Goal: Information Seeking & Learning: Check status

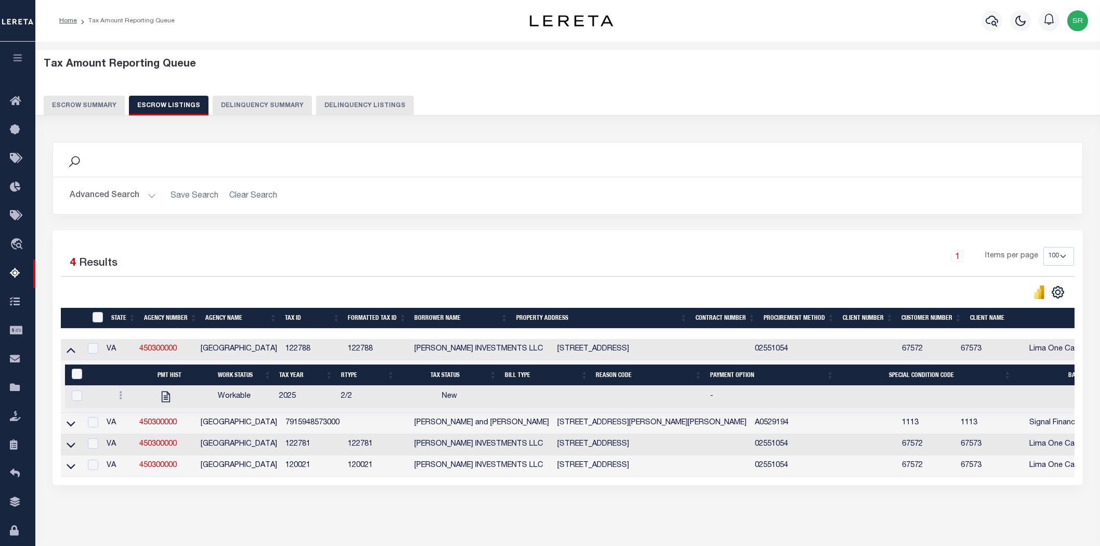
select select "100"
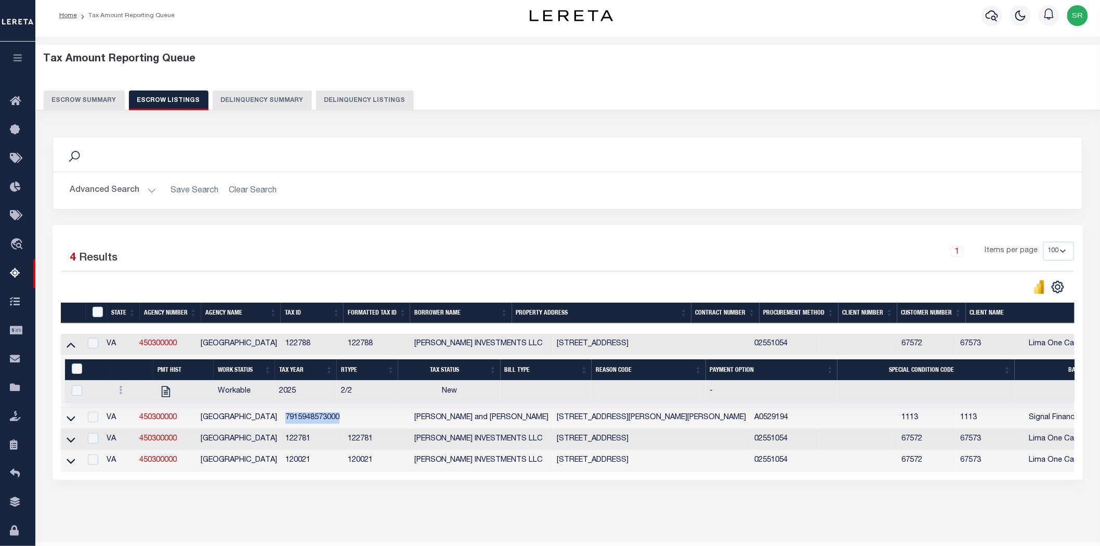
click at [100, 100] on button "Escrow Summary" at bounding box center [84, 100] width 81 height 20
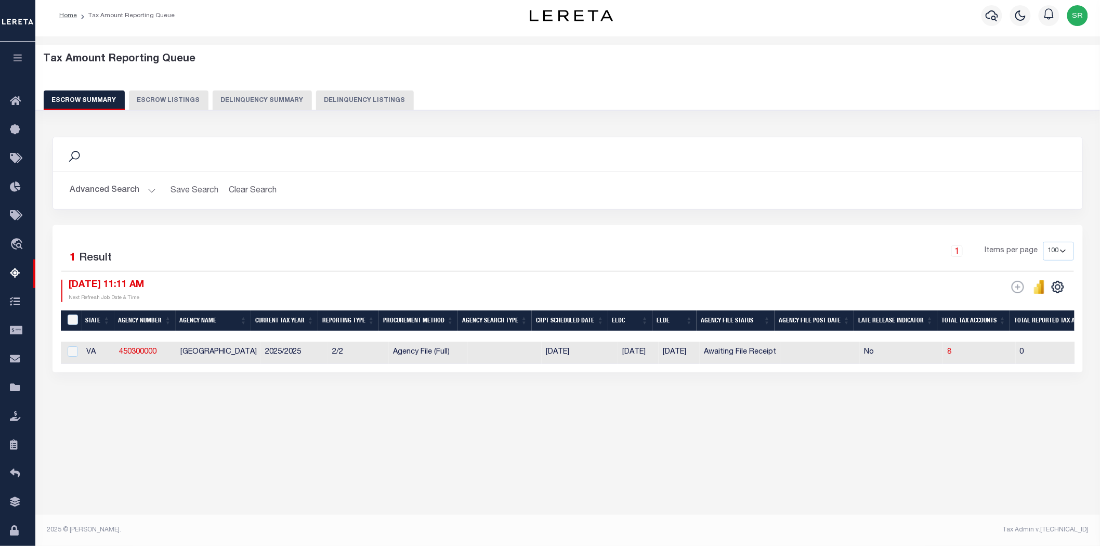
click at [100, 100] on button "Escrow Summary" at bounding box center [84, 100] width 81 height 20
drag, startPoint x: 316, startPoint y: 371, endPoint x: 73, endPoint y: 373, distance: 242.7
click at [73, 372] on div "1 Selected 1 Result 1 Items per page 10 25 50 100 500 10/03/2025 11:11 AM ESCRO…" at bounding box center [567, 298] width 1030 height 147
drag, startPoint x: 240, startPoint y: 445, endPoint x: 264, endPoint y: 424, distance: 32.0
click at [256, 428] on div "Tax Amount Reporting Queue Escrow Summary Escrow Listings" at bounding box center [567, 250] width 1064 height 429
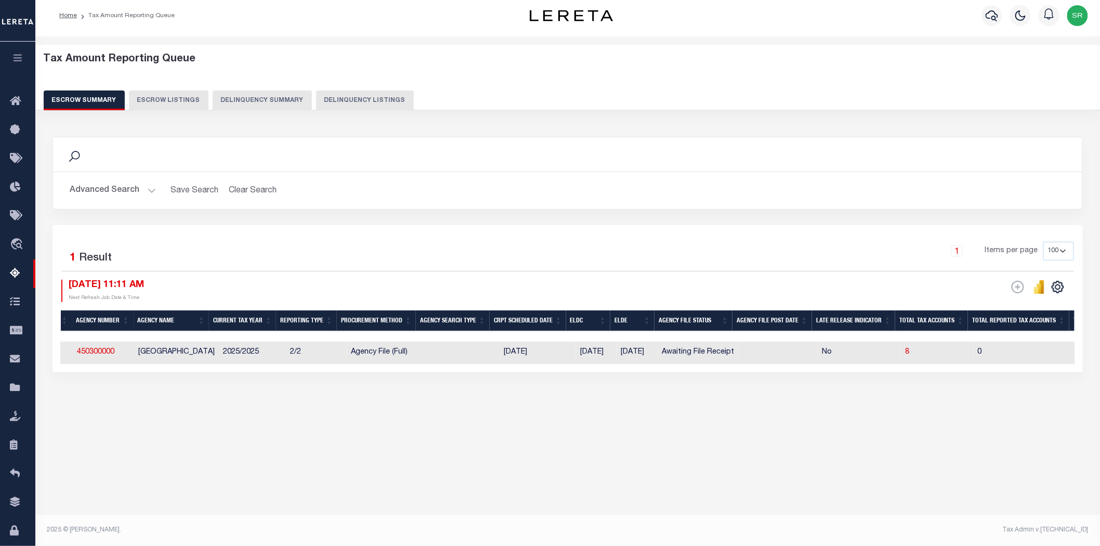
scroll to position [0, 0]
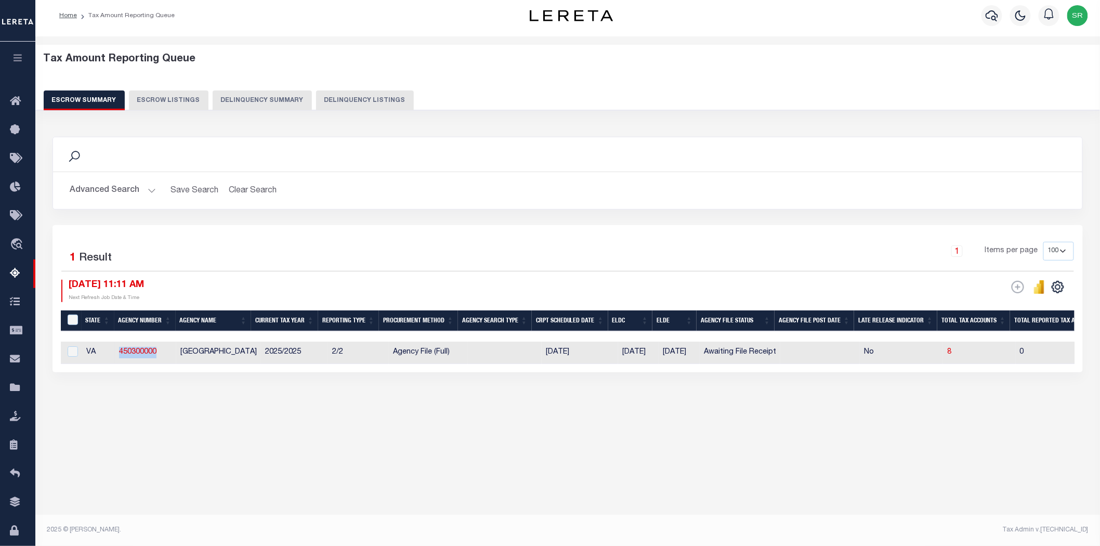
drag, startPoint x: 117, startPoint y: 355, endPoint x: 161, endPoint y: 354, distance: 43.7
click at [161, 354] on td "450300000" at bounding box center [145, 352] width 61 height 22
checkbox input "true"
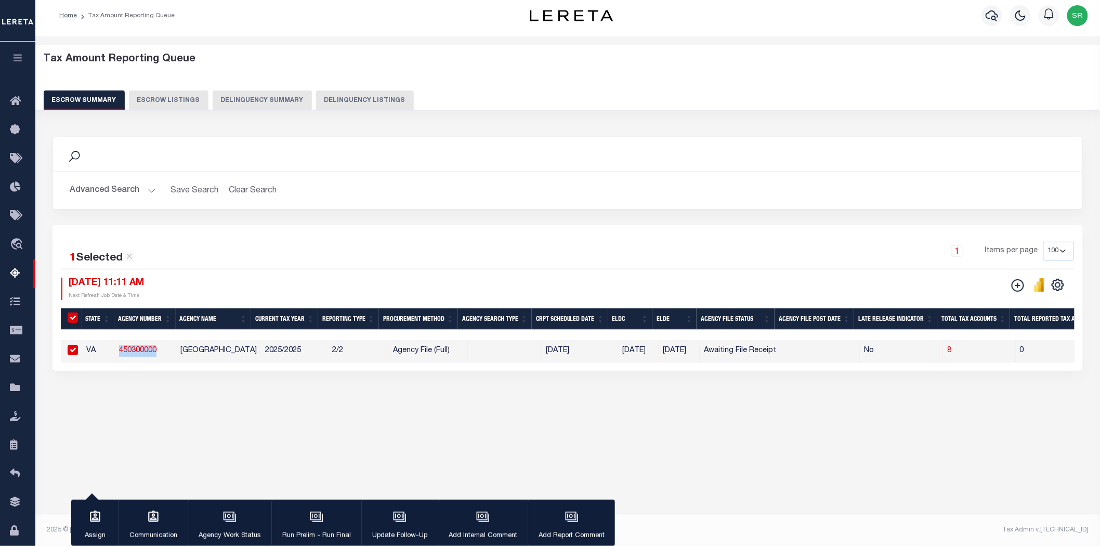
copy link "450300000"
drag, startPoint x: 194, startPoint y: 433, endPoint x: 187, endPoint y: 390, distance: 43.7
click at [194, 426] on div "Tax Amount Reporting Queue Escrow Summary Escrow Listings In" at bounding box center [567, 240] width 1058 height 386
drag, startPoint x: 178, startPoint y: 348, endPoint x: 253, endPoint y: 350, distance: 74.9
click at [253, 350] on td "FAUQUIER COUNTY" at bounding box center [218, 351] width 85 height 22
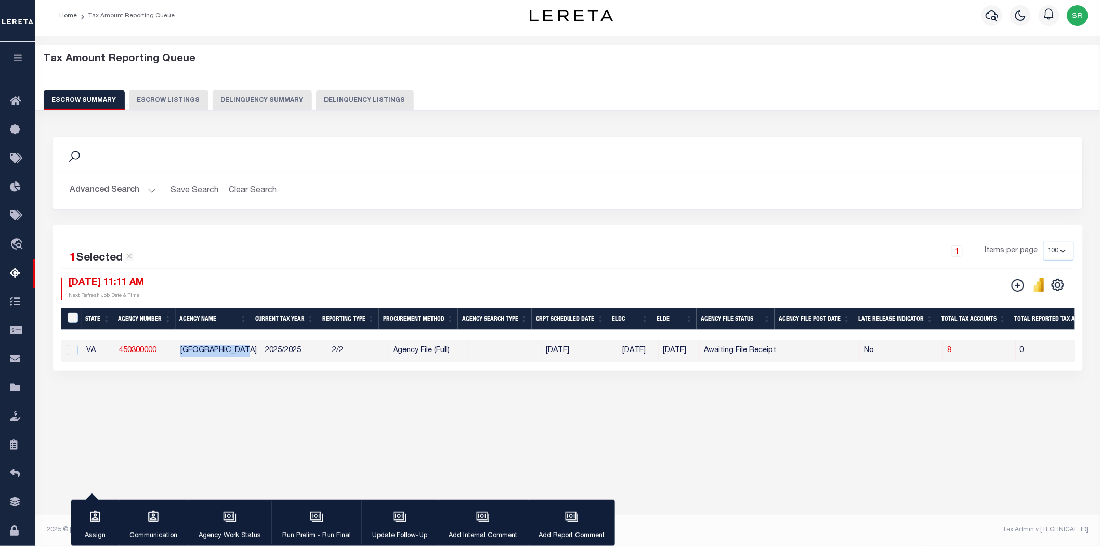
copy td "FAUQUIER COUNTY"
checkbox input "false"
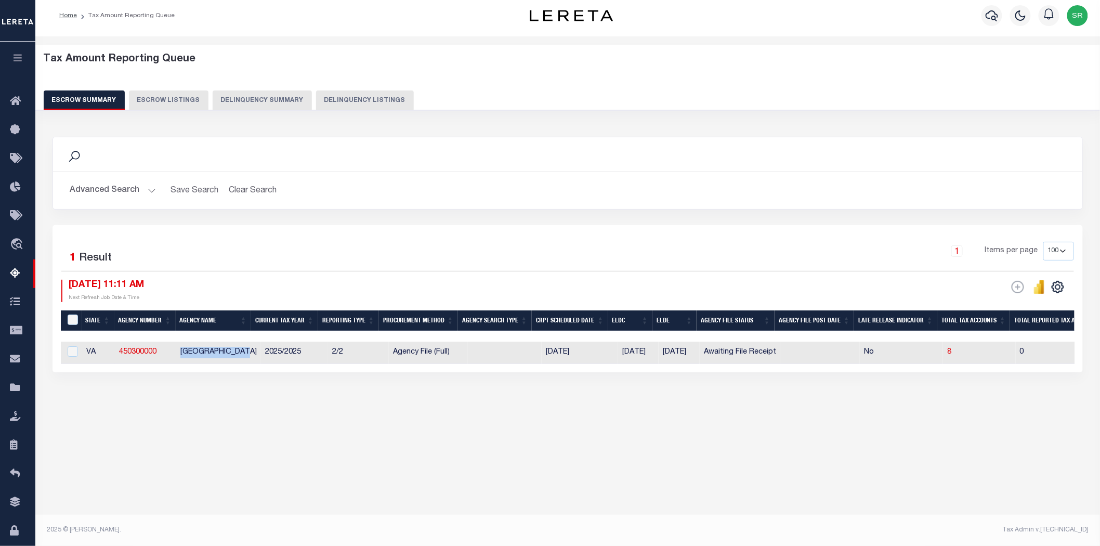
click at [151, 187] on button "Advanced Search" at bounding box center [113, 190] width 86 height 20
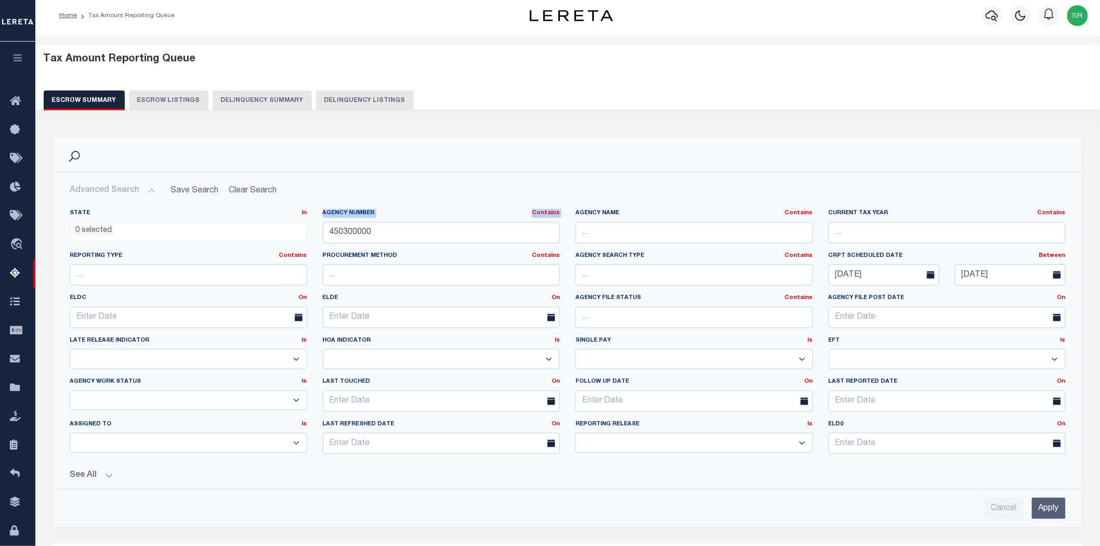
drag, startPoint x: 379, startPoint y: 230, endPoint x: 292, endPoint y: 232, distance: 87.9
click at [292, 232] on div "State In In AK AL AR AZ CA CO CT DC DE FL GA GU HI IA ID IL IN KS KY LA MA MD M…" at bounding box center [567, 335] width 1011 height 253
drag, startPoint x: 374, startPoint y: 234, endPoint x: 311, endPoint y: 232, distance: 63.5
click at [311, 232] on div "State In In AK AL AR AZ CA CO CT DC DE FL GA GU HI IA ID IL IN KS KY LA MA MD M…" at bounding box center [567, 335] width 1011 height 253
paste input "320120103"
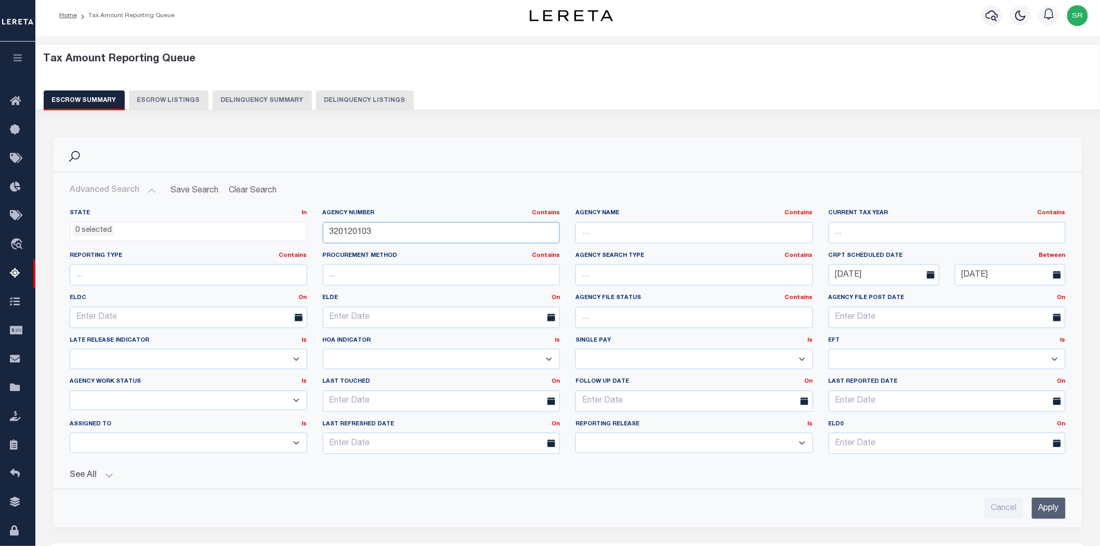
type input "320120103"
click at [1042, 506] on input "Apply" at bounding box center [1049, 507] width 34 height 21
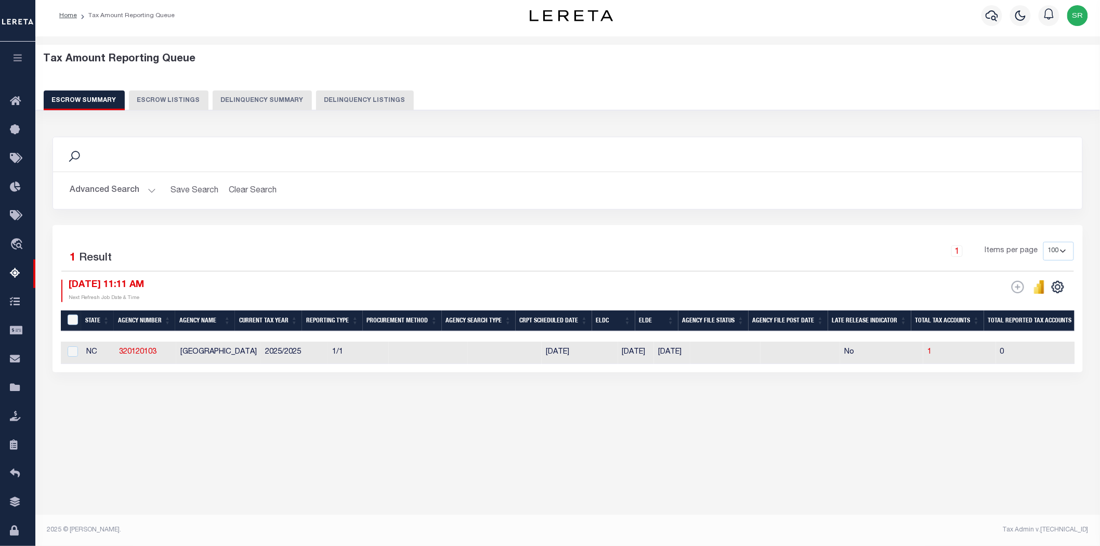
click at [429, 421] on div "Tax Amount Reporting Queue Escrow Summary Escrow Listings In" at bounding box center [567, 241] width 1058 height 388
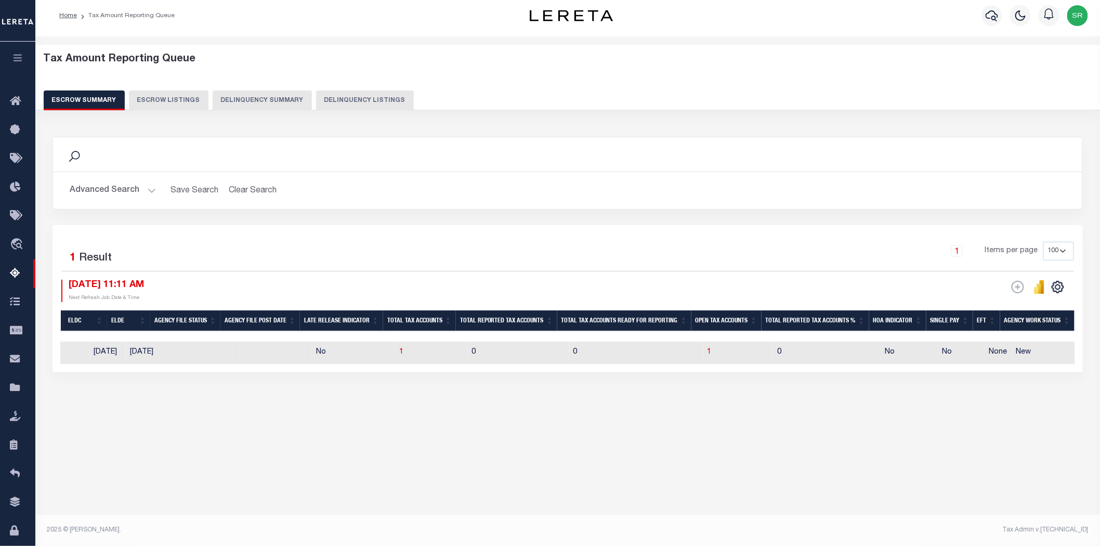
scroll to position [0, 520]
click at [716, 351] on span "1" at bounding box center [718, 351] width 4 height 7
select select "100"
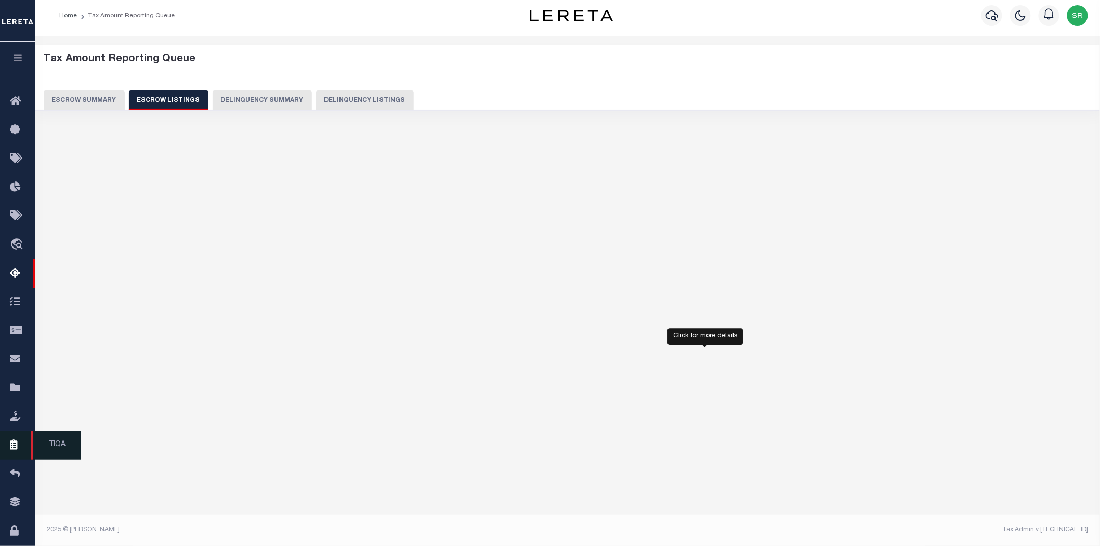
select select "100"
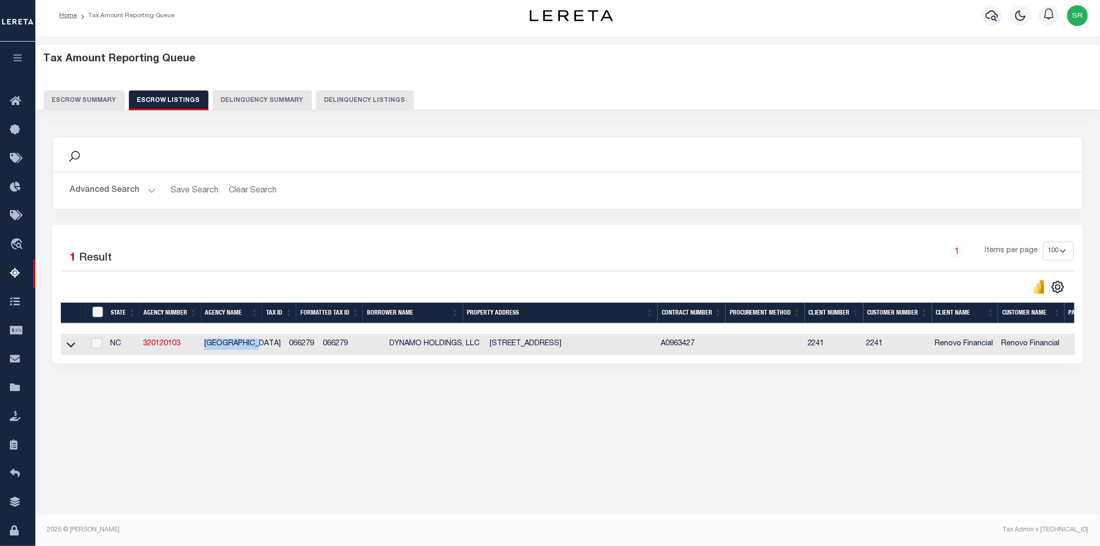
drag, startPoint x: 203, startPoint y: 346, endPoint x: 256, endPoint y: 346, distance: 53.0
click at [256, 346] on td "HICKORY CITY" at bounding box center [242, 344] width 85 height 21
checkbox input "true"
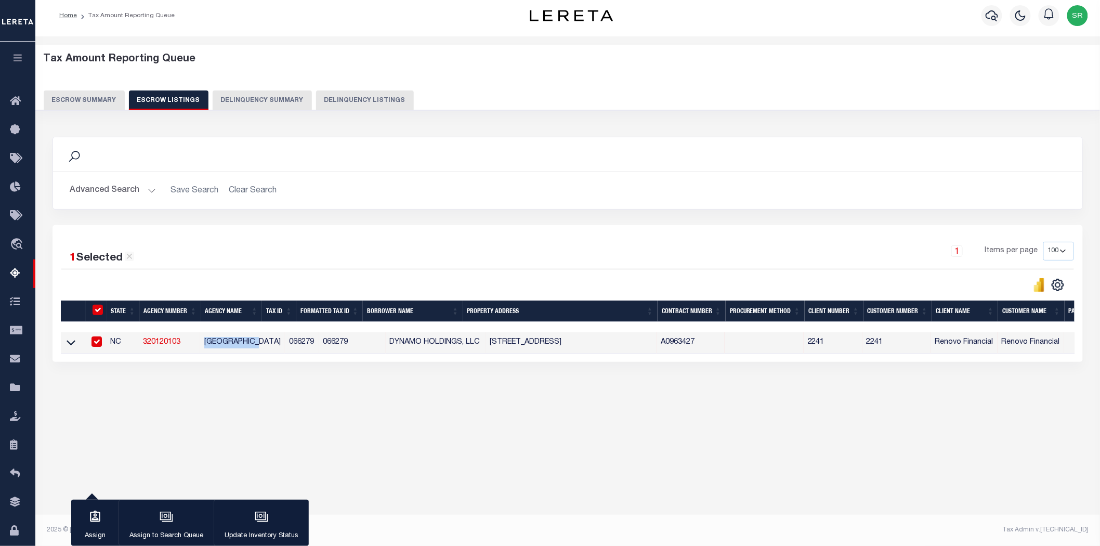
copy td "HICKORY CITY"
click at [101, 97] on button "Escrow Summary" at bounding box center [84, 100] width 81 height 20
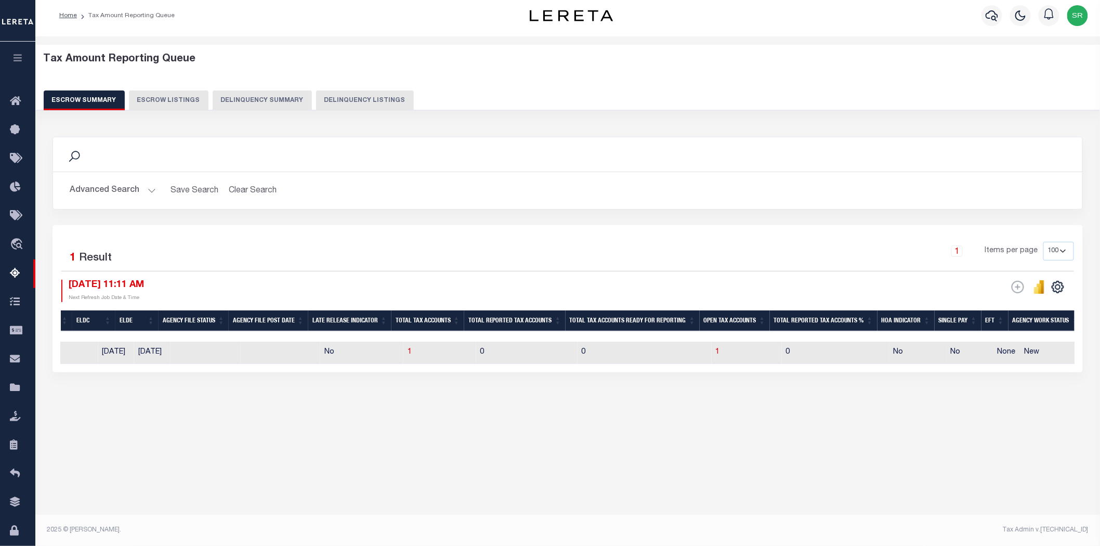
click at [146, 191] on button "Advanced Search" at bounding box center [113, 190] width 86 height 20
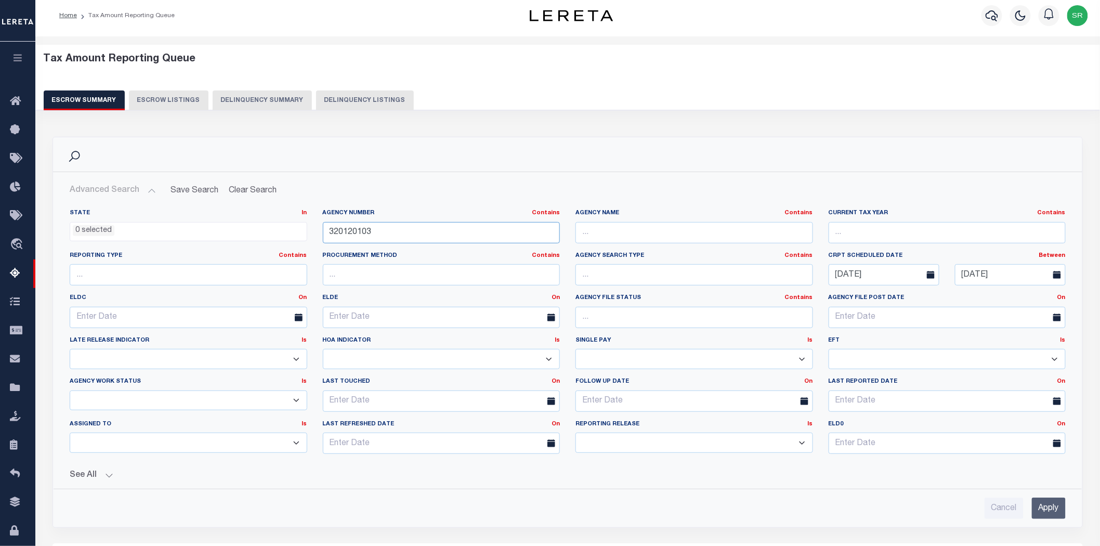
drag, startPoint x: 430, startPoint y: 234, endPoint x: 302, endPoint y: 218, distance: 128.9
click at [302, 218] on div "State In In AK AL AR AZ CA CO CT DC DE FL GA GU HI IA ID IL IN KS KY LA MA MD M…" at bounding box center [567, 335] width 1011 height 253
paste input "770102"
type input "320770102"
click at [1043, 505] on input "Apply" at bounding box center [1049, 507] width 34 height 21
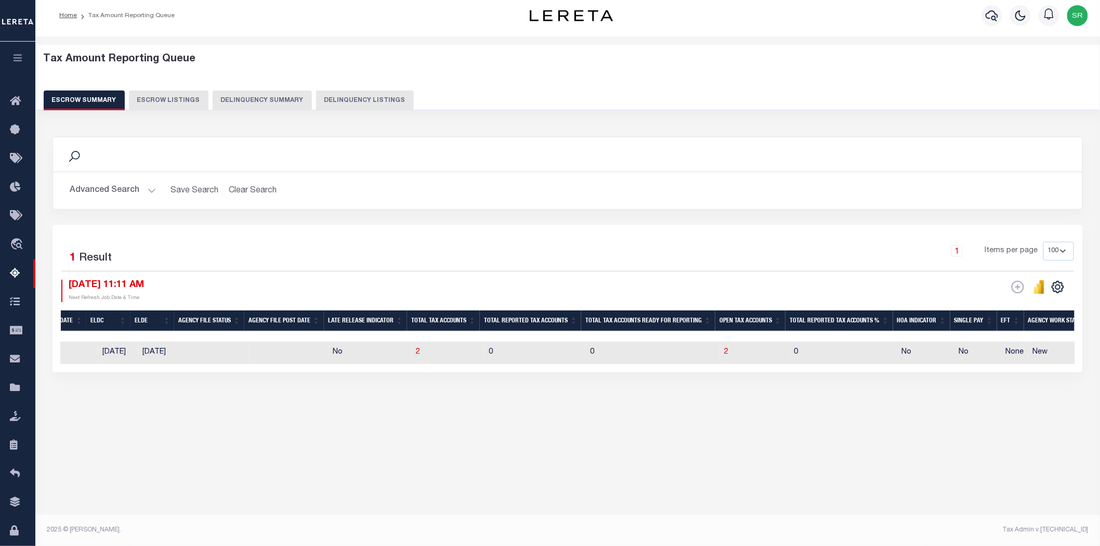
click at [200, 473] on div "Tax Amount Reporting Queue Escrow Summary Escrow Listings In" at bounding box center [567, 281] width 1064 height 491
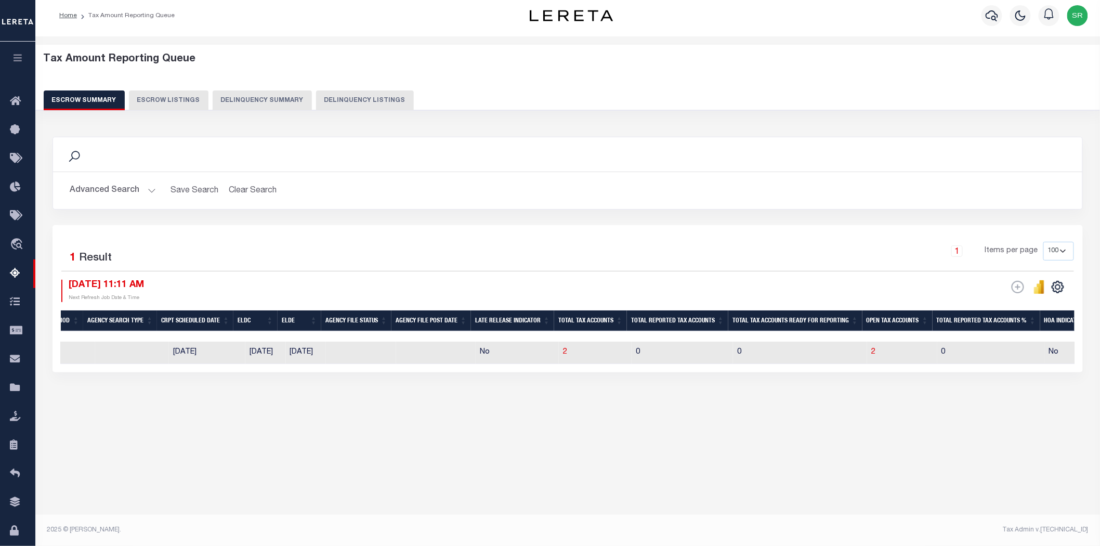
scroll to position [0, 403]
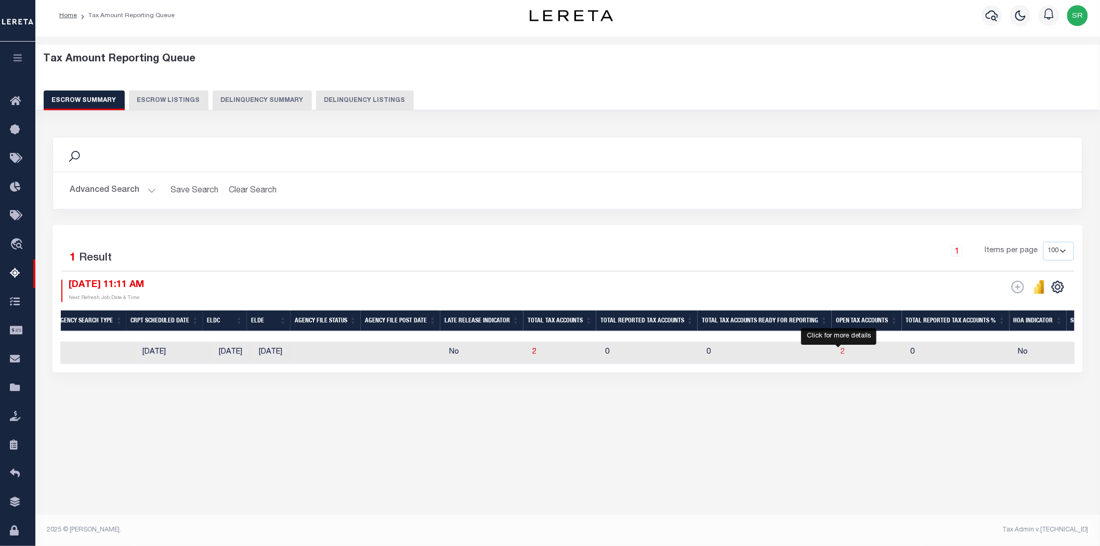
click at [840, 351] on span "2" at bounding box center [842, 351] width 4 height 7
select select "100"
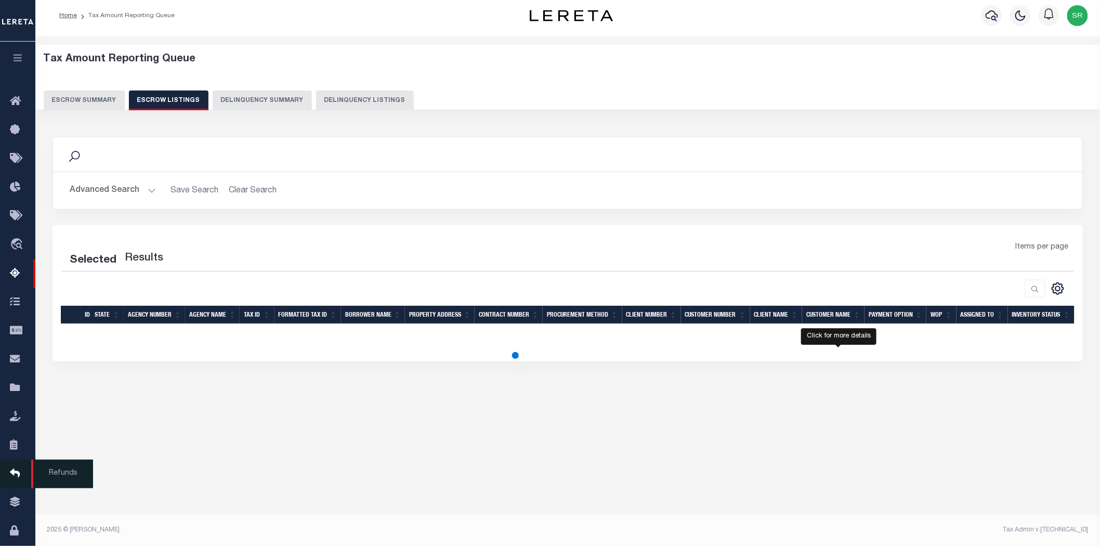
select select "100"
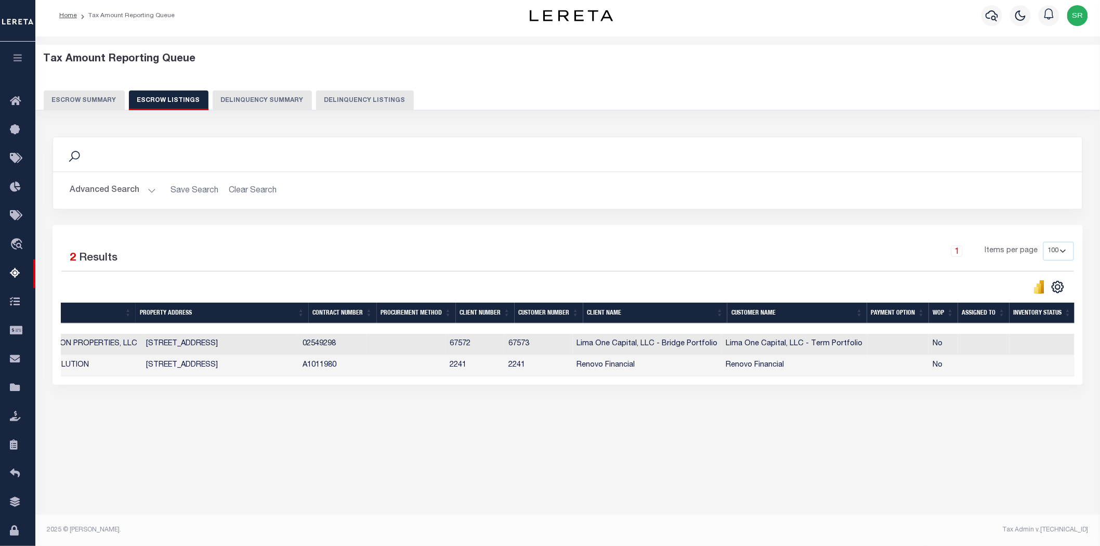
scroll to position [0, 0]
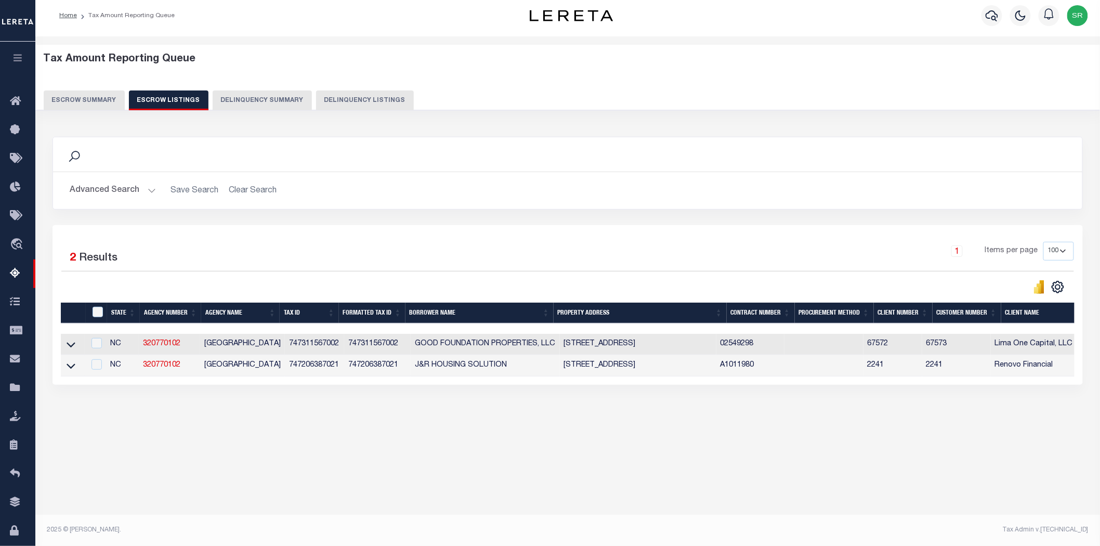
click at [86, 104] on button "Escrow Summary" at bounding box center [84, 100] width 81 height 20
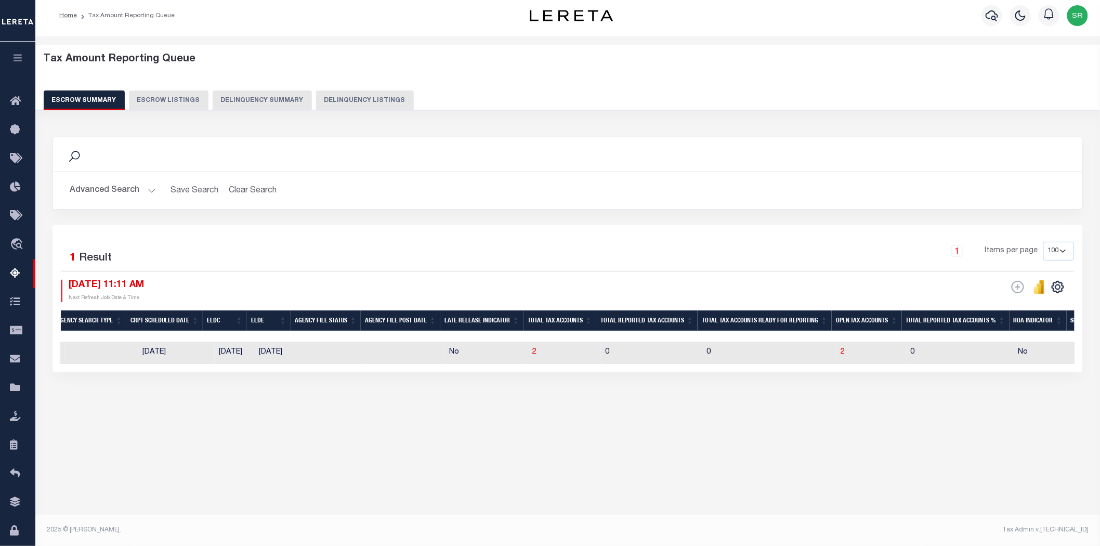
click at [86, 104] on button "Escrow Summary" at bounding box center [84, 100] width 81 height 20
drag, startPoint x: 291, startPoint y: 479, endPoint x: 310, endPoint y: 442, distance: 41.6
click at [293, 472] on div "Tax Amount Reporting Queue Escrow Summary Escrow Listings In" at bounding box center [567, 281] width 1064 height 491
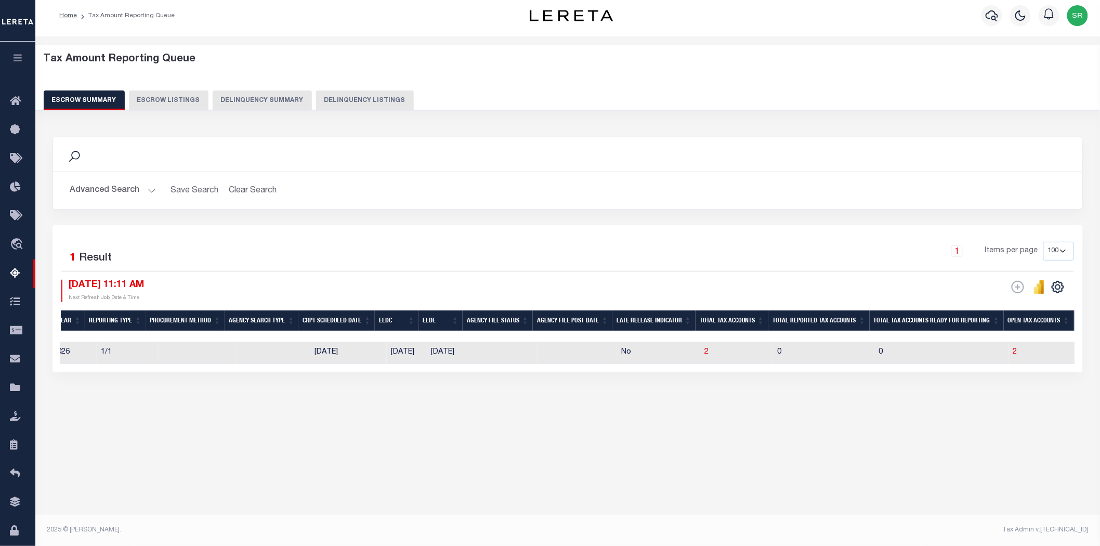
scroll to position [0, 92]
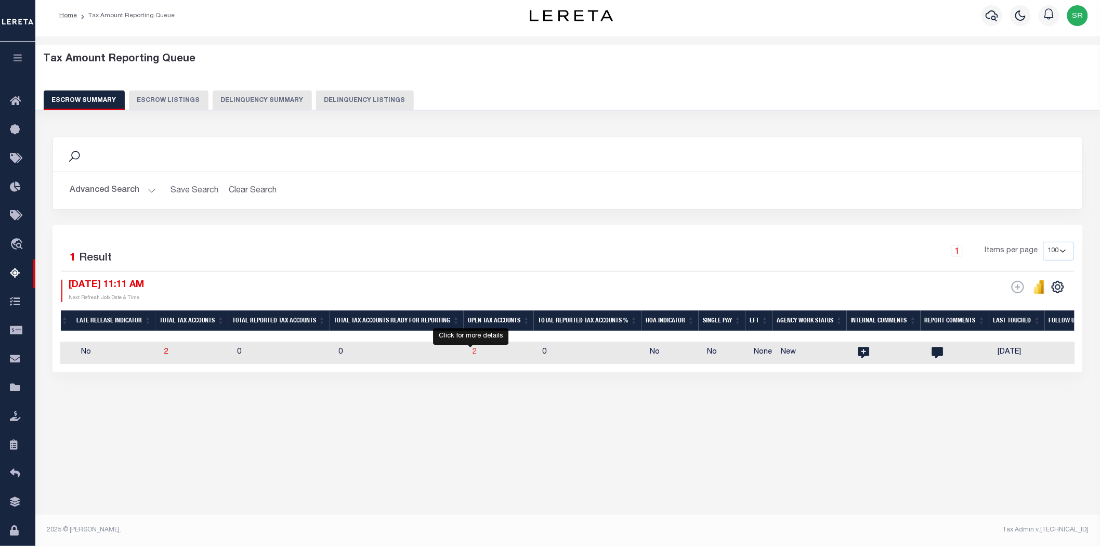
click at [472, 352] on span "2" at bounding box center [474, 351] width 4 height 7
select select "100"
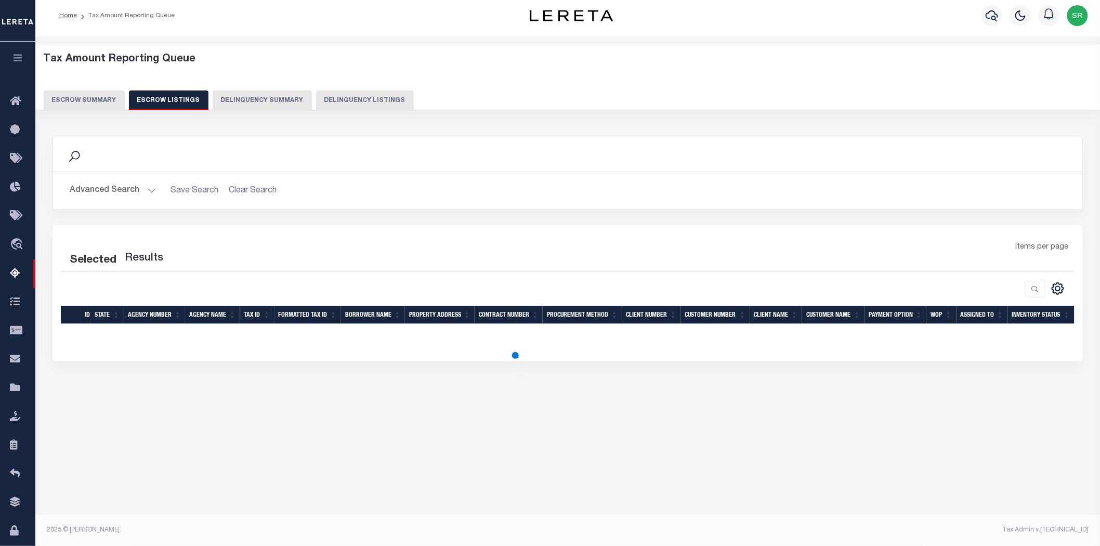
select select "100"
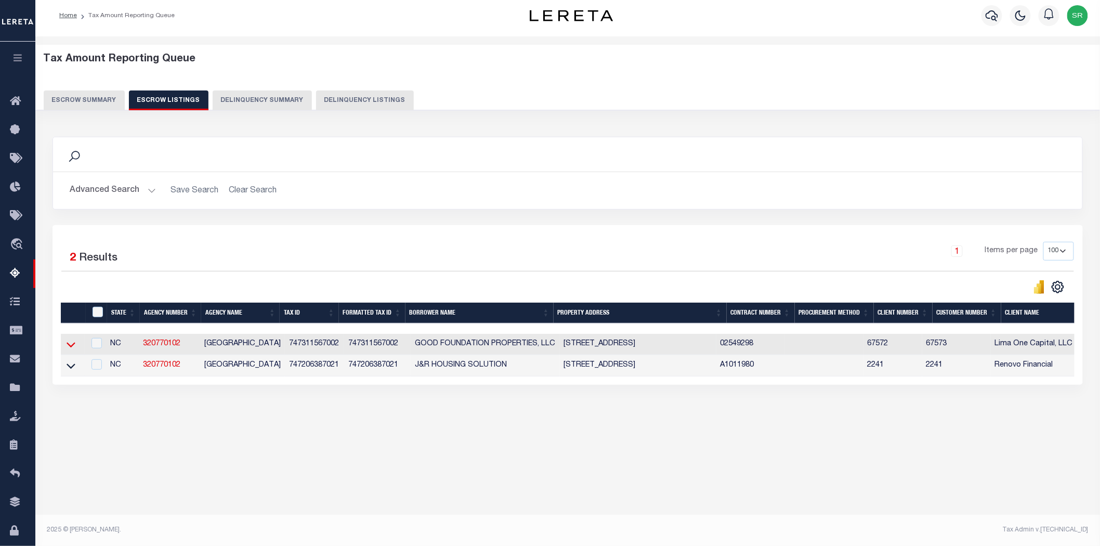
click at [70, 348] on icon at bounding box center [71, 344] width 9 height 5
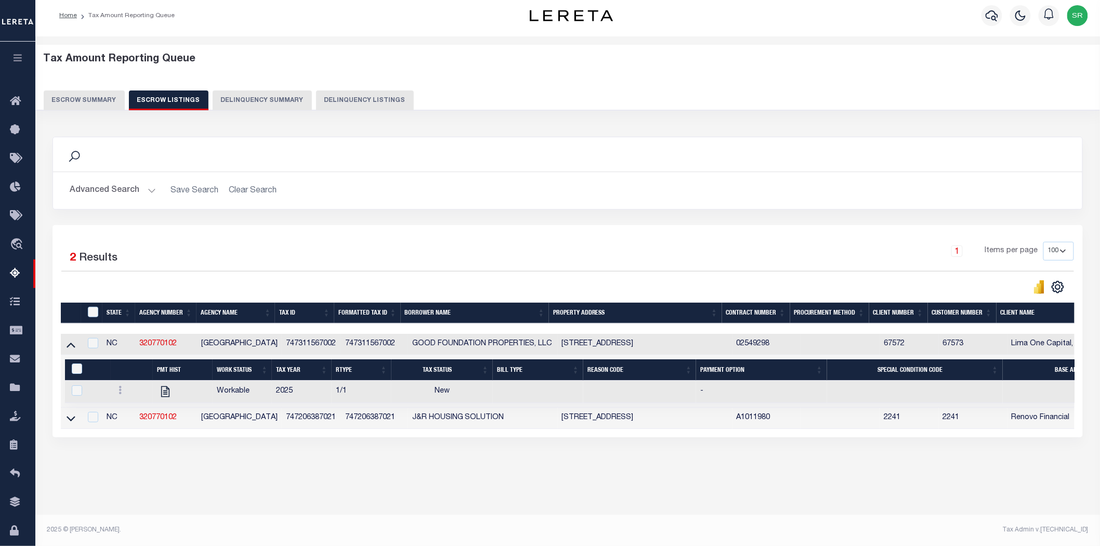
click at [95, 102] on button "Escrow Summary" at bounding box center [84, 100] width 81 height 20
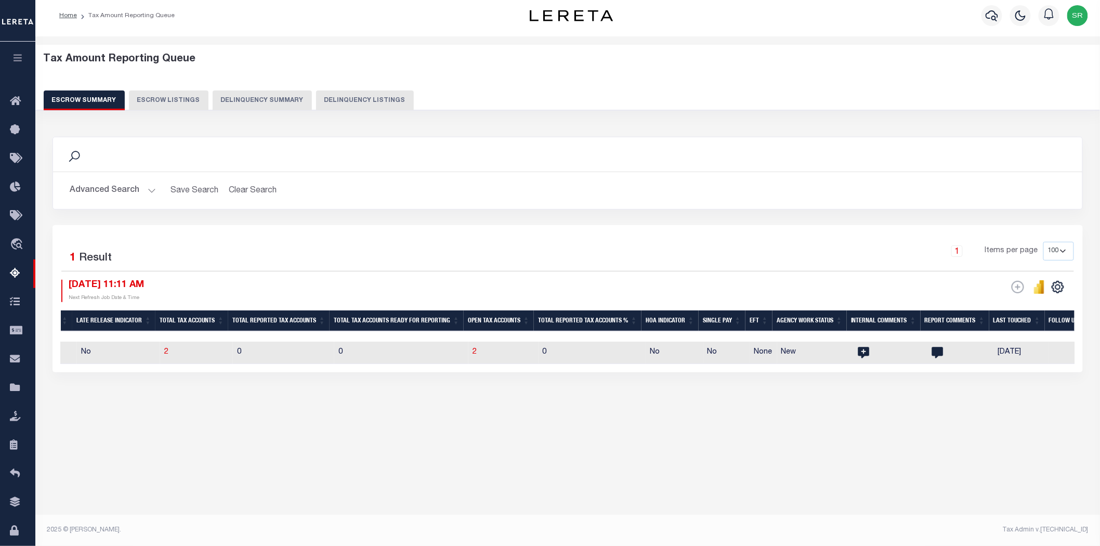
click at [95, 102] on button "Escrow Summary" at bounding box center [84, 100] width 81 height 20
click at [147, 191] on button "Advanced Search" at bounding box center [113, 190] width 86 height 20
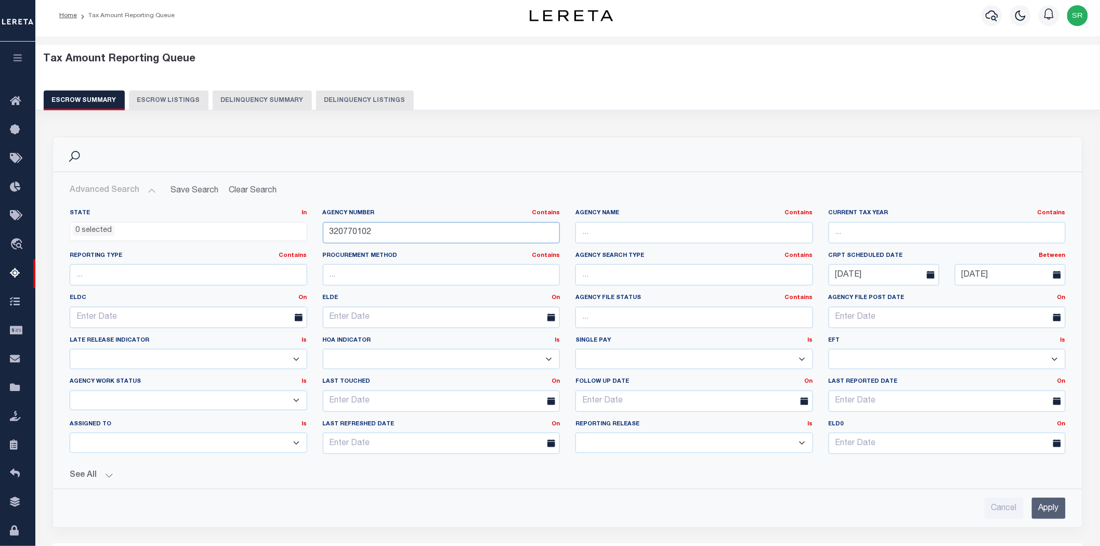
drag, startPoint x: 395, startPoint y: 227, endPoint x: 302, endPoint y: 229, distance: 93.1
click at [302, 229] on div "State In In AK AL AR AZ CA CO CT DC DE FL GA GU HI IA ID IL IN KS KY LA MA MD M…" at bounding box center [567, 335] width 1011 height 253
paste input "90160000"
click at [1046, 505] on input "Apply" at bounding box center [1049, 507] width 34 height 21
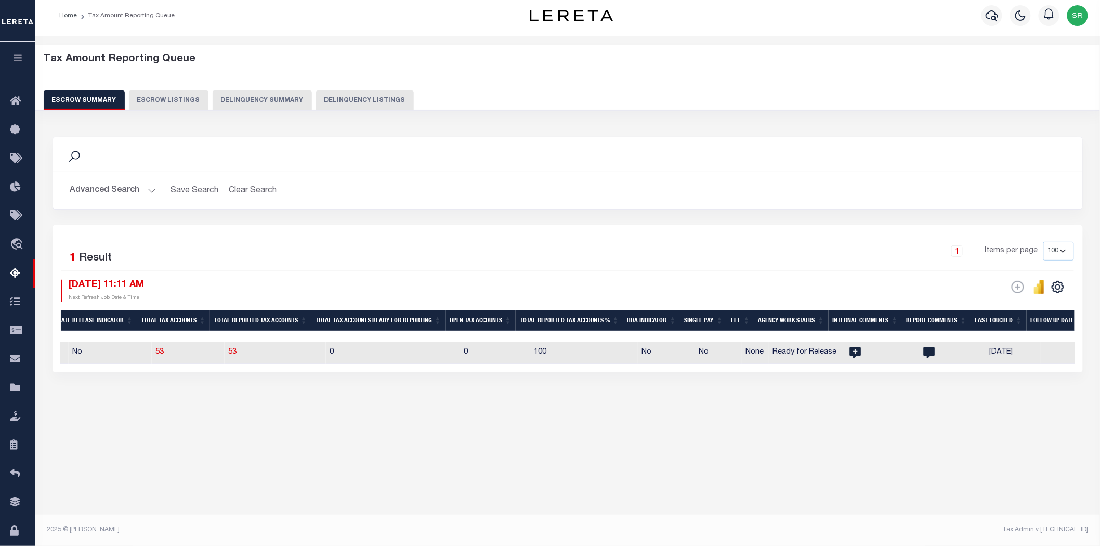
click at [482, 456] on div "Tax Amount Reporting Queue Escrow Summary Escrow Listings" at bounding box center [567, 250] width 1064 height 429
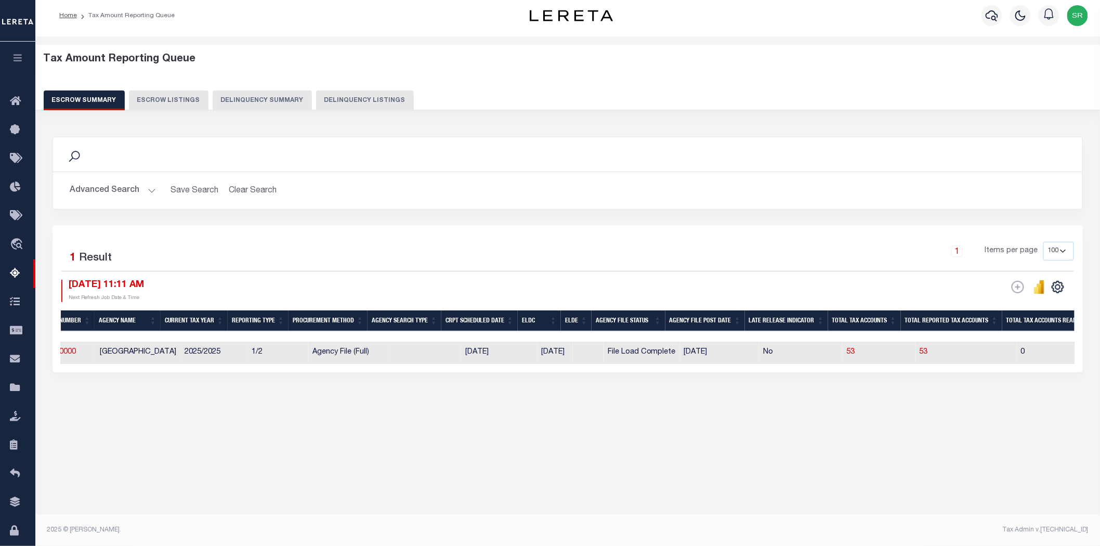
scroll to position [0, 0]
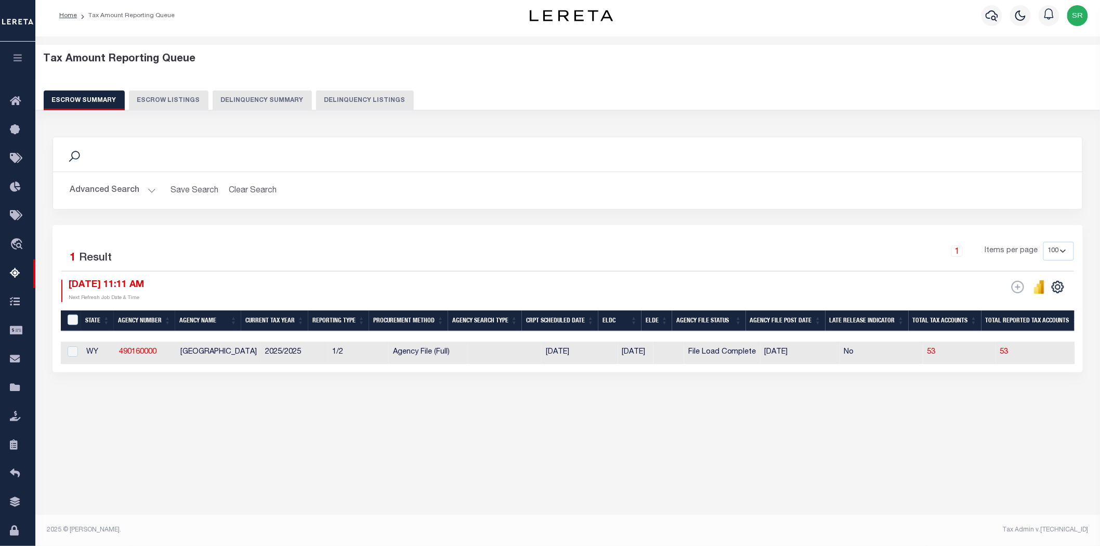
click at [149, 190] on button "Advanced Search" at bounding box center [113, 190] width 86 height 20
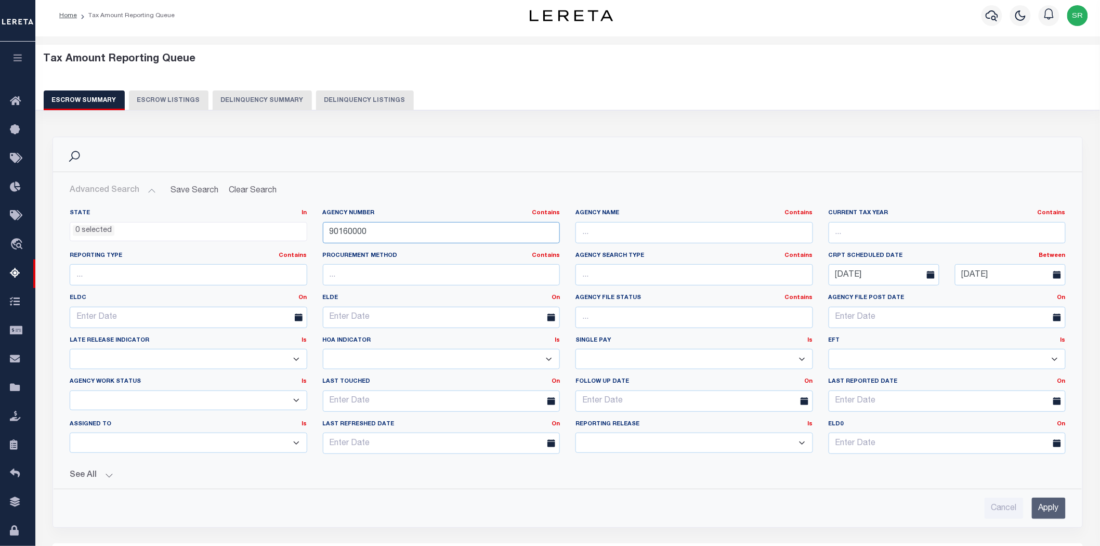
click at [328, 233] on input "90160000" at bounding box center [441, 232] width 237 height 21
click at [1055, 512] on input "Apply" at bounding box center [1049, 507] width 34 height 21
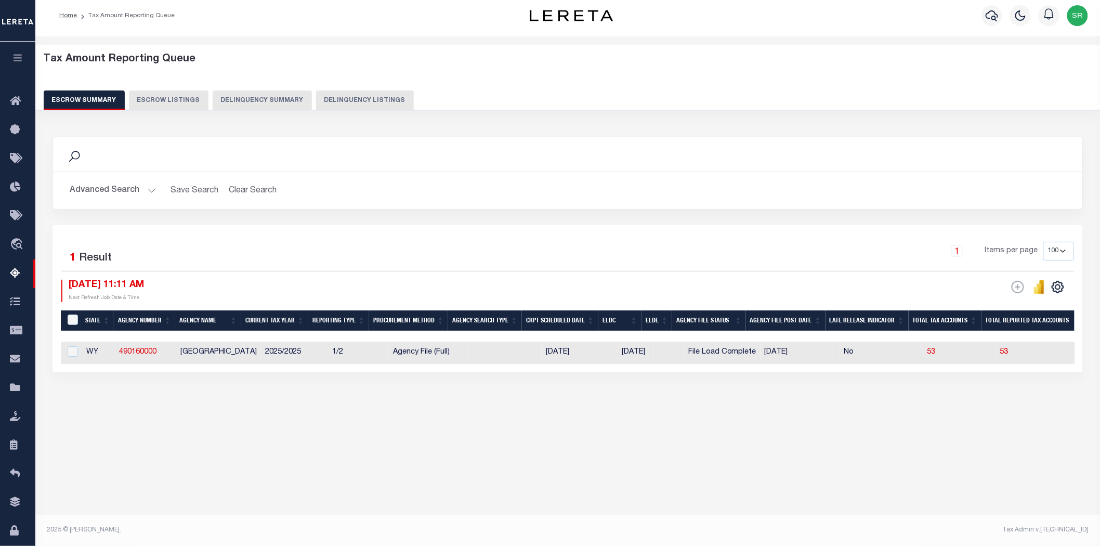
click at [143, 191] on button "Advanced Search" at bounding box center [113, 190] width 86 height 20
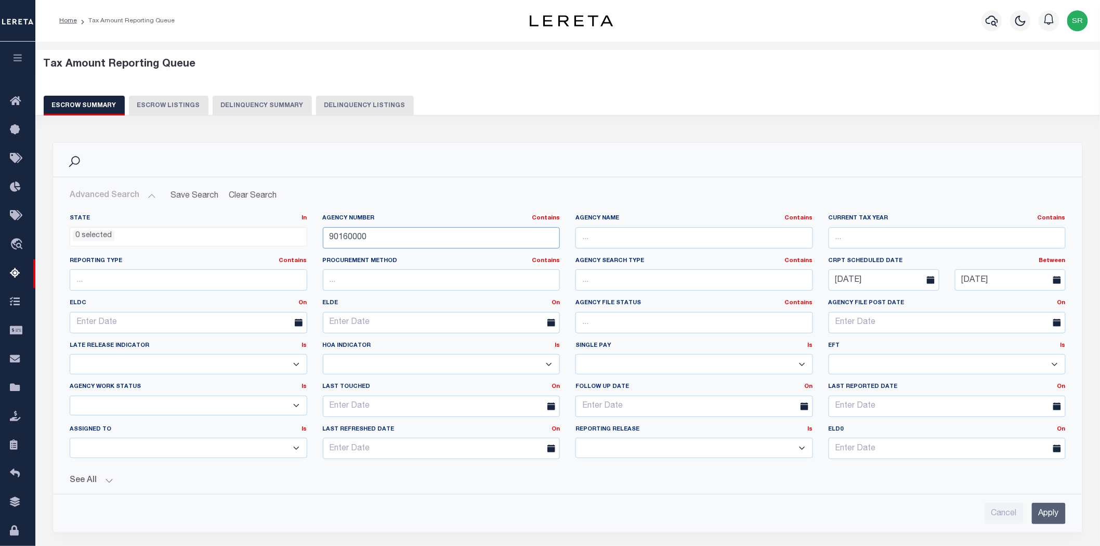
drag, startPoint x: 390, startPoint y: 237, endPoint x: 304, endPoint y: 240, distance: 85.8
click at [304, 240] on div "State In In AK AL AR AZ CA CO CT DC DE FL GA GU HI IA ID IL IN KS KY LA MA MD M…" at bounding box center [567, 340] width 1011 height 253
paste input "290070213"
type input "290070213"
click at [1040, 520] on input "Apply" at bounding box center [1049, 513] width 34 height 21
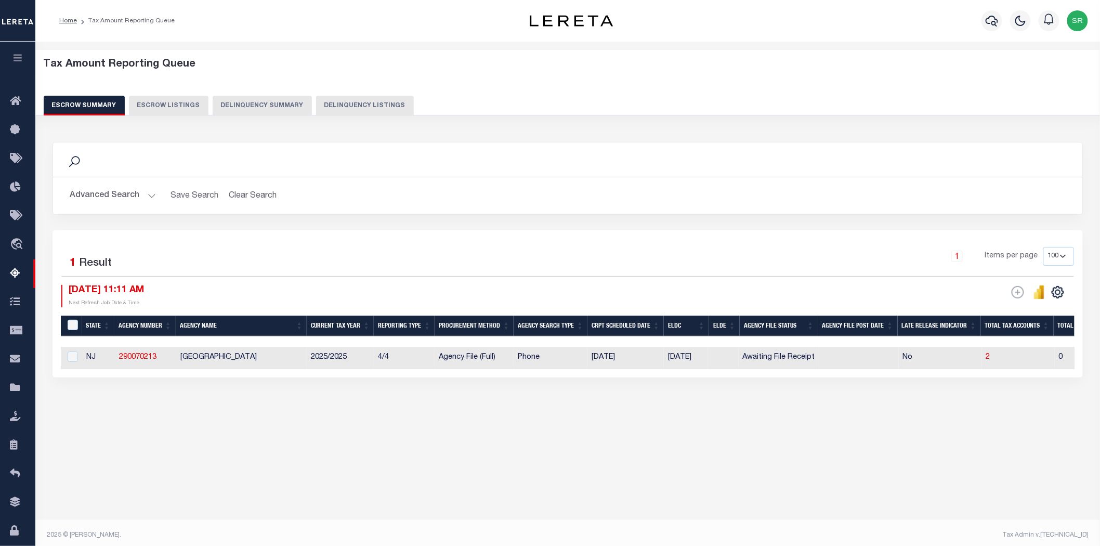
click at [341, 461] on div "Tax Amount Reporting Queue Escrow Summary Escrow Listings" at bounding box center [567, 256] width 1064 height 429
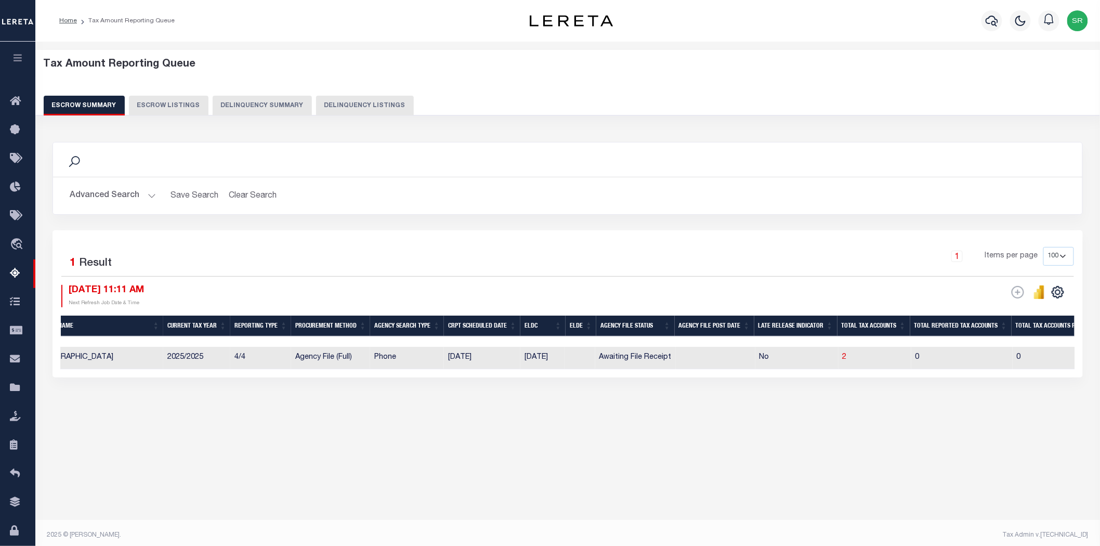
scroll to position [0, 151]
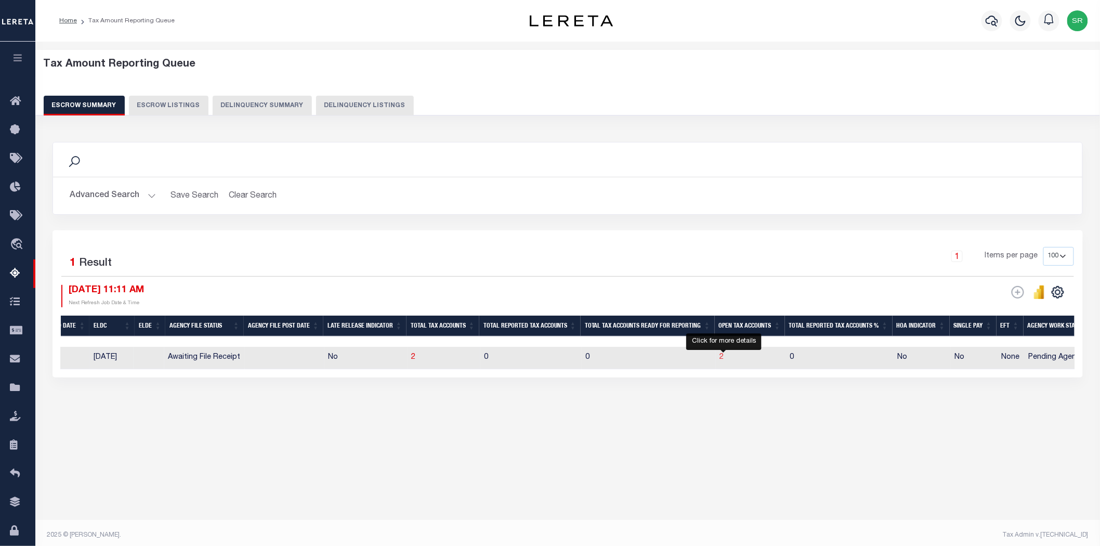
click at [723, 358] on span "2" at bounding box center [722, 356] width 4 height 7
select select "100"
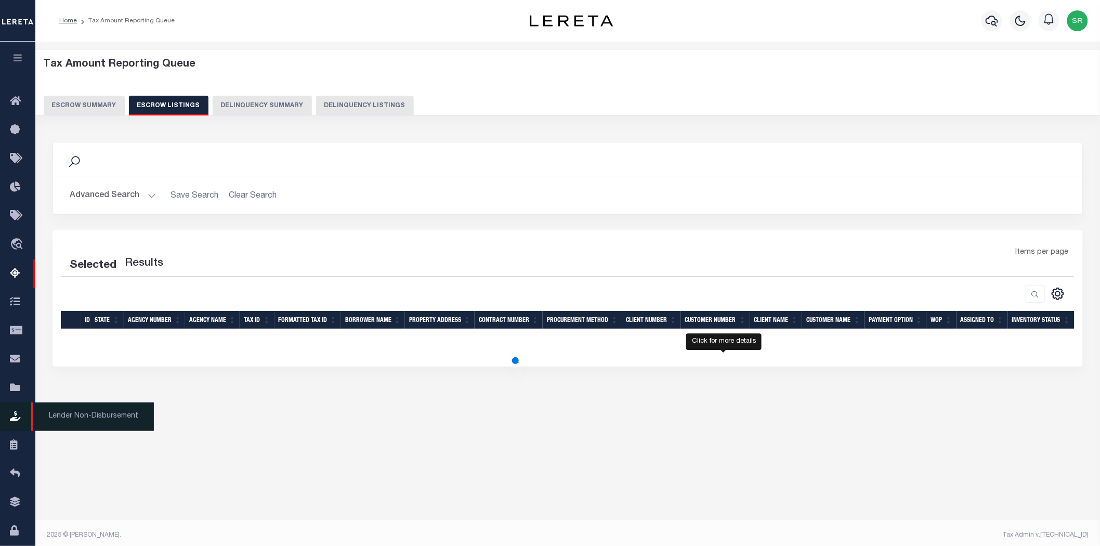
select select "100"
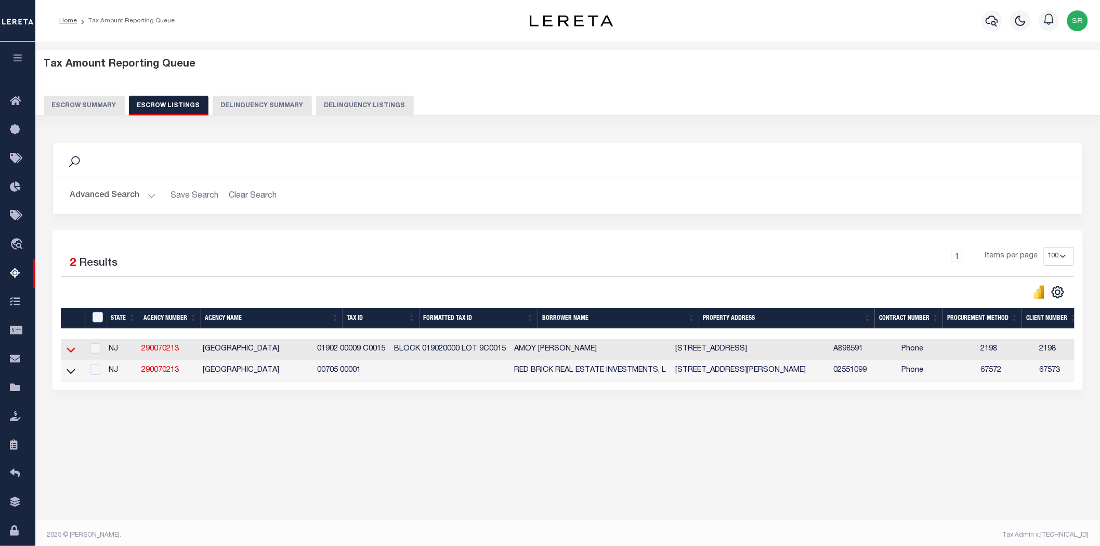
click at [71, 352] on icon at bounding box center [71, 349] width 9 height 11
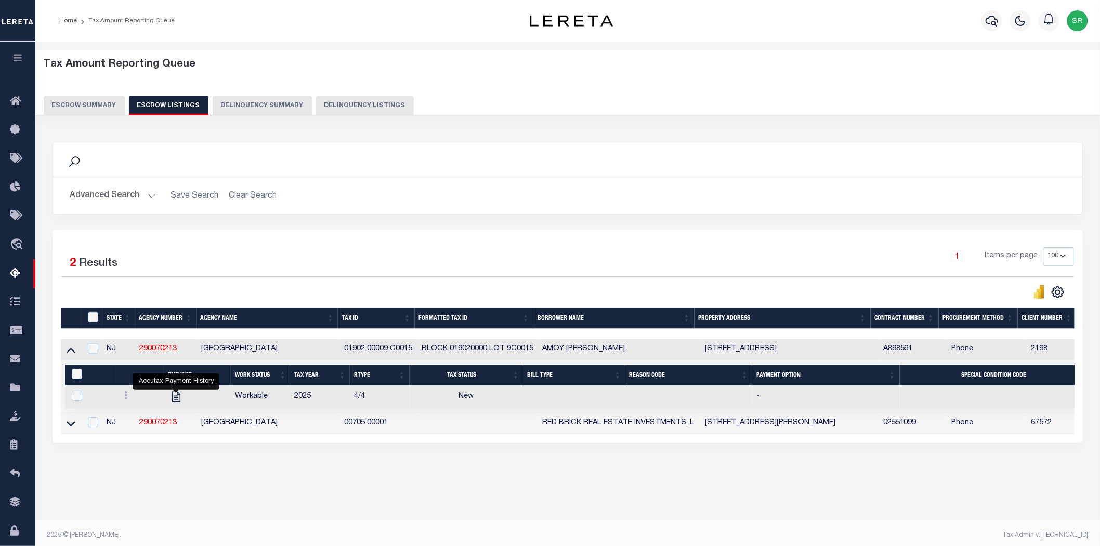
click at [531, 470] on div "Search Advanced Search Save Search Clear Search In In AK AL AR AZ CA CO CT" at bounding box center [568, 302] width 1044 height 342
click at [97, 104] on button "Escrow Summary" at bounding box center [84, 106] width 81 height 20
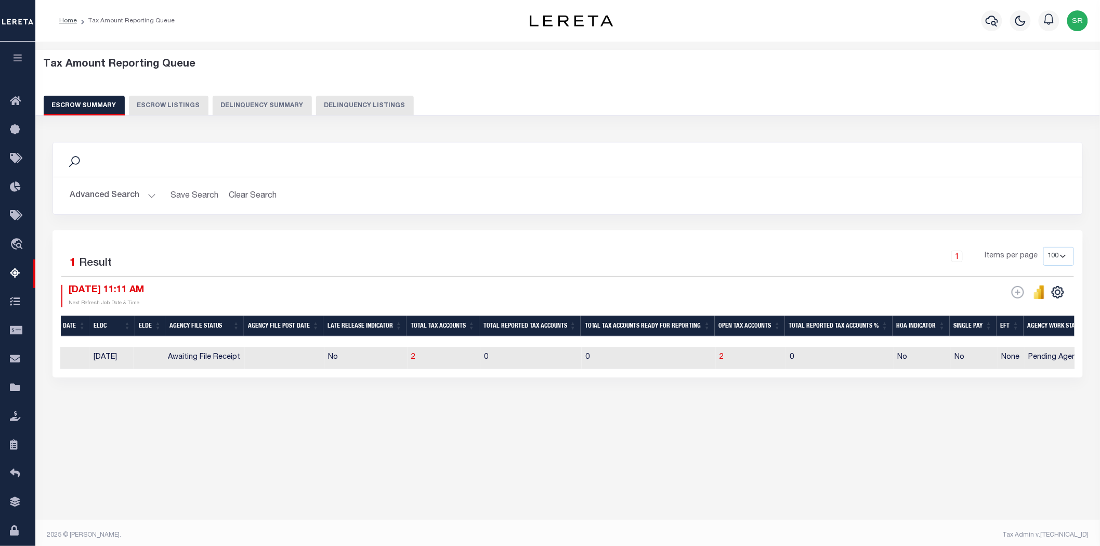
click at [97, 104] on button "Escrow Summary" at bounding box center [84, 106] width 81 height 20
click at [147, 193] on button "Advanced Search" at bounding box center [113, 196] width 86 height 20
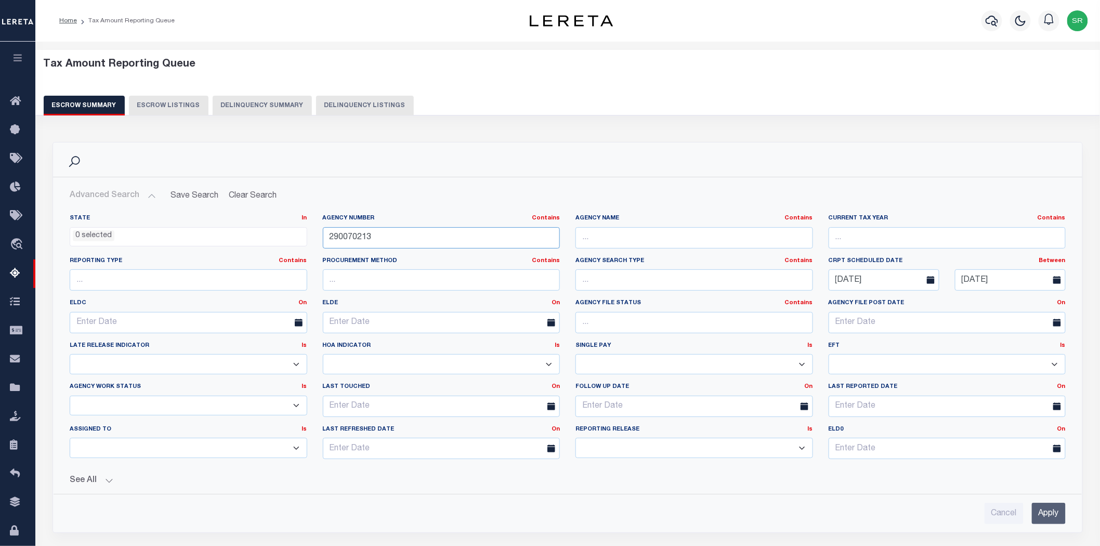
drag, startPoint x: 427, startPoint y: 240, endPoint x: 307, endPoint y: 237, distance: 119.5
click at [307, 237] on div "State In In AK AL AR AZ CA CO CT DC DE FL GA GU HI IA ID IL IN KS KY LA MA MD M…" at bounding box center [567, 340] width 1011 height 253
paste input "130190000"
click at [1055, 516] on input "Apply" at bounding box center [1049, 513] width 34 height 21
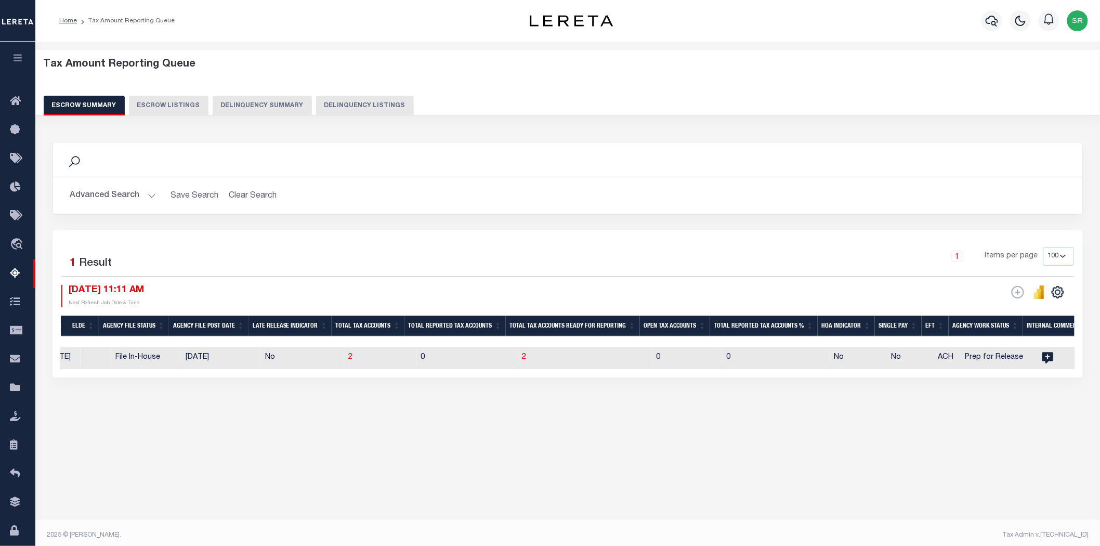
click at [593, 461] on div "Tax Amount Reporting Queue Escrow Summary Escrow Listings" at bounding box center [567, 256] width 1064 height 429
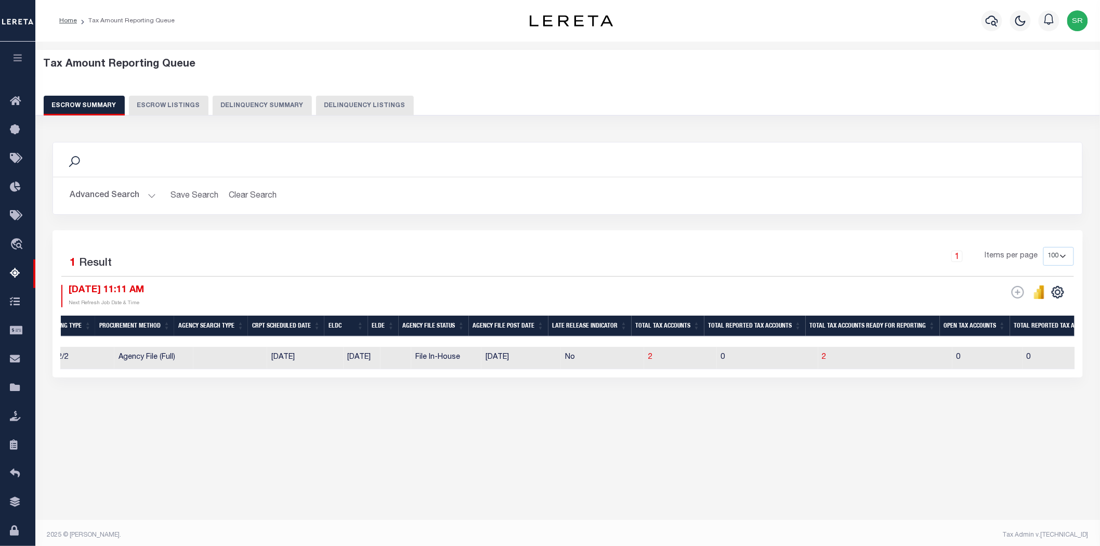
scroll to position [0, 0]
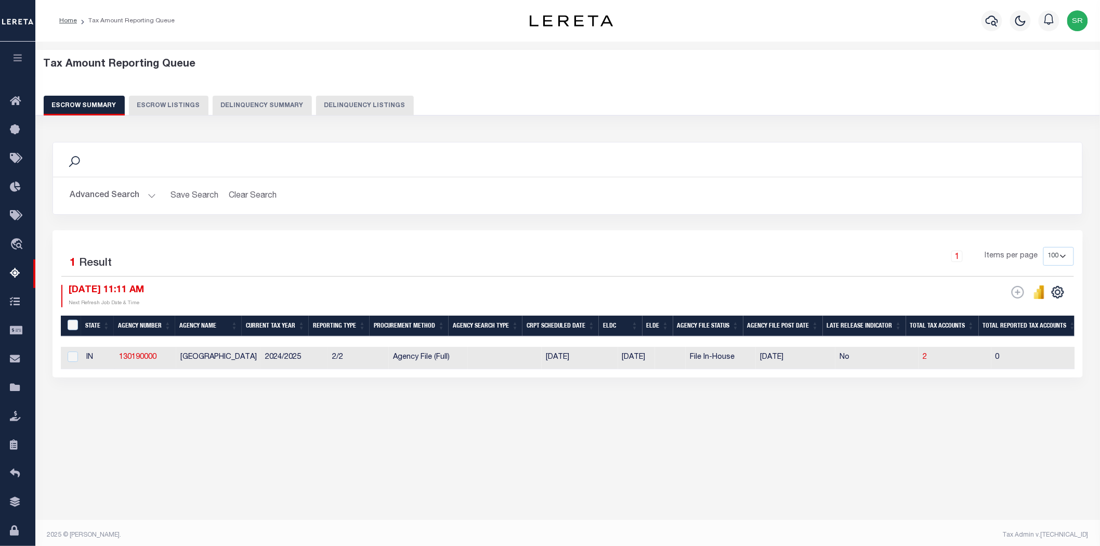
drag, startPoint x: 137, startPoint y: 404, endPoint x: 162, endPoint y: 325, distance: 83.2
click at [138, 402] on div "Search Advanced Search Save Search Clear Search EscrowSummaryGridWrapper_dynami…" at bounding box center [568, 269] width 1044 height 277
click at [139, 193] on button "Advanced Search" at bounding box center [113, 196] width 86 height 20
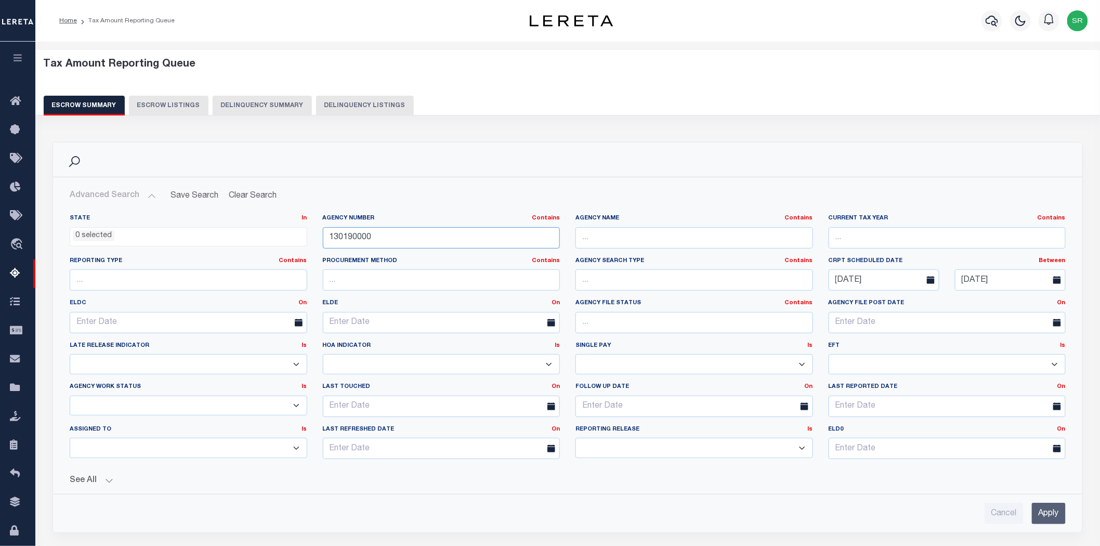
drag, startPoint x: 390, startPoint y: 230, endPoint x: 265, endPoint y: 224, distance: 124.9
click at [265, 224] on div "State In In AK AL AR AZ CA CO CT DC DE FL GA GU HI IA ID IL IN KS KY LA MA MD M…" at bounding box center [567, 340] width 1011 height 253
paste input "200090101"
type input "200090101"
click at [1037, 516] on input "Apply" at bounding box center [1049, 513] width 34 height 21
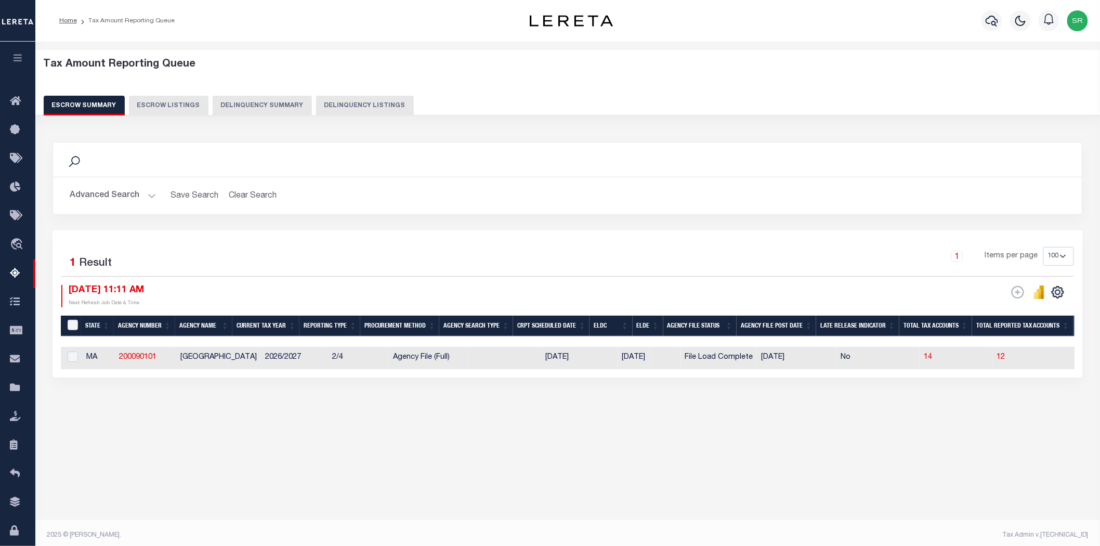
click at [823, 465] on div "Tax Amount Reporting Queue Escrow Summary Escrow Listings" at bounding box center [567, 256] width 1064 height 429
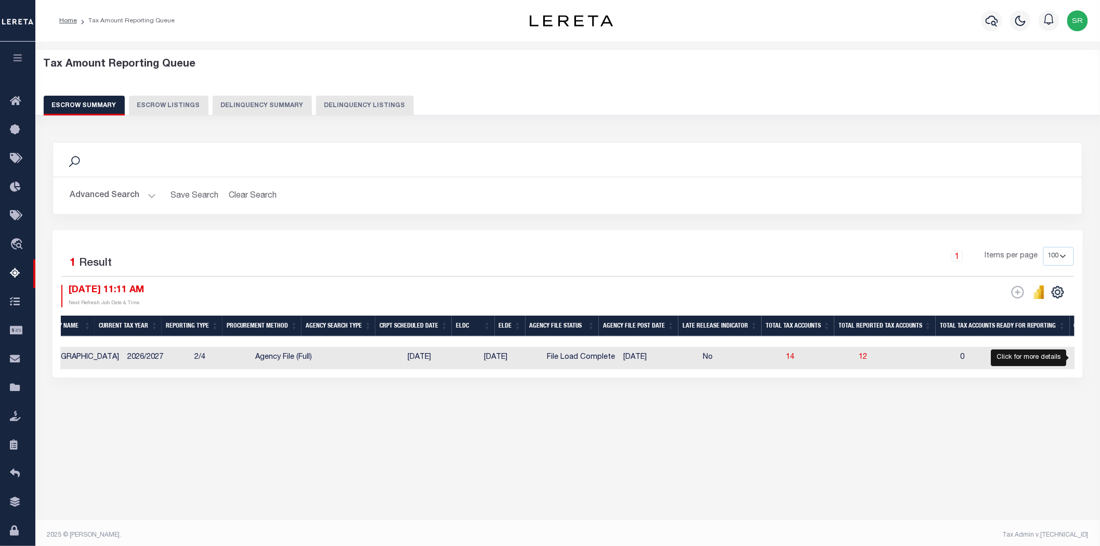
click at [1094, 359] on span "2" at bounding box center [1096, 356] width 4 height 7
select select "100"
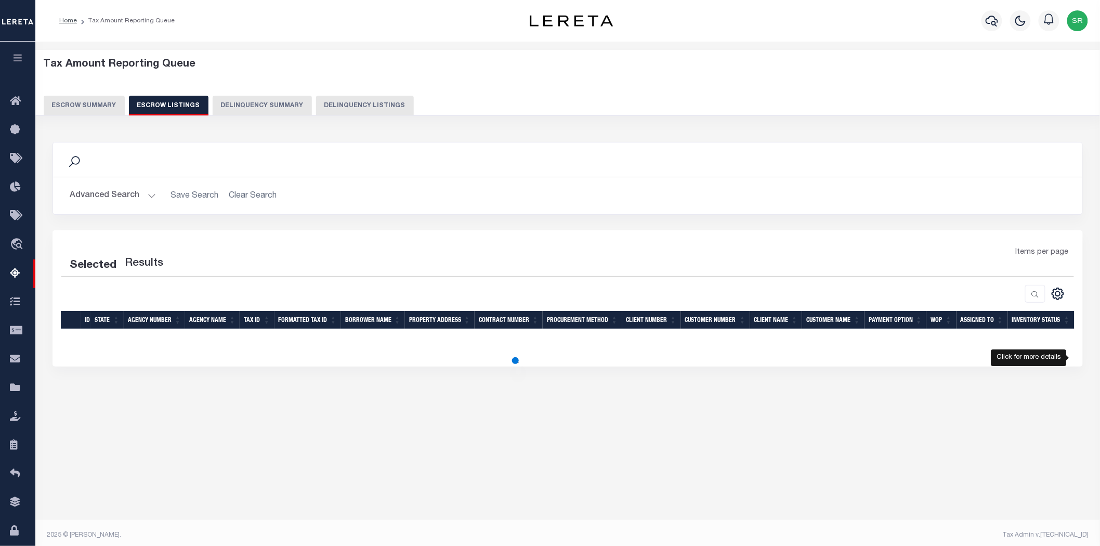
select select "100"
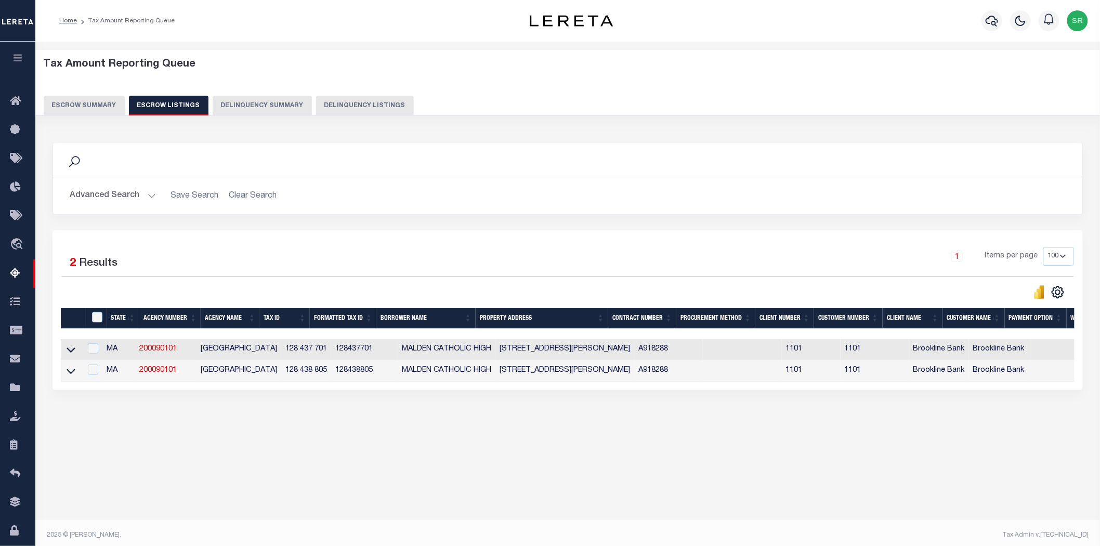
drag, startPoint x: 82, startPoint y: 464, endPoint x: 130, endPoint y: 443, distance: 52.9
click at [82, 464] on div "Tax Amount Reporting Queue Escrow Summary Escrow Listings" at bounding box center [567, 263] width 1064 height 442
drag, startPoint x: 262, startPoint y: 350, endPoint x: 303, endPoint y: 349, distance: 41.1
click at [303, 349] on td "128 437 701" at bounding box center [306, 349] width 50 height 21
checkbox input "false"
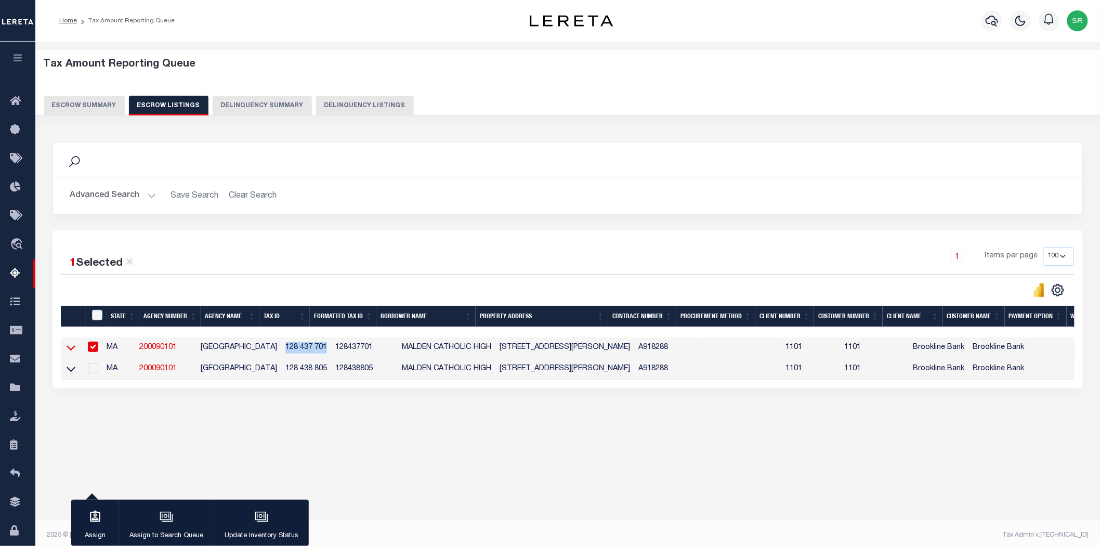
copy td "128 437 701"
drag, startPoint x: 379, startPoint y: 348, endPoint x: 470, endPoint y: 350, distance: 90.4
click at [470, 350] on td "MALDEN CATHOLIC HIGH" at bounding box center [447, 347] width 98 height 21
checkbox input "false"
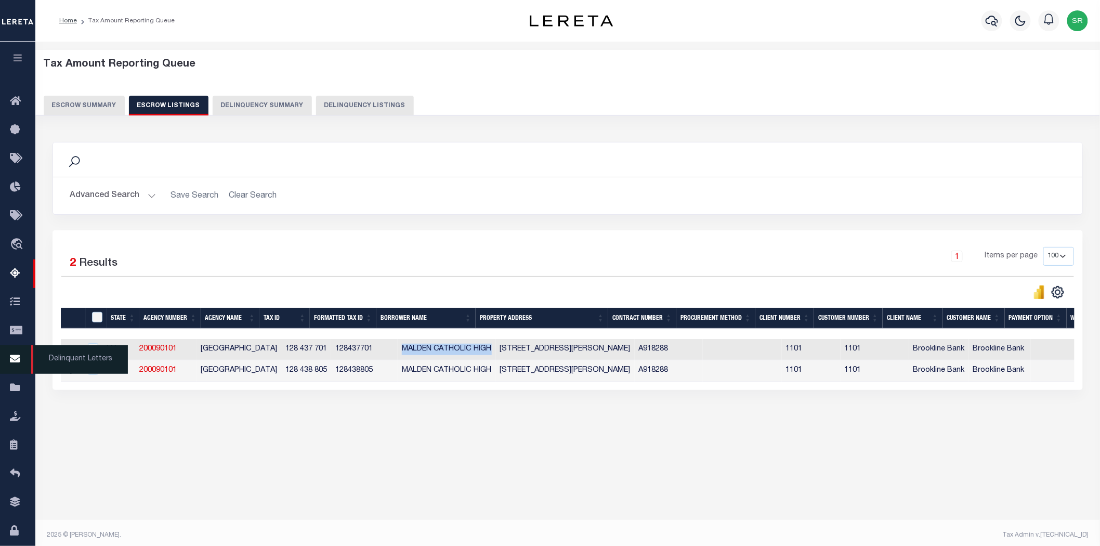
copy td "MALDEN CATHOLIC HIGH"
click at [341, 214] on div "Advanced Search Save Search Clear Search State In" at bounding box center [567, 195] width 1029 height 37
click at [88, 98] on button "Escrow Summary" at bounding box center [84, 106] width 81 height 20
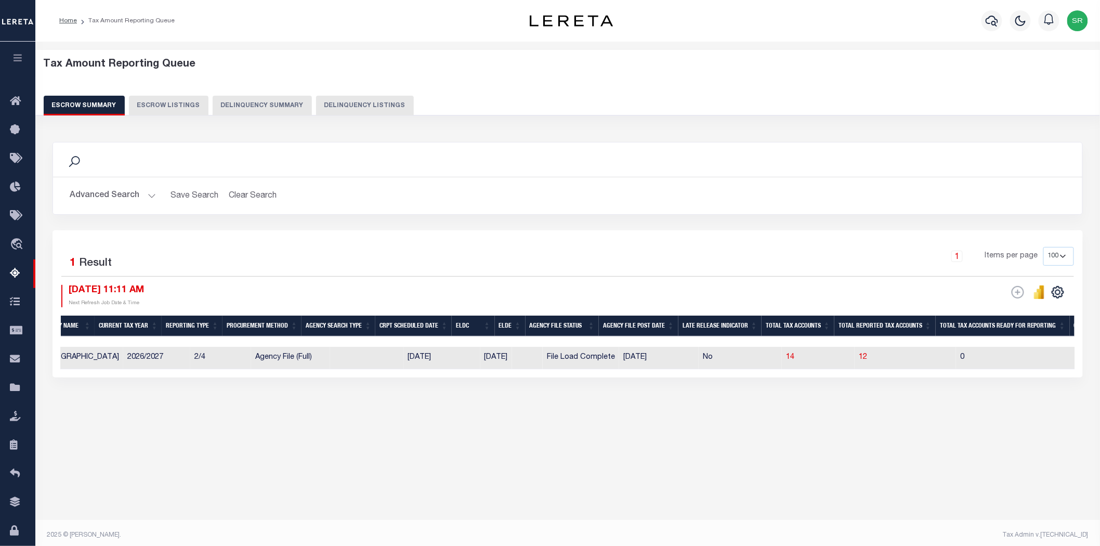
click at [87, 99] on button "Escrow Summary" at bounding box center [84, 106] width 81 height 20
click at [148, 199] on button "Advanced Search" at bounding box center [113, 196] width 86 height 20
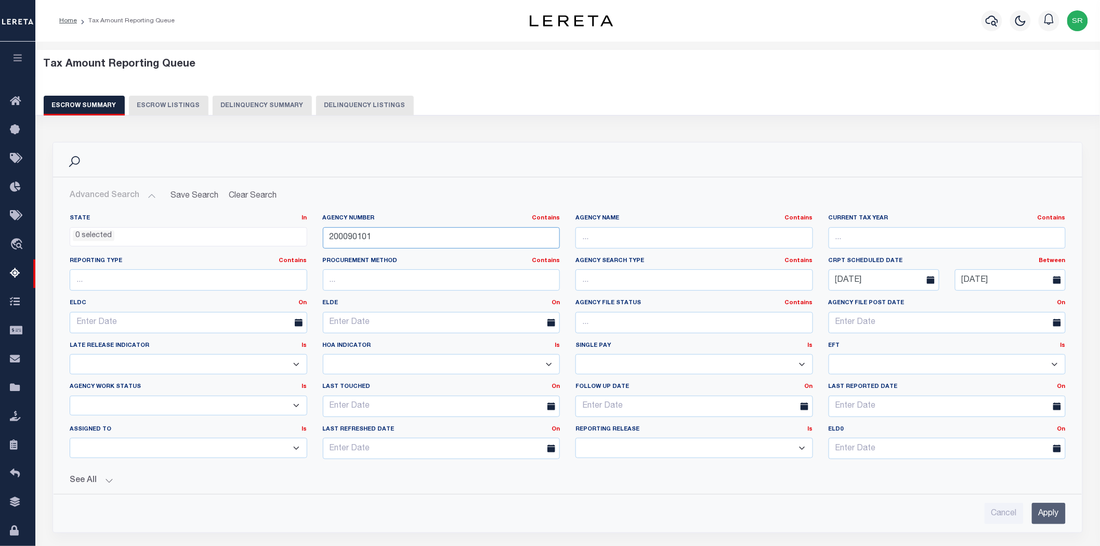
drag, startPoint x: 378, startPoint y: 241, endPoint x: 310, endPoint y: 234, distance: 68.5
click at [310, 234] on div "State In In AK AL AR AZ CA CO CT DC DE FL GA GU HI IA ID IL IN KS KY LA MA MD M…" at bounding box center [567, 340] width 1011 height 253
paste input "130080000"
type input "130080000"
click at [1046, 513] on input "Apply" at bounding box center [1049, 513] width 34 height 21
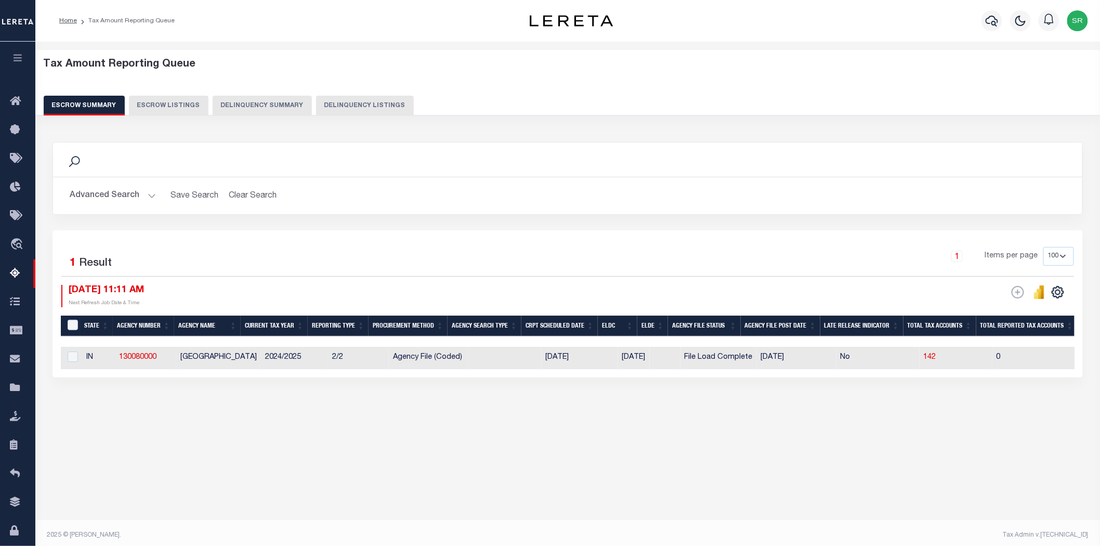
scroll to position [0, 407]
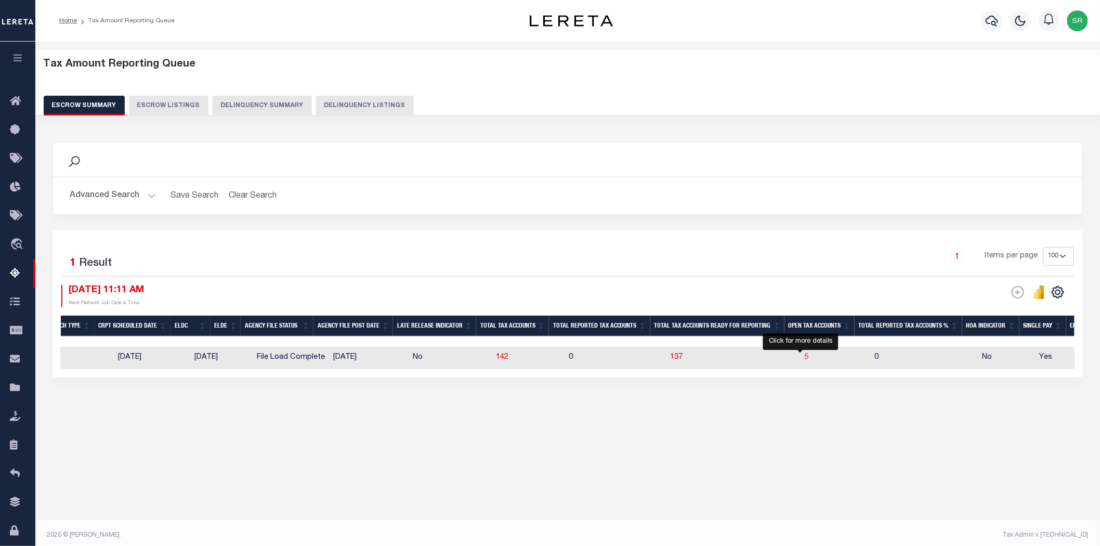
click at [804, 356] on span "5" at bounding box center [806, 356] width 4 height 7
select select "100"
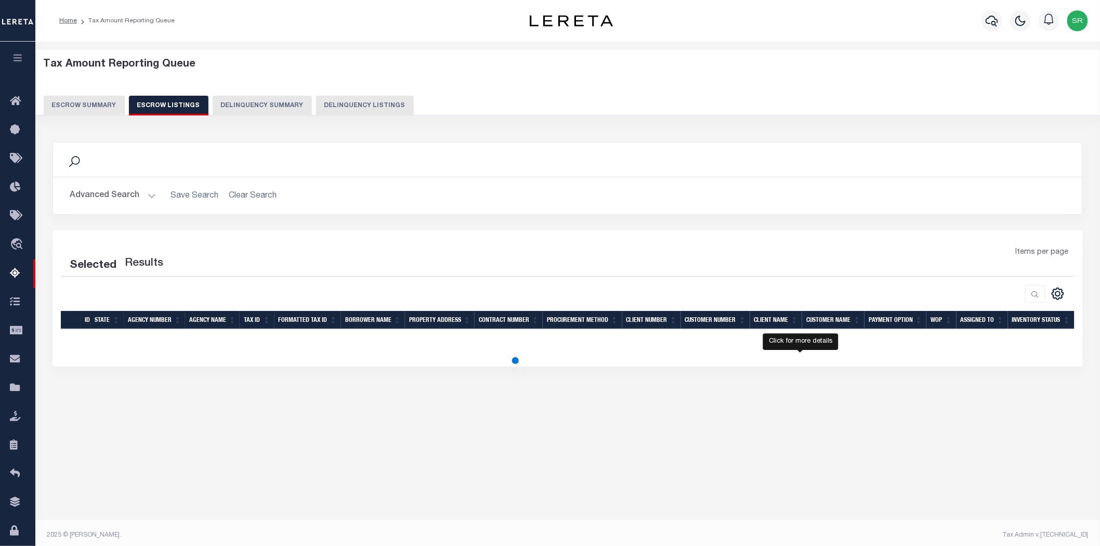
select select "100"
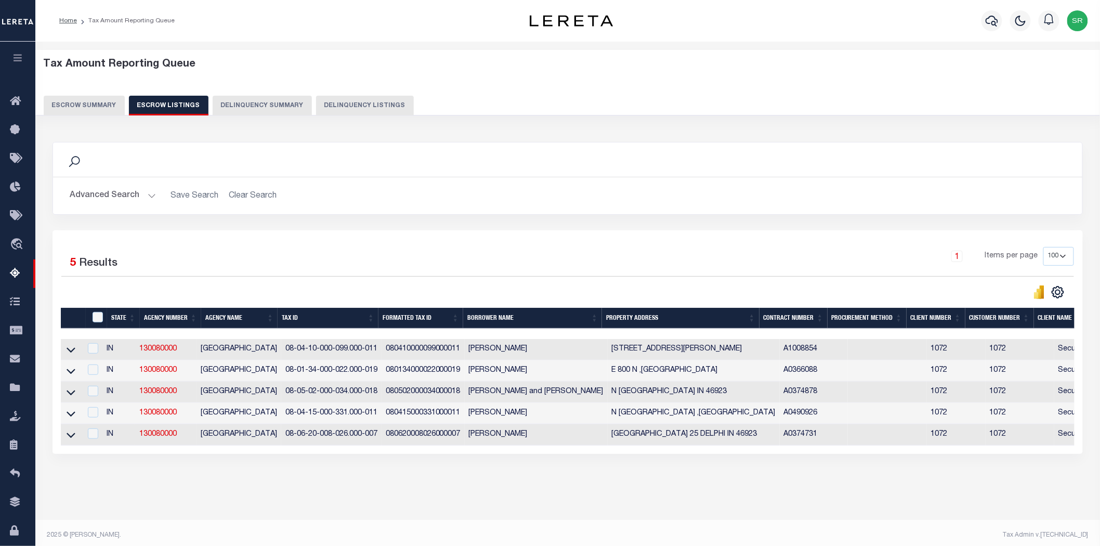
click at [196, 516] on div "Tax Amount Reporting Queue Escrow Summary Escrow Listings In" at bounding box center [567, 284] width 1058 height 464
drag, startPoint x: 283, startPoint y: 352, endPoint x: 371, endPoint y: 354, distance: 88.4
click at [371, 354] on td "08-04-10-000-099.000-011" at bounding box center [331, 349] width 100 height 21
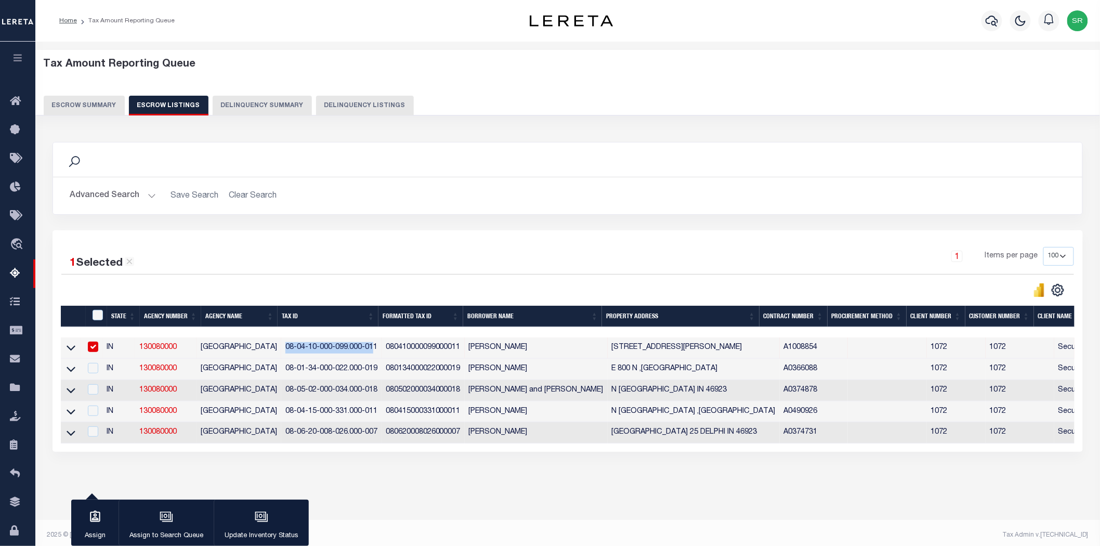
copy td "08-04-10-000-099.000-01"
click at [240, 274] on div "1 Selected 5 Results 1 Items per page 10 25 50 100 500" at bounding box center [567, 261] width 1012 height 28
click at [98, 348] on input "checkbox" at bounding box center [93, 346] width 10 height 10
checkbox input "false"
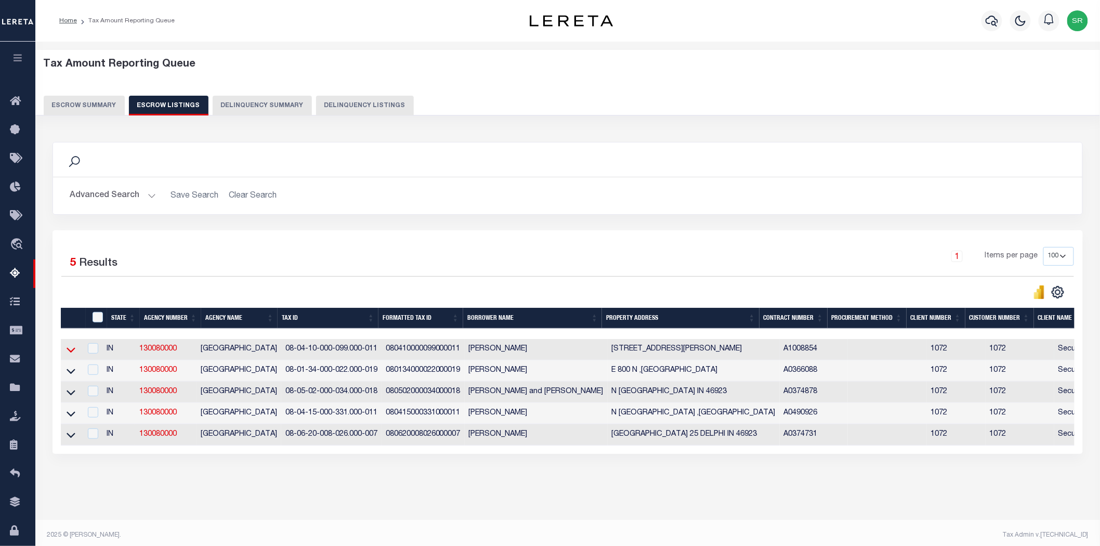
click at [71, 351] on icon at bounding box center [71, 349] width 9 height 11
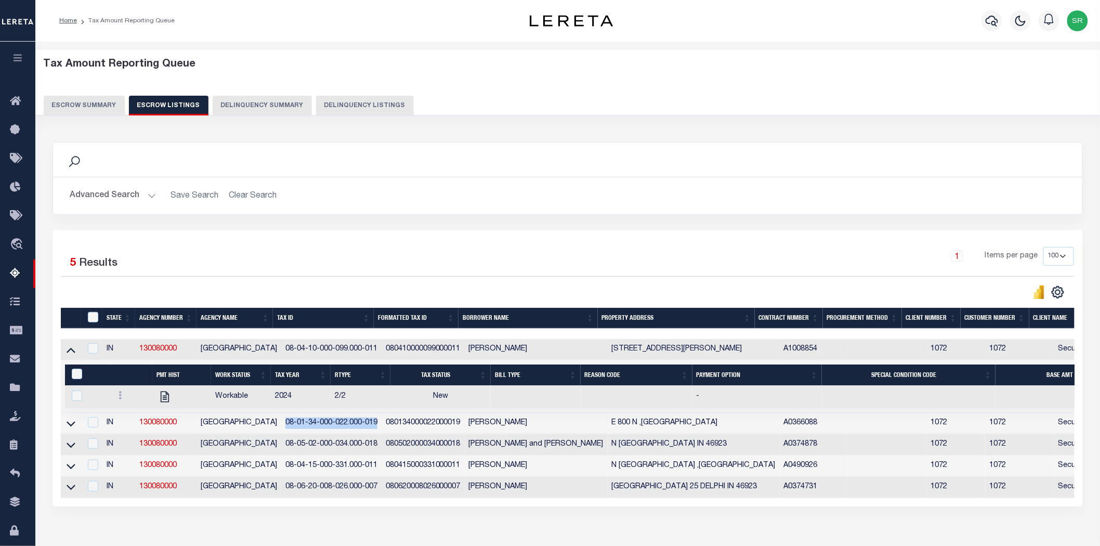
drag, startPoint x: 278, startPoint y: 424, endPoint x: 374, endPoint y: 428, distance: 96.2
click at [374, 428] on td "08-01-34-000-022.000-019" at bounding box center [331, 423] width 100 height 21
checkbox input "true"
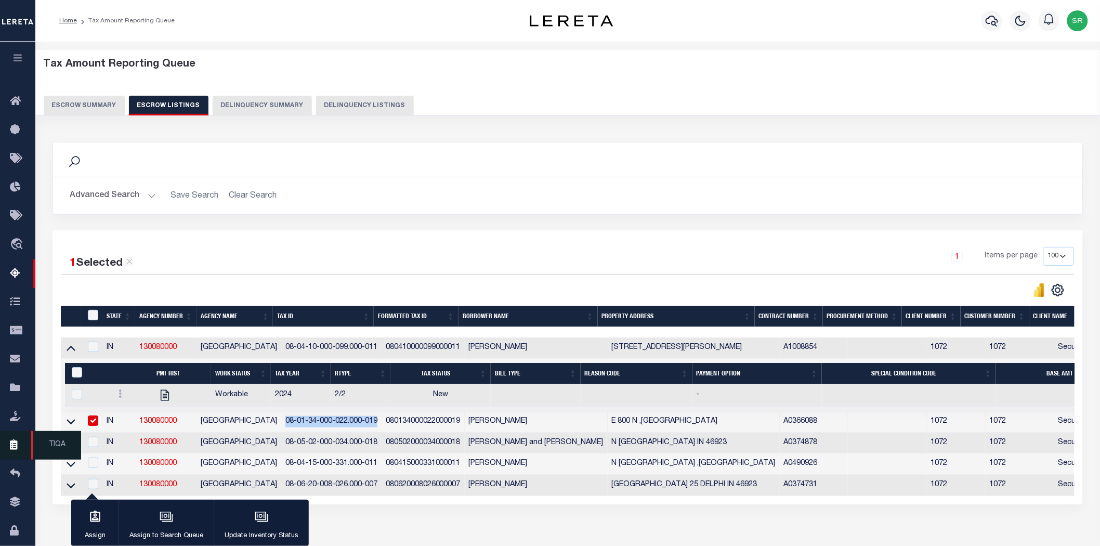
copy td "08-01-34-000-022.000-019"
click at [69, 422] on icon at bounding box center [71, 421] width 9 height 11
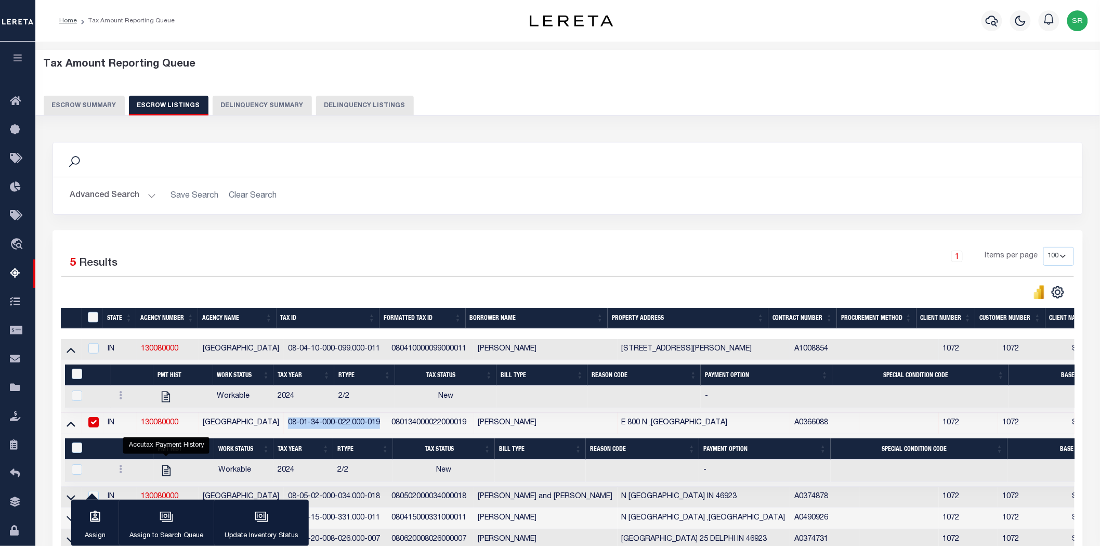
scroll to position [117, 0]
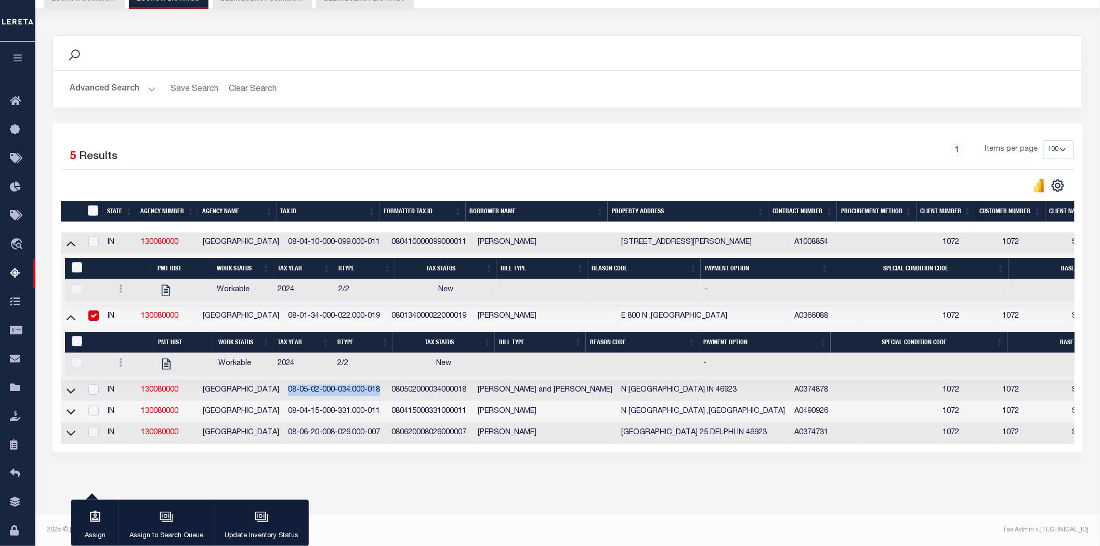
drag, startPoint x: 283, startPoint y: 383, endPoint x: 376, endPoint y: 382, distance: 93.5
click at [376, 382] on td "08-05-02-000-034.000-018" at bounding box center [335, 390] width 103 height 21
checkbox input "true"
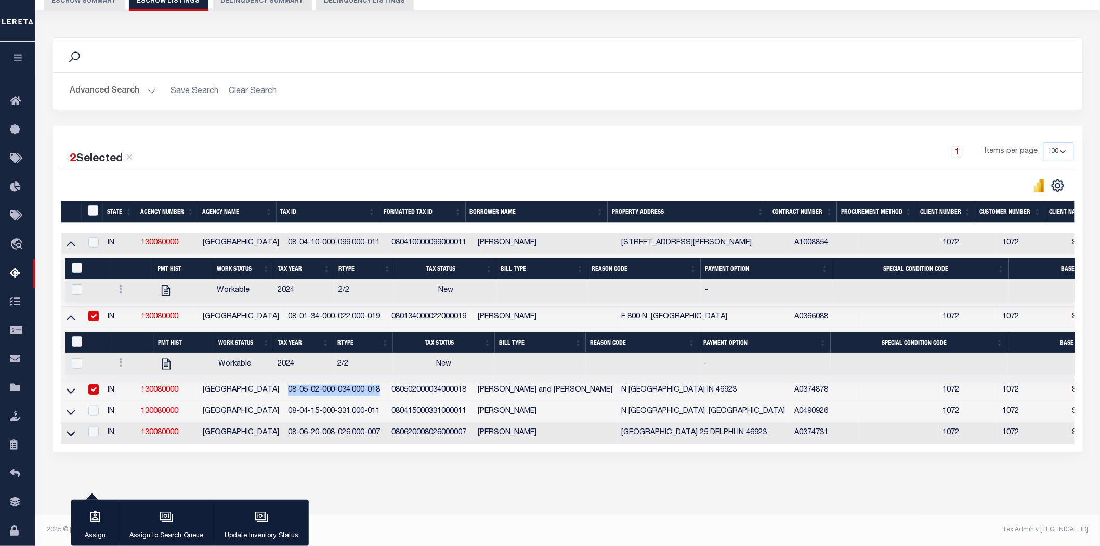
scroll to position [115, 0]
copy td "08-05-02-000-034.000-018"
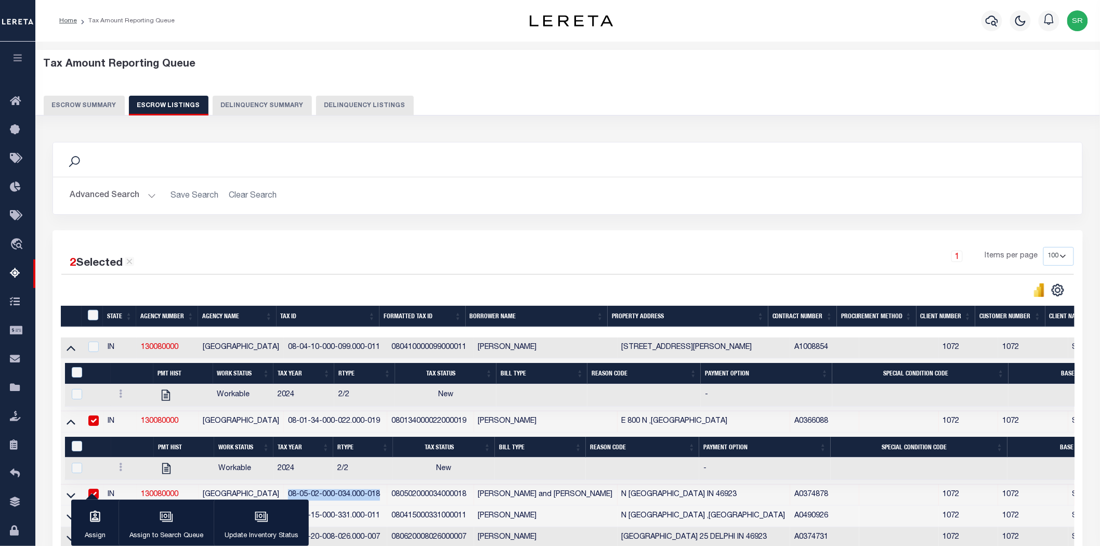
click at [113, 106] on button "Escrow Summary" at bounding box center [84, 106] width 81 height 20
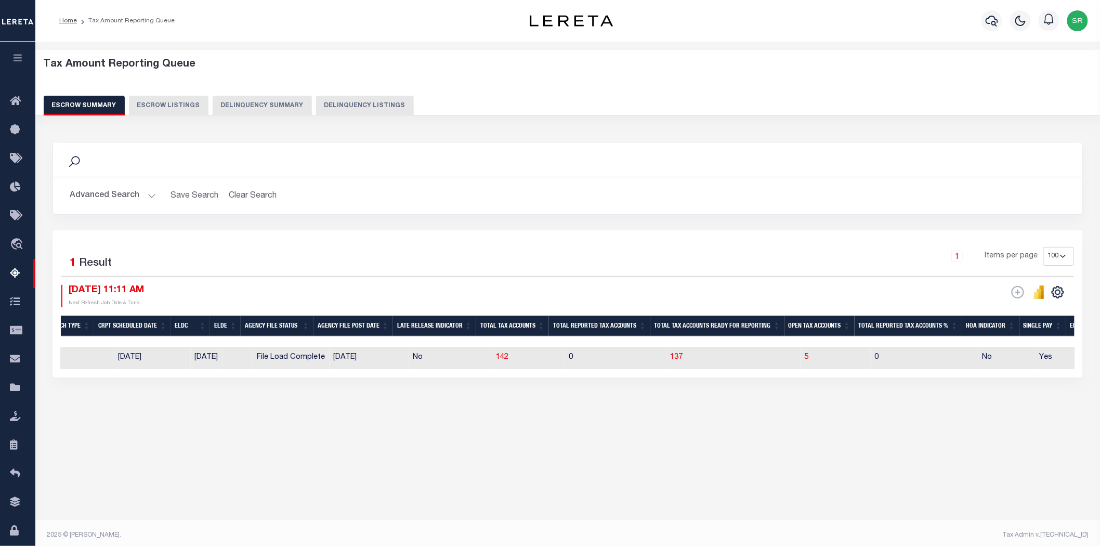
click at [148, 197] on button "Advanced Search" at bounding box center [113, 196] width 86 height 20
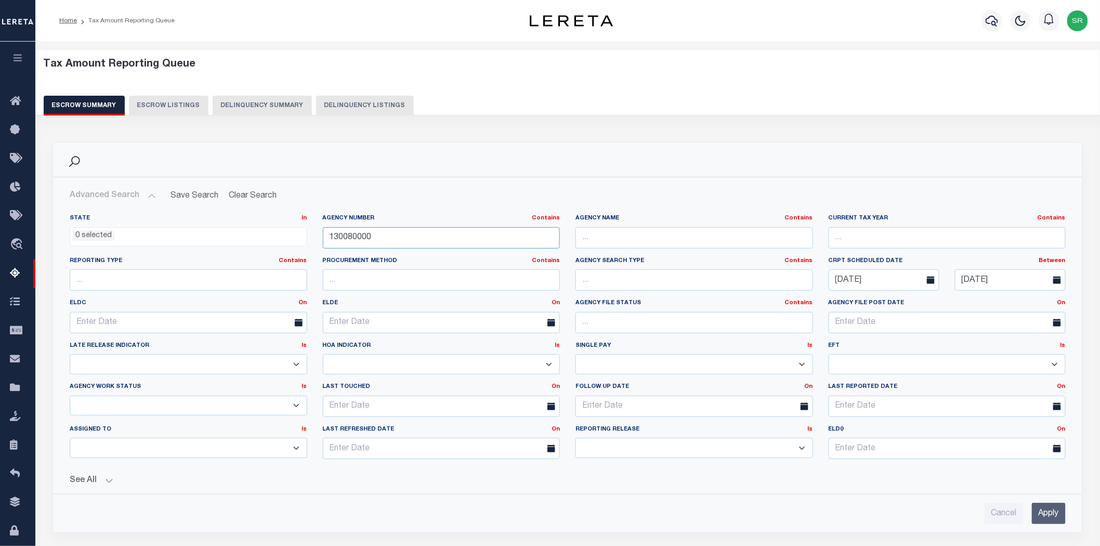
drag, startPoint x: 392, startPoint y: 236, endPoint x: 323, endPoint y: 236, distance: 69.1
click at [323, 236] on input "130080000" at bounding box center [441, 237] width 237 height 21
paste input "86"
type input "130860000"
click at [1050, 515] on input "Apply" at bounding box center [1049, 513] width 34 height 21
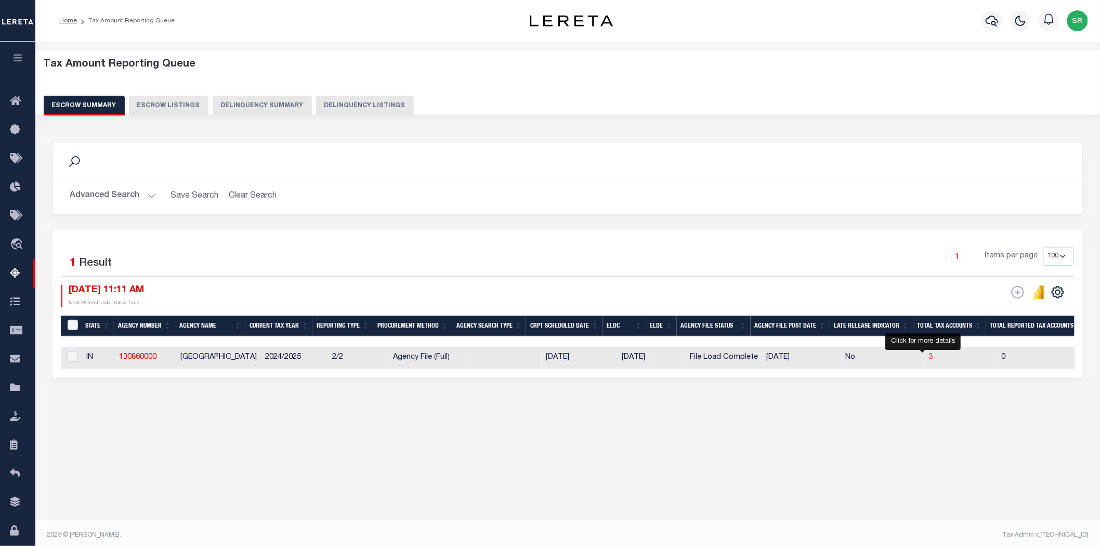
click at [929, 358] on span "3" at bounding box center [931, 356] width 4 height 7
select select "100"
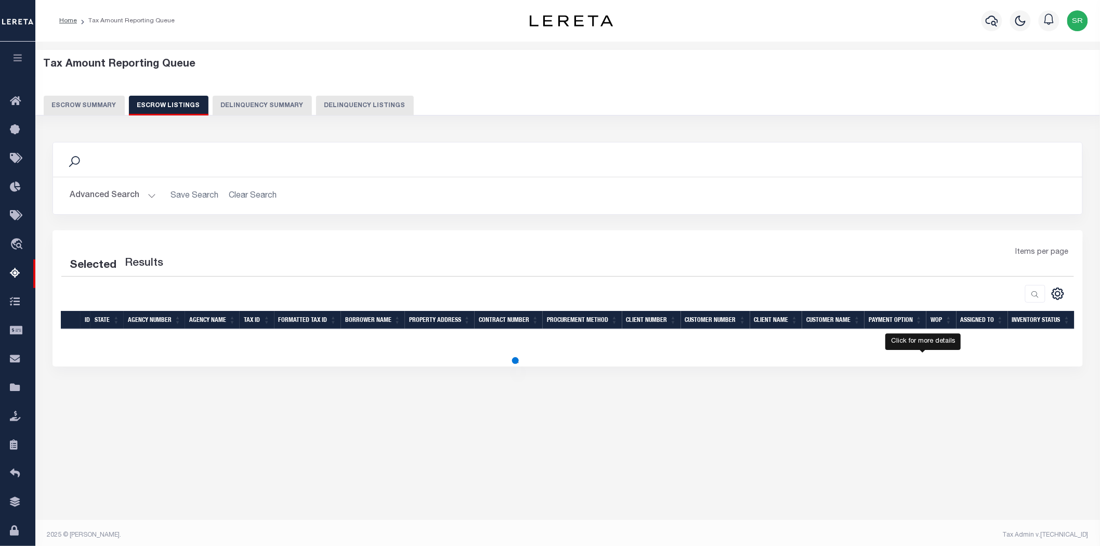
select select "100"
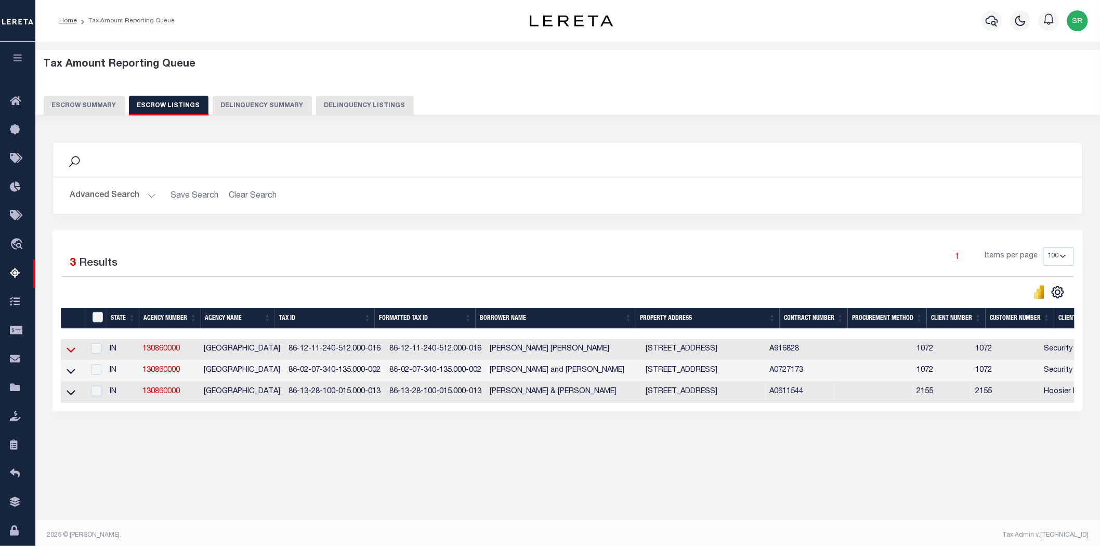
click at [72, 355] on icon at bounding box center [71, 349] width 9 height 11
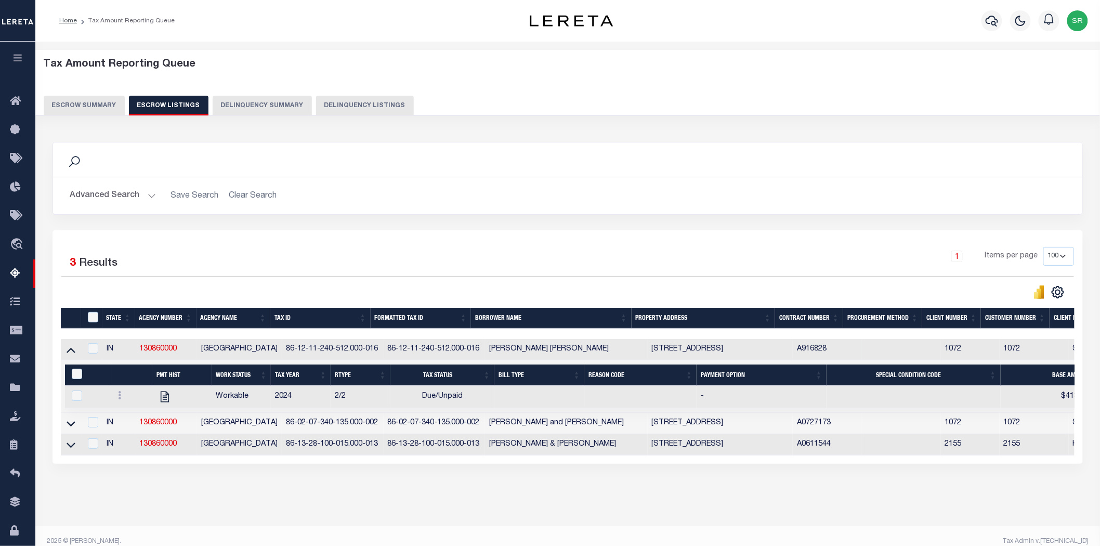
scroll to position [21, 0]
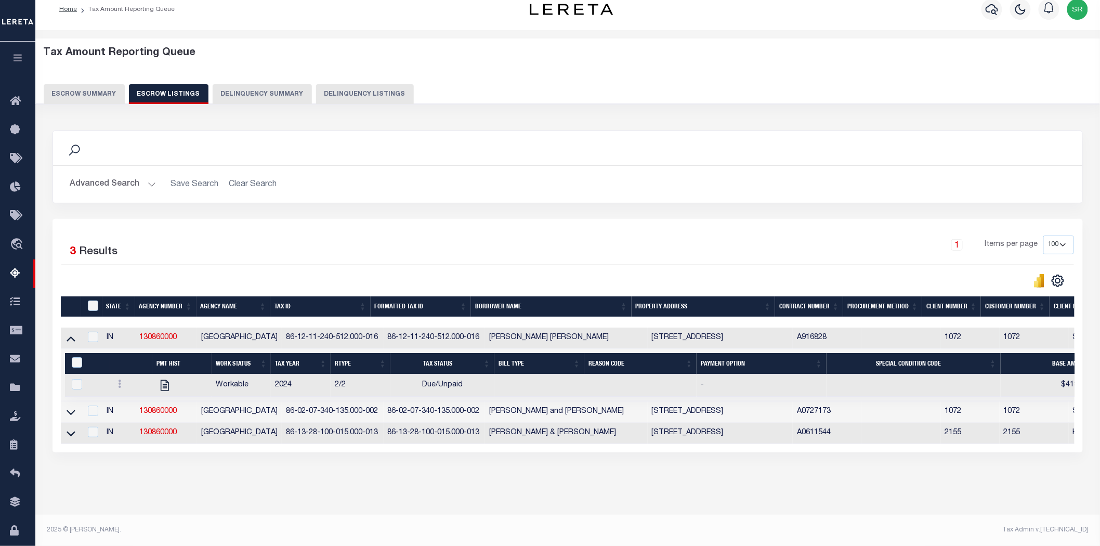
click at [89, 86] on button "Escrow Summary" at bounding box center [84, 94] width 81 height 20
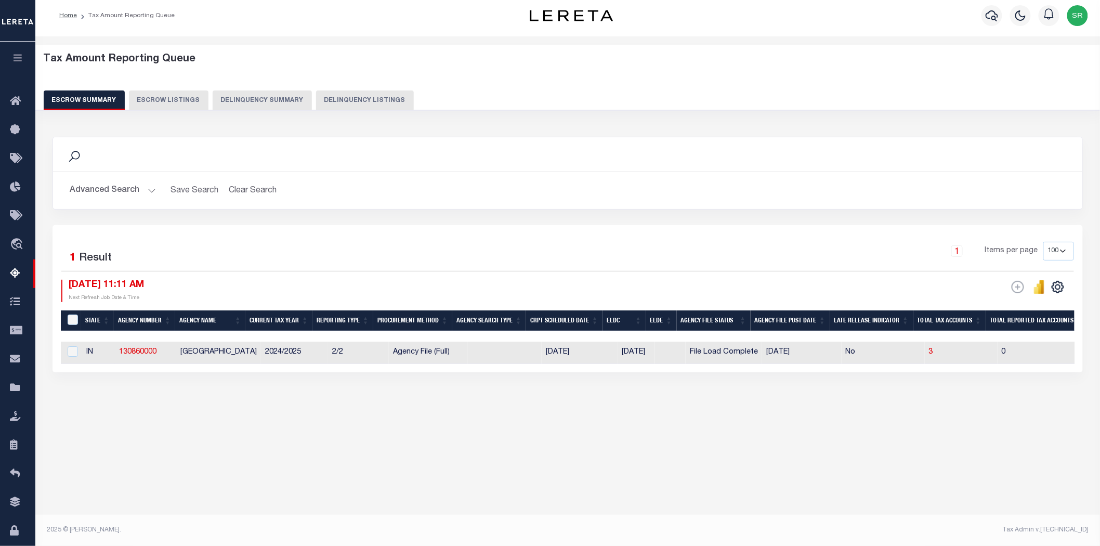
scroll to position [5, 0]
click at [89, 86] on div "Tax Amount Reporting Queue Escrow Summary Escrow Listings Delinquency Summary" at bounding box center [568, 81] width 1048 height 57
click at [149, 190] on button "Advanced Search" at bounding box center [113, 190] width 86 height 20
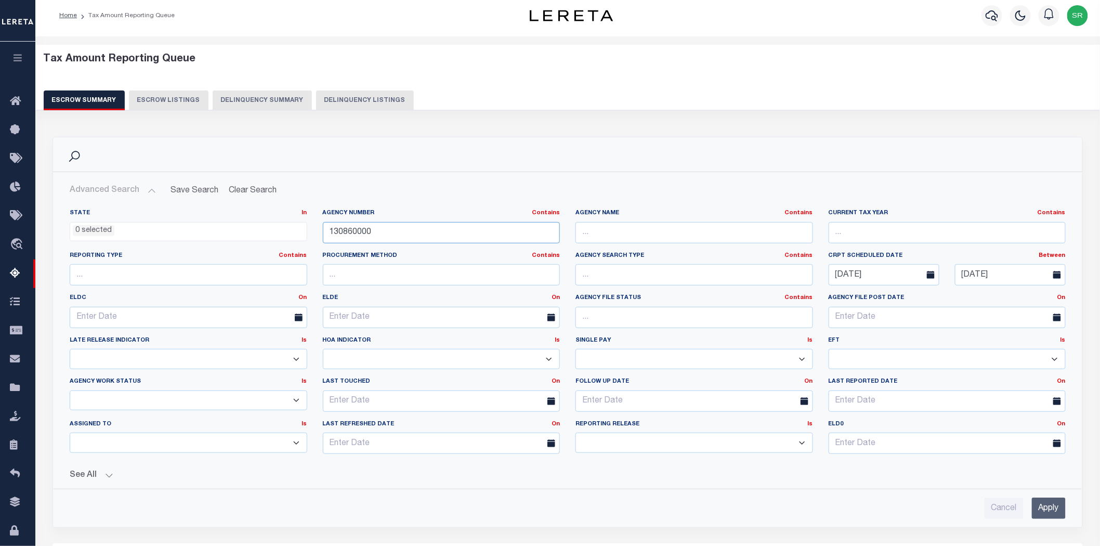
drag, startPoint x: 393, startPoint y: 233, endPoint x: 255, endPoint y: 234, distance: 138.8
click at [255, 234] on div "State In In AK AL AR AZ CA CO CT DC DE FL GA GU HI IA ID IL IN KS KY LA MA MD M…" at bounding box center [567, 335] width 1011 height 253
paste input "40"
click at [1040, 506] on input "Apply" at bounding box center [1049, 507] width 34 height 21
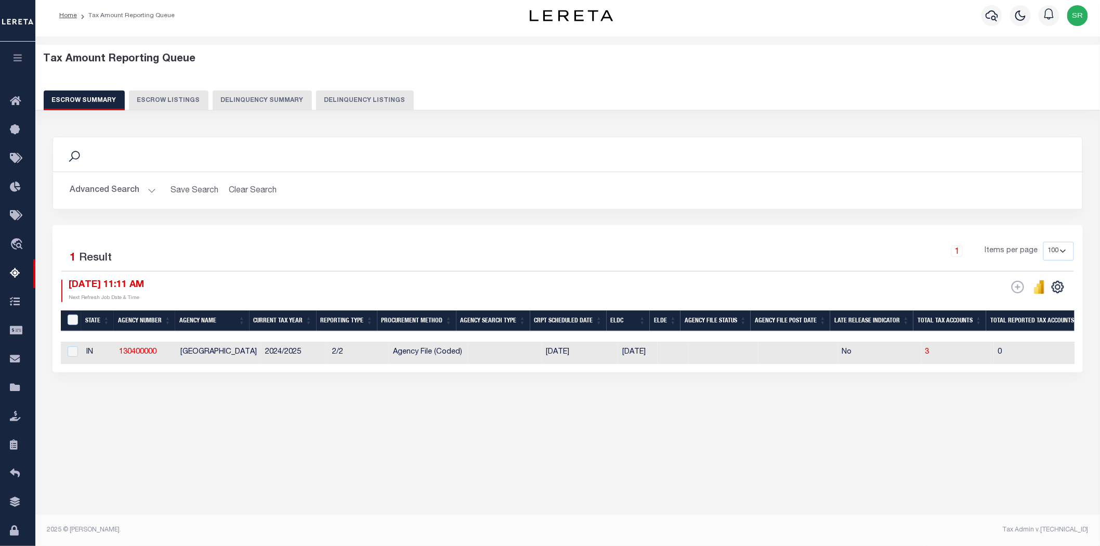
drag, startPoint x: 516, startPoint y: 371, endPoint x: 698, endPoint y: 385, distance: 183.5
click at [698, 385] on div "Search Advanced Search Save Search Clear Search EscrowSummaryGridWrapper_dynami…" at bounding box center [568, 264] width 1044 height 277
click at [686, 399] on div "Search Advanced Search Save Search Clear Search EscrowSummaryGridWrapper_dynami…" at bounding box center [568, 264] width 1044 height 277
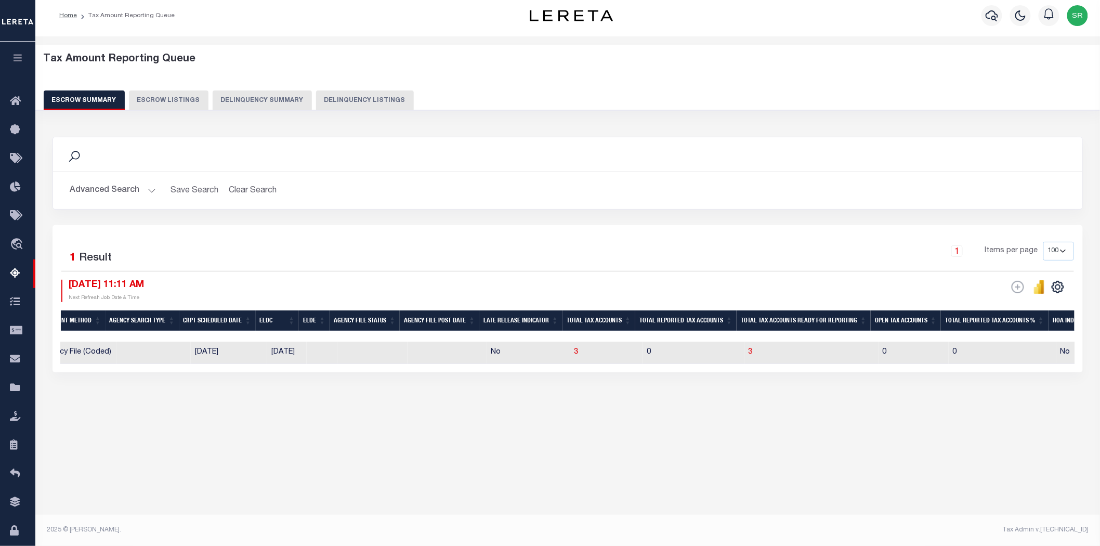
scroll to position [0, 0]
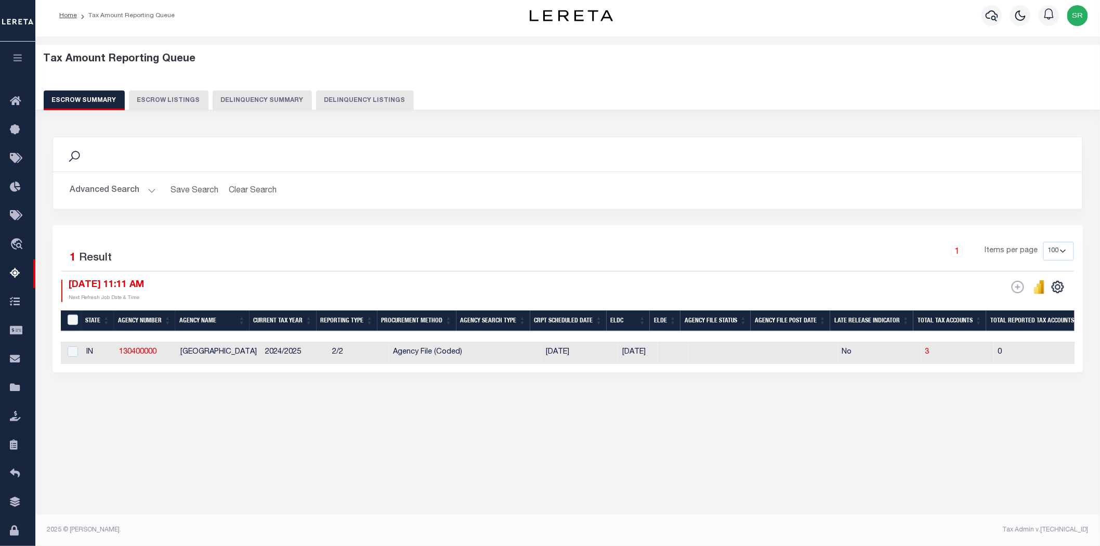
click at [144, 187] on button "Advanced Search" at bounding box center [113, 190] width 86 height 20
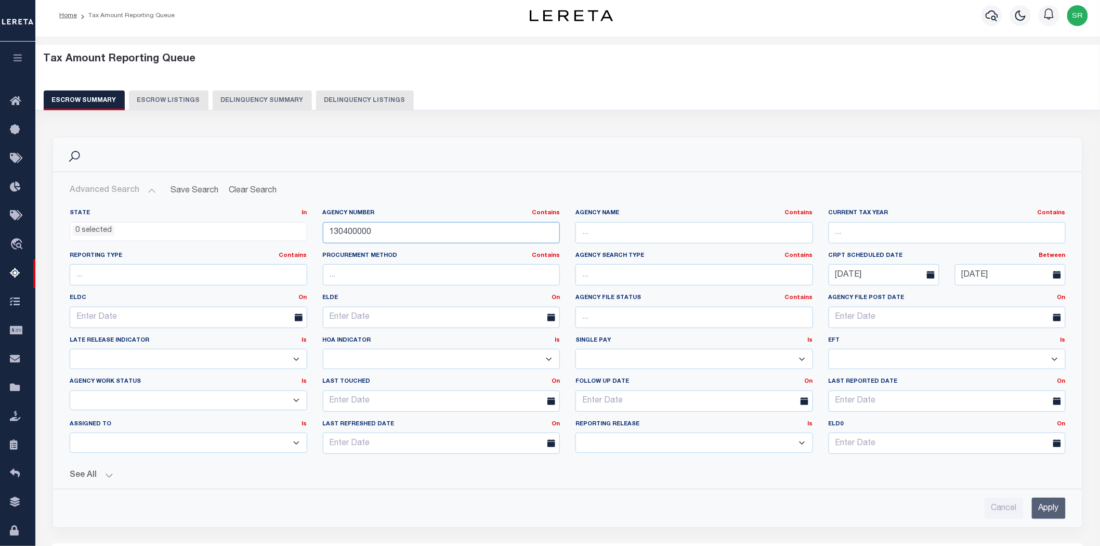
drag, startPoint x: 380, startPoint y: 231, endPoint x: 323, endPoint y: 229, distance: 57.2
click at [323, 229] on input "130400000" at bounding box center [441, 232] width 237 height 21
paste input "11"
type input "130110000"
click at [1040, 505] on input "Apply" at bounding box center [1049, 507] width 34 height 21
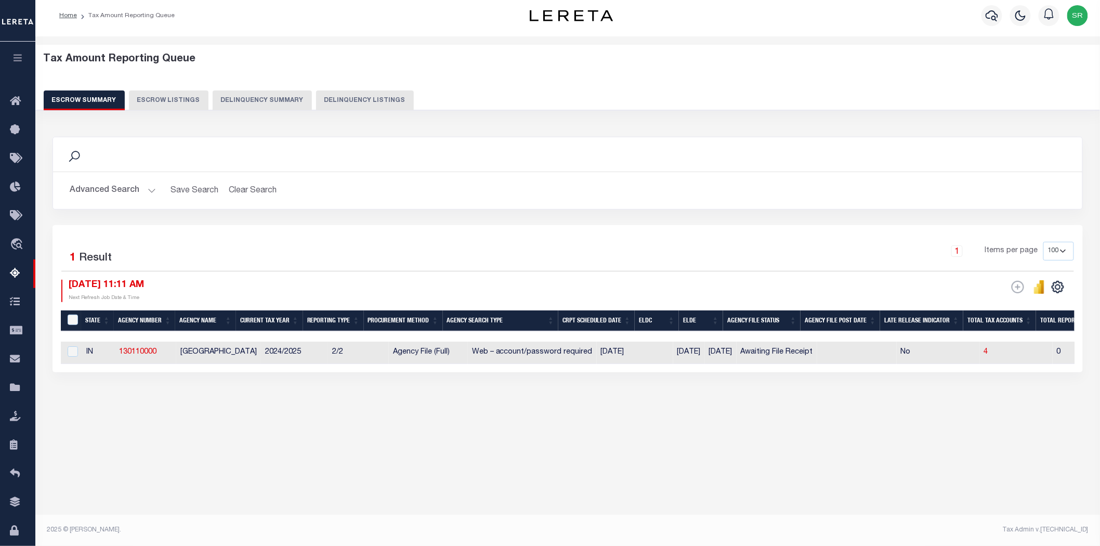
click at [653, 475] on div "Tax Amount Reporting Queue Escrow Summary Escrow Listings In" at bounding box center [567, 281] width 1064 height 491
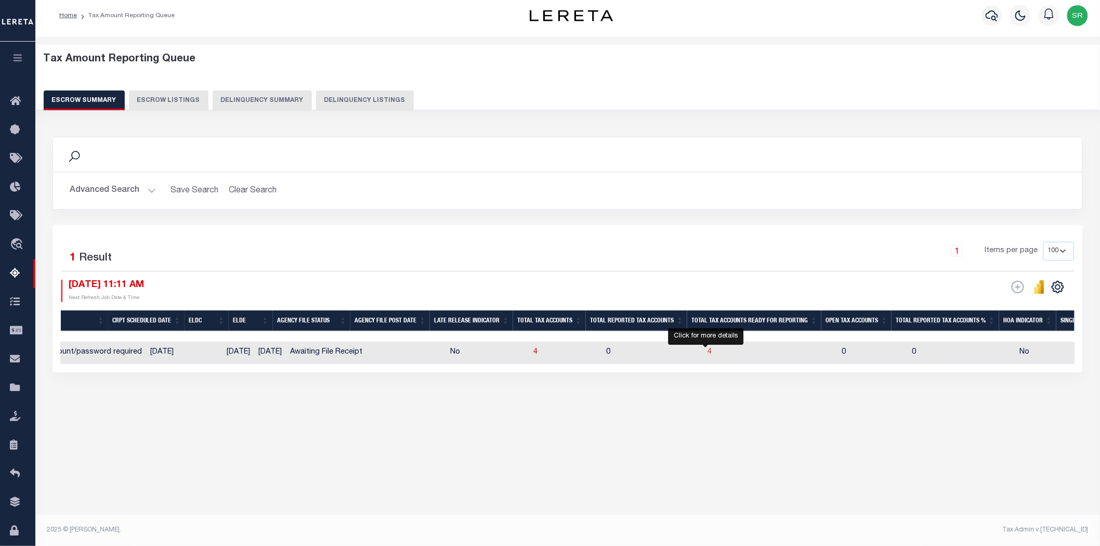
click at [708, 352] on span "4" at bounding box center [710, 351] width 4 height 7
select select "100"
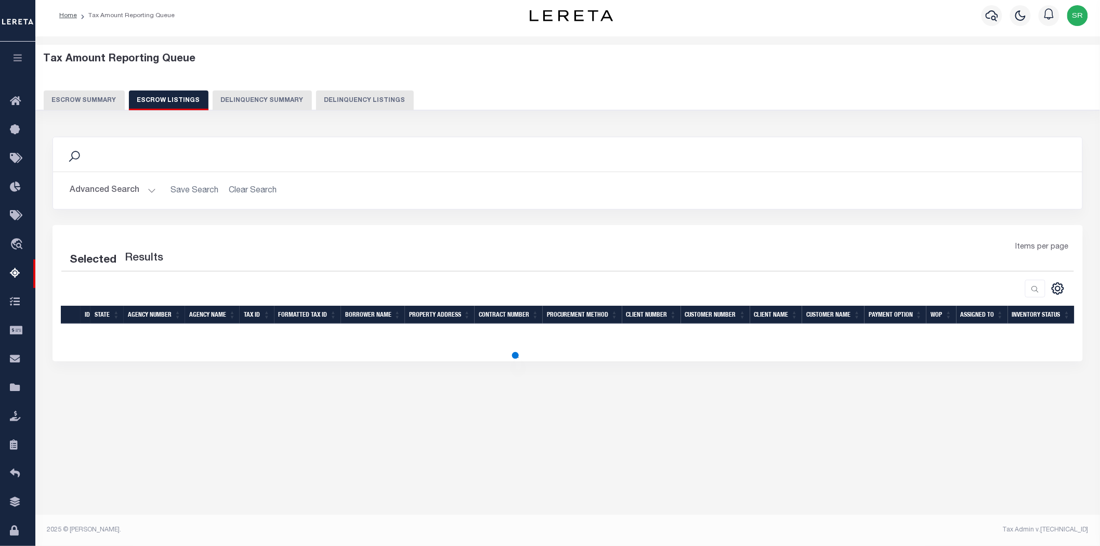
select select "100"
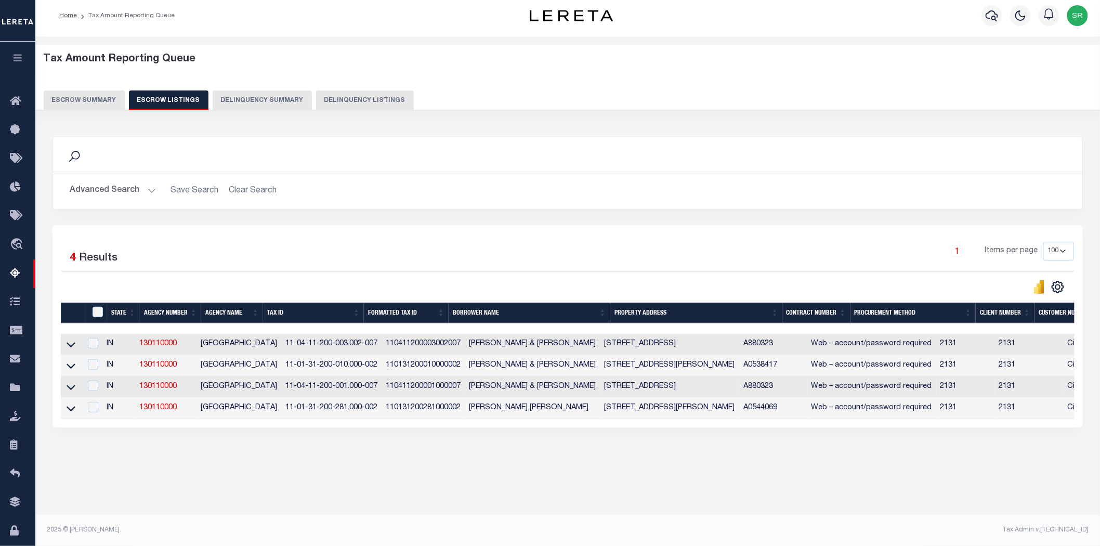
click at [76, 345] on link at bounding box center [71, 343] width 12 height 7
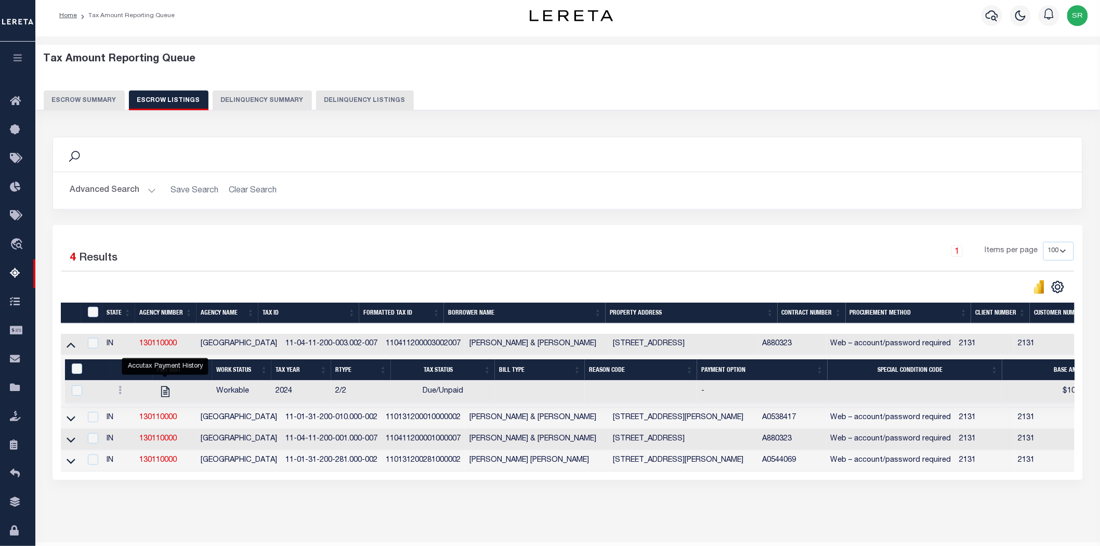
click at [428, 490] on div "Search Advanced Search Save Search Clear Search In In AK AL AR AZ CA CO CT" at bounding box center [568, 318] width 1044 height 385
click at [69, 345] on icon at bounding box center [71, 344] width 9 height 11
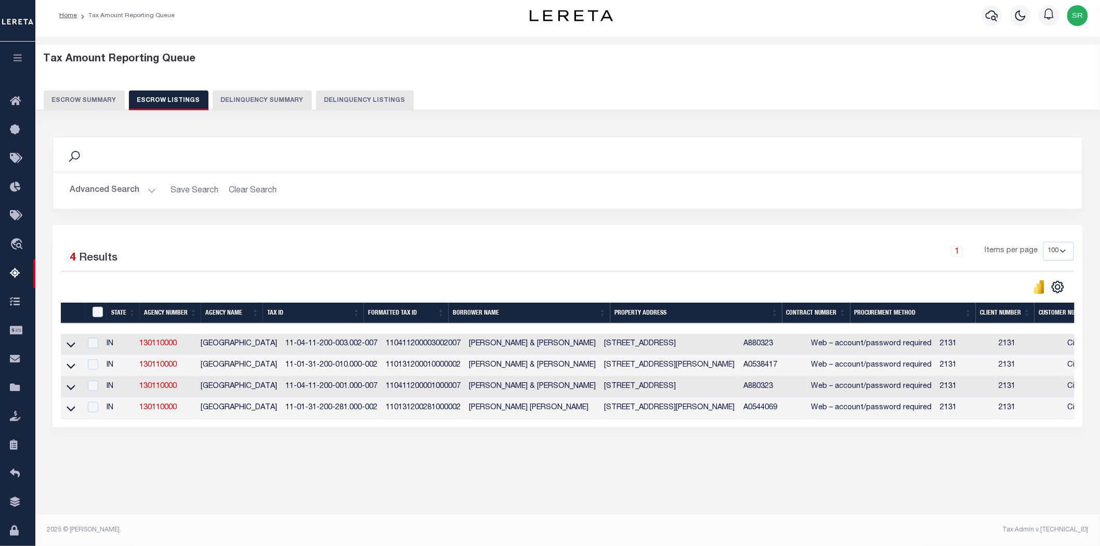
click at [80, 101] on button "Escrow Summary" at bounding box center [84, 100] width 81 height 20
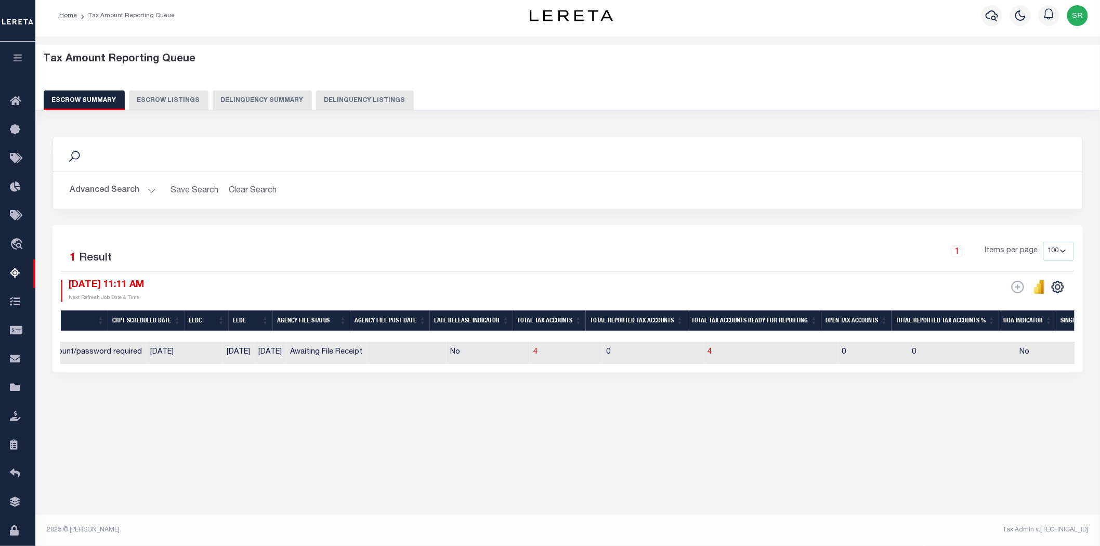
click at [80, 101] on button "Escrow Summary" at bounding box center [84, 100] width 81 height 20
click at [309, 390] on div "Search Advanced Search Save Search Clear Search EscrowSummaryGridWrapper_dynami…" at bounding box center [568, 264] width 1044 height 277
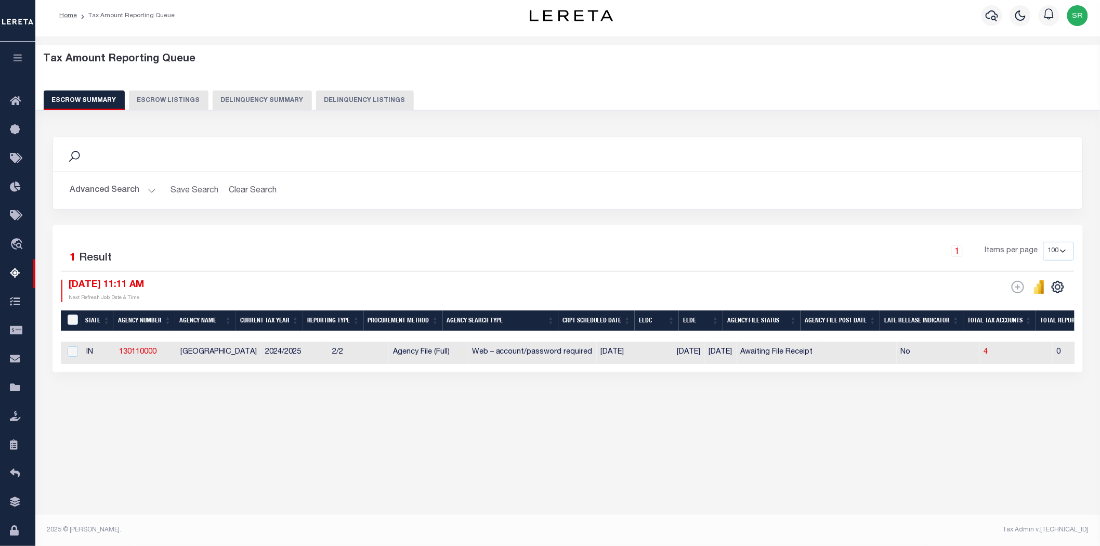
click at [149, 189] on button "Advanced Search" at bounding box center [113, 190] width 86 height 20
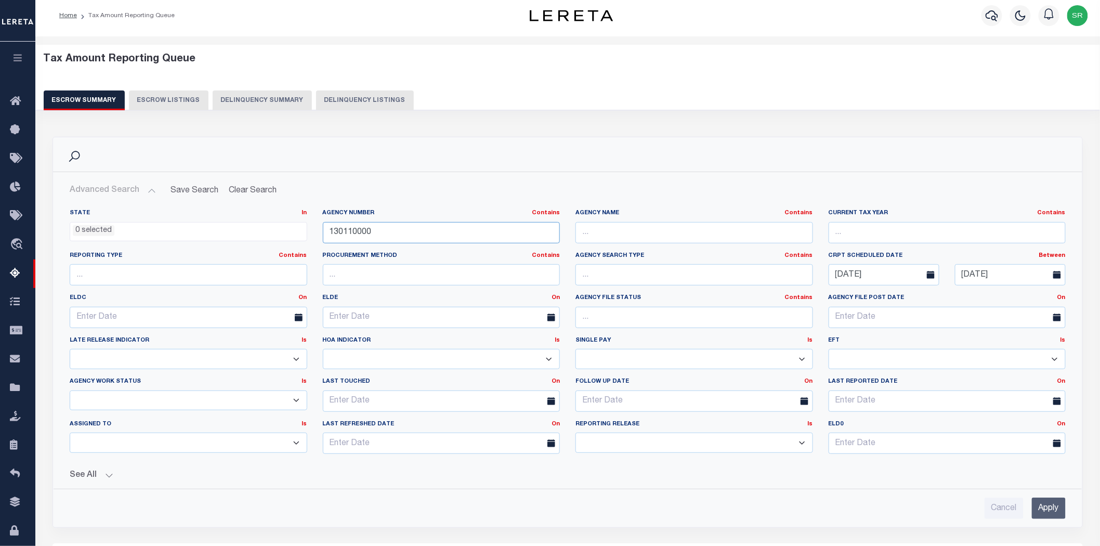
drag, startPoint x: 381, startPoint y: 232, endPoint x: 312, endPoint y: 233, distance: 69.6
click at [312, 233] on div "State In In AK AL AR AZ CA CO CT DC DE FL GA GU HI IA ID IL IN KS KY LA MA MD M…" at bounding box center [567, 335] width 1011 height 253
paste input "320770101"
type input "320770101"
click at [1044, 507] on input "Apply" at bounding box center [1049, 507] width 34 height 21
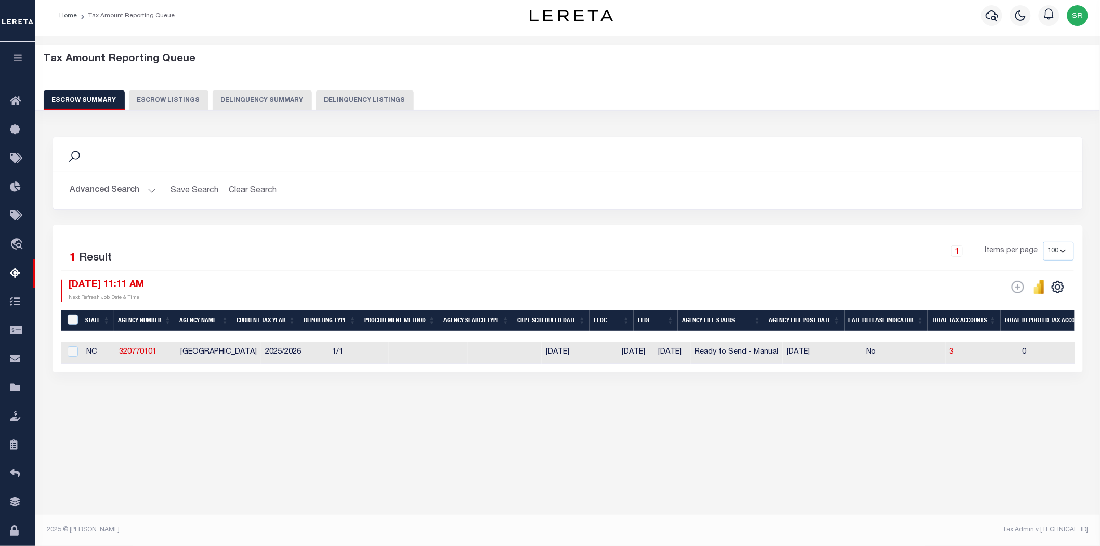
click at [445, 434] on div "Tax Amount Reporting Queue Escrow Summary Escrow Listings In" at bounding box center [567, 241] width 1058 height 388
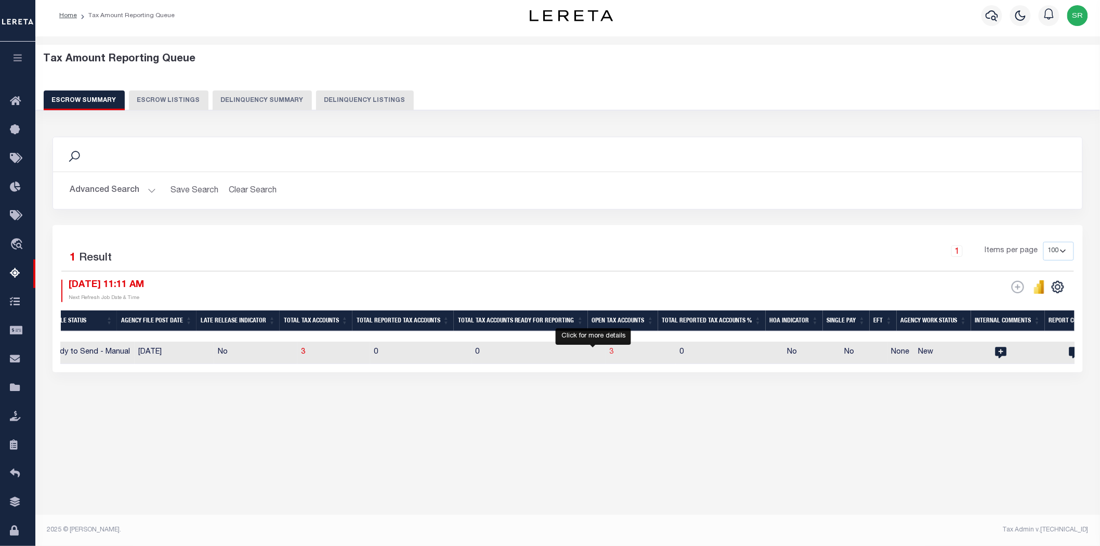
click at [610, 354] on span "3" at bounding box center [612, 351] width 4 height 7
select select "100"
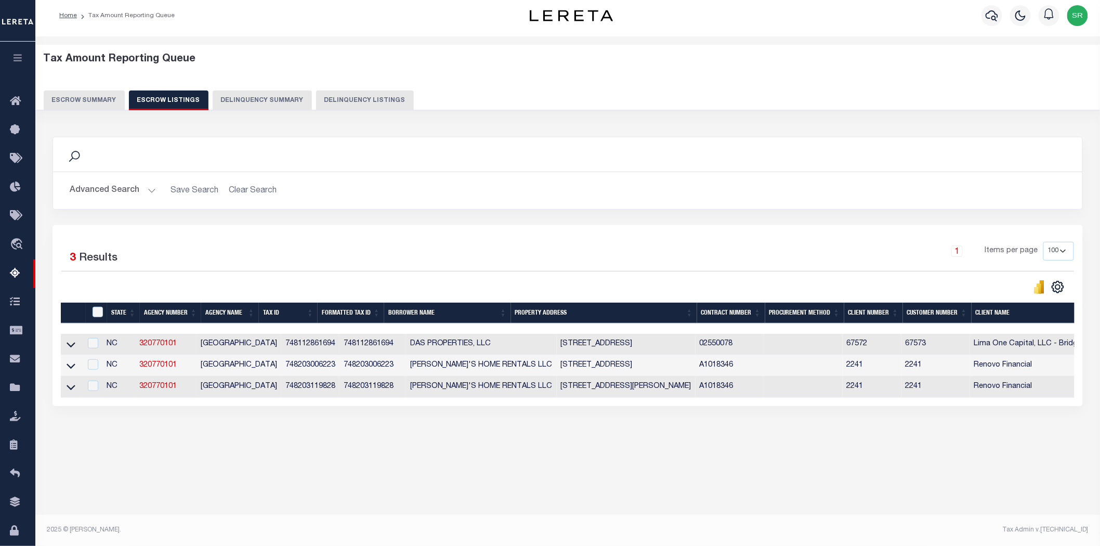
click at [221, 456] on div "Tax Amount Reporting Queue Escrow Summary Escrow Listings In" at bounding box center [567, 257] width 1058 height 421
click at [73, 345] on icon at bounding box center [71, 344] width 9 height 11
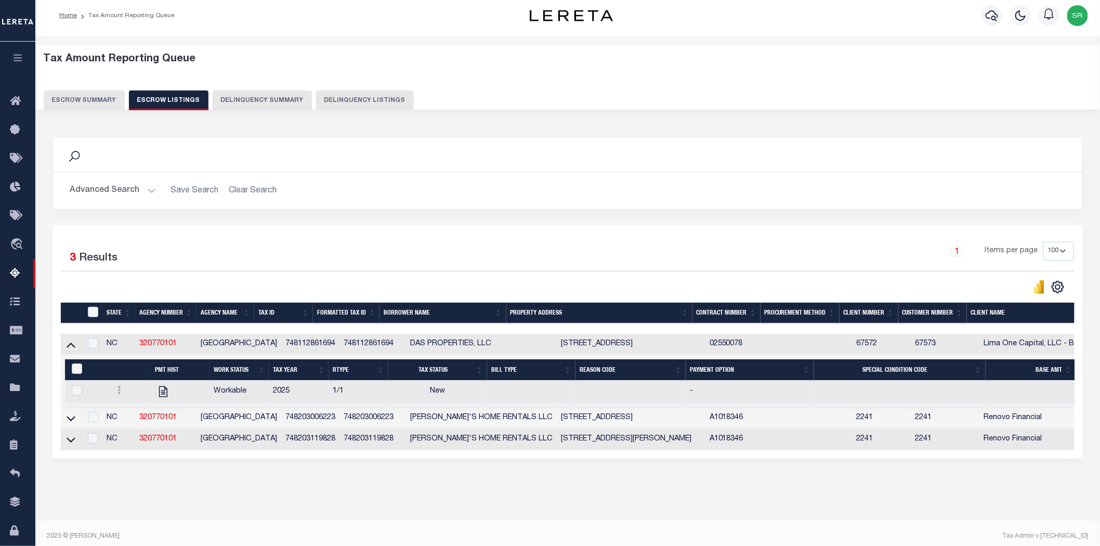
click at [84, 99] on button "Escrow Summary" at bounding box center [84, 100] width 81 height 20
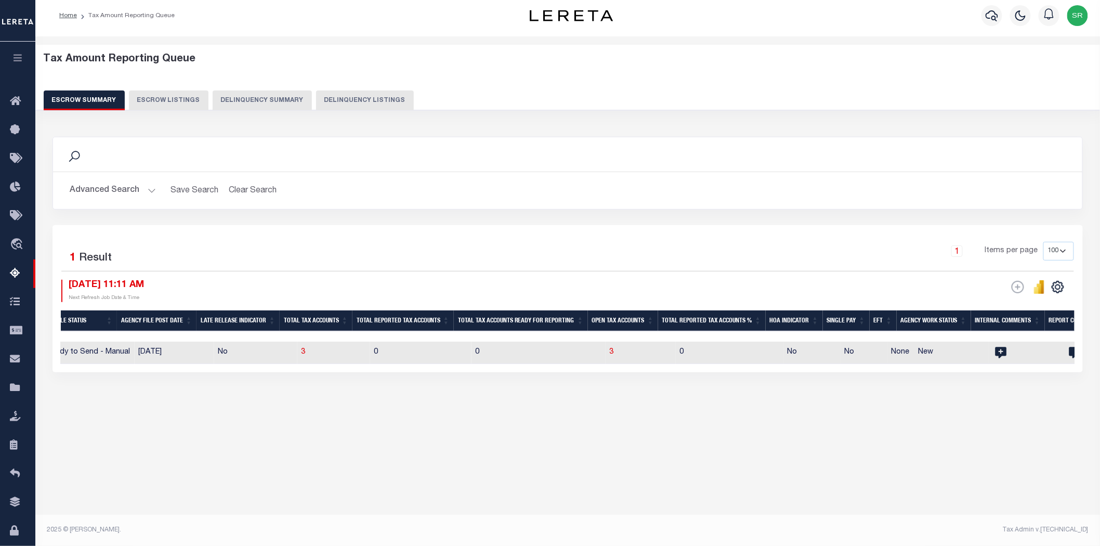
click at [89, 98] on button "Escrow Summary" at bounding box center [84, 100] width 81 height 20
click at [149, 190] on button "Advanced Search" at bounding box center [113, 190] width 86 height 20
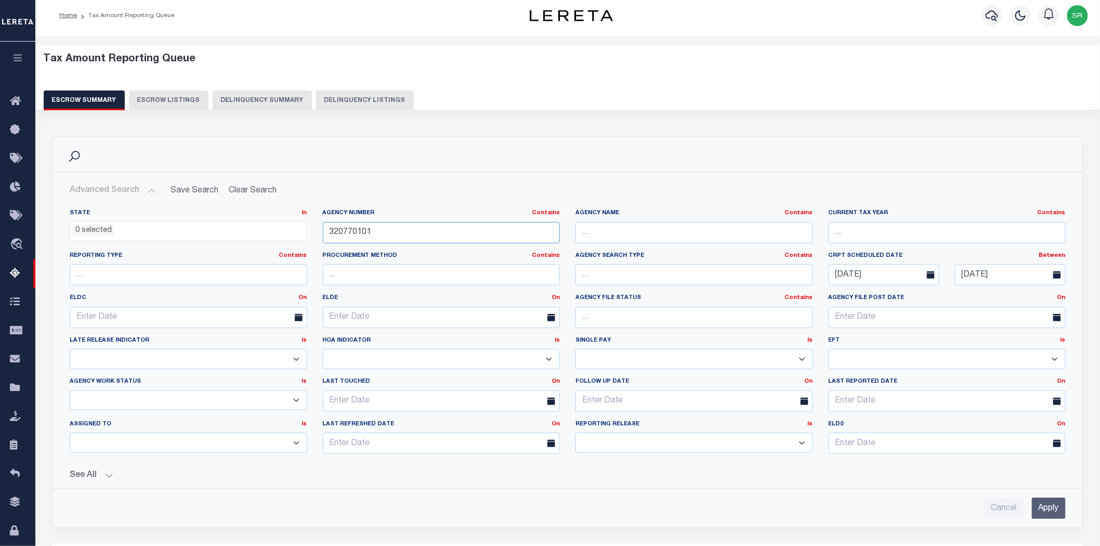
drag, startPoint x: 420, startPoint y: 232, endPoint x: 286, endPoint y: 231, distance: 133.6
click at [286, 231] on div "State In In AK AL AR AZ CA CO CT DC DE FL GA GU HI IA ID IL IN KS KY LA MA MD M…" at bounding box center [567, 335] width 1011 height 253
paste input "290070207"
type input "290070207"
click at [1057, 513] on input "Apply" at bounding box center [1049, 507] width 34 height 21
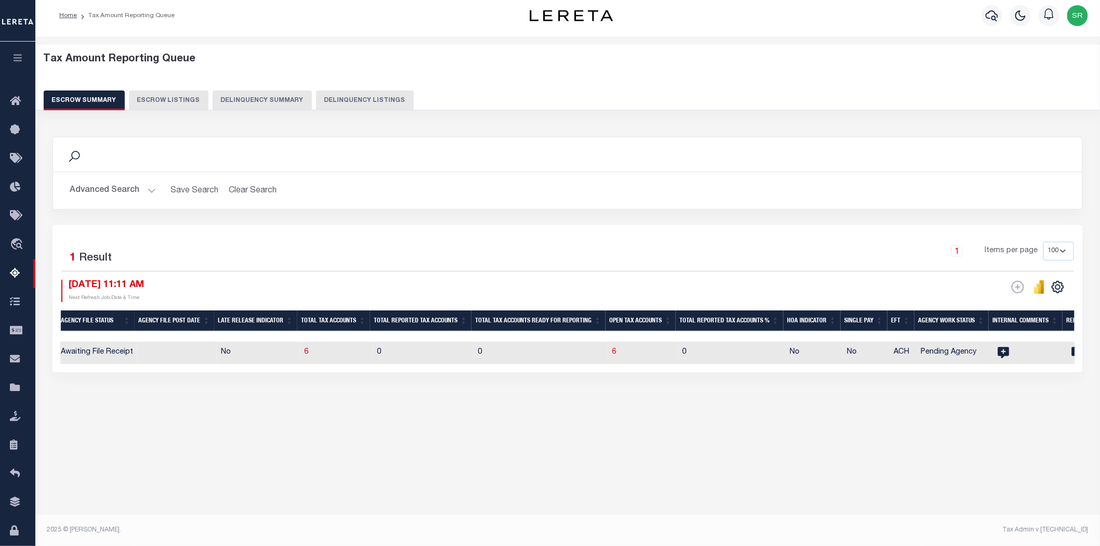
click at [296, 382] on div "Search Advanced Search Save Search Clear Search EscrowSummaryGridWrapper_dynami…" at bounding box center [568, 264] width 1044 height 277
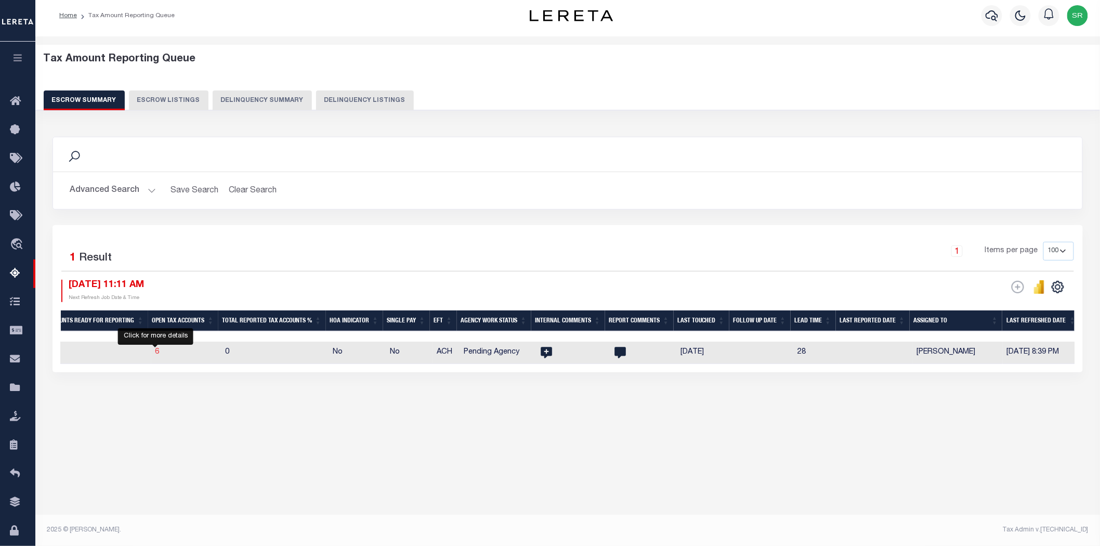
click at [155, 354] on span "6" at bounding box center [157, 351] width 4 height 7
select select "100"
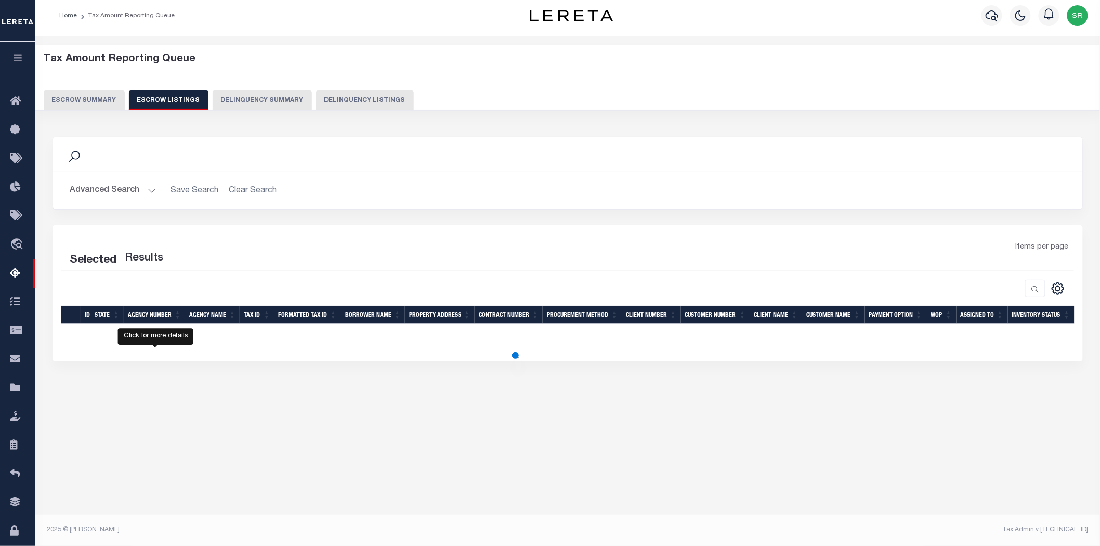
select select "100"
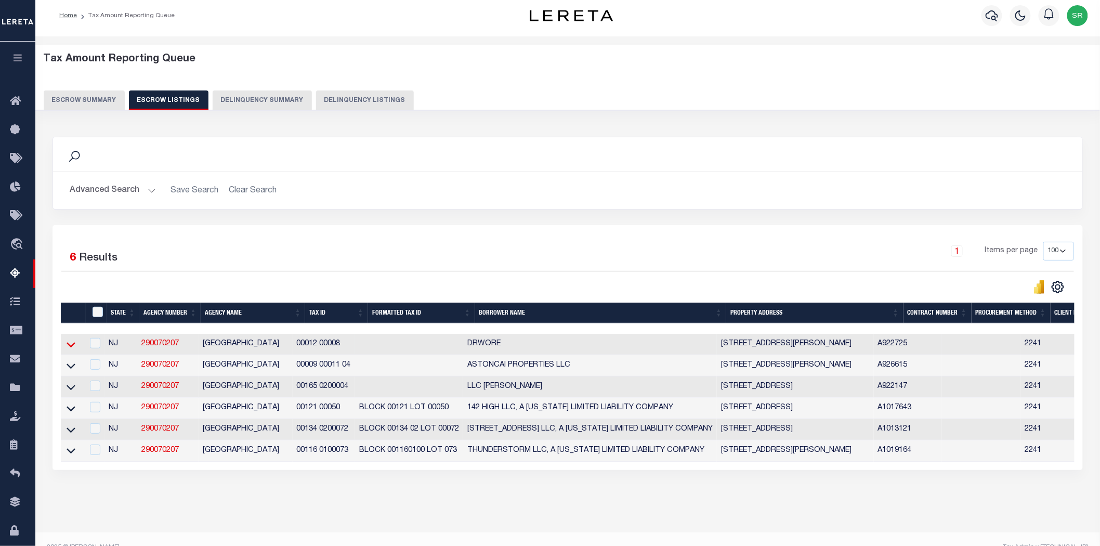
click at [72, 349] on icon at bounding box center [71, 344] width 9 height 11
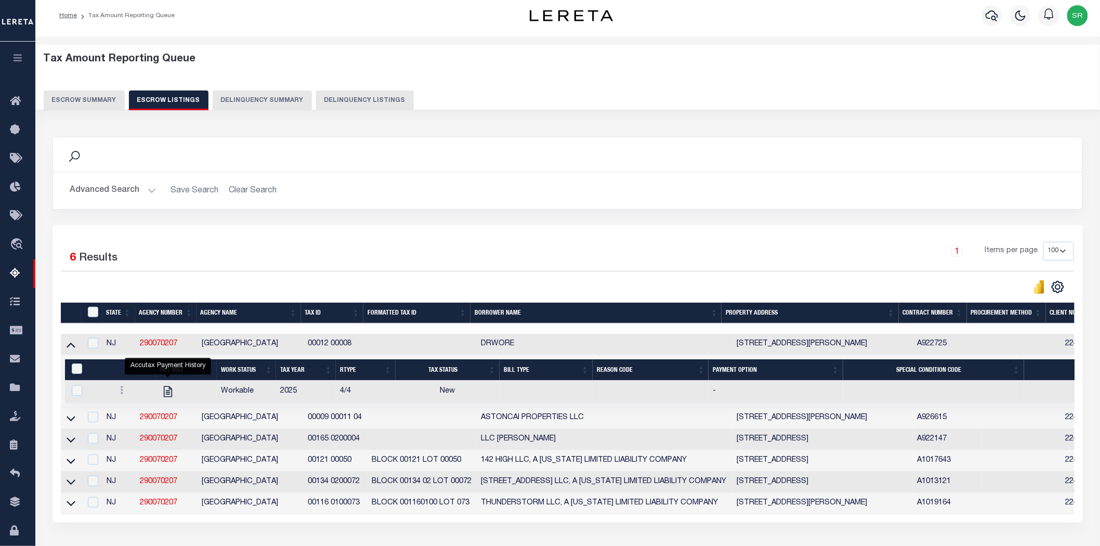
click at [95, 95] on button "Escrow Summary" at bounding box center [84, 100] width 81 height 20
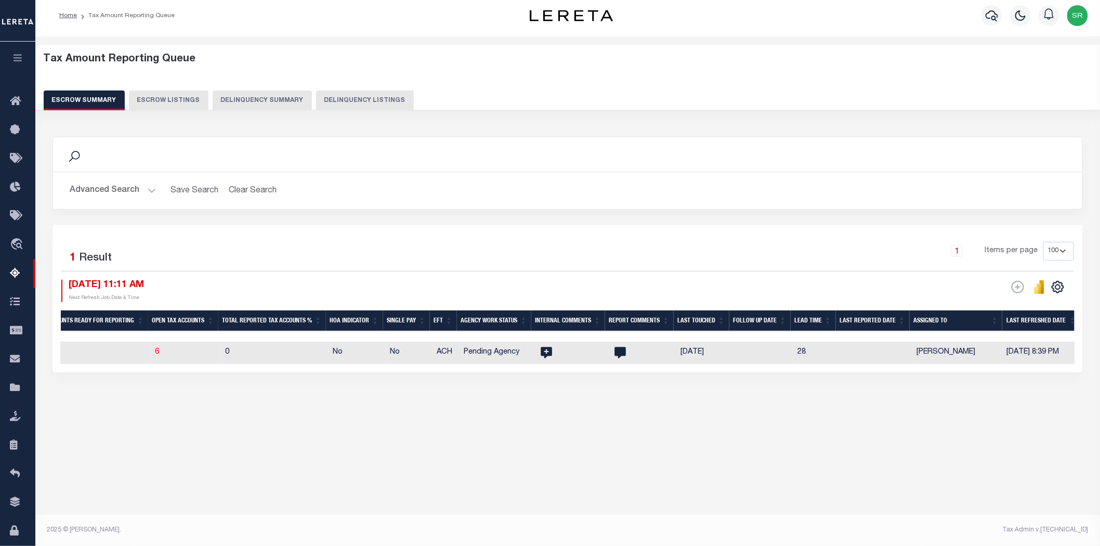
click at [95, 95] on button "Escrow Summary" at bounding box center [84, 100] width 81 height 20
click at [149, 188] on button "Advanced Search" at bounding box center [113, 190] width 86 height 20
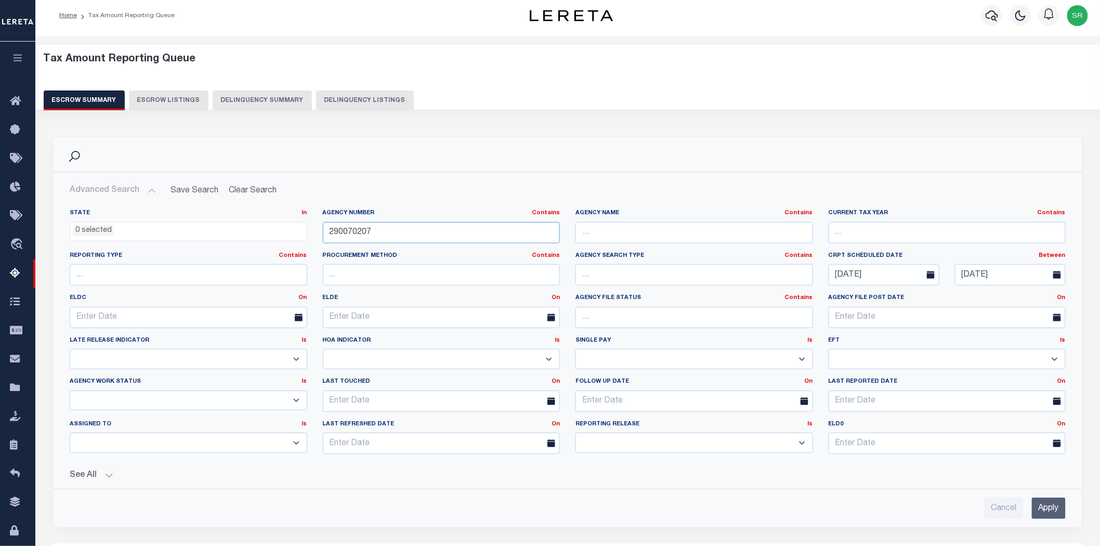
drag, startPoint x: 418, startPoint y: 233, endPoint x: 281, endPoint y: 223, distance: 137.5
click at [281, 223] on div "State In In AK AL AR AZ CA CO CT DC DE FL GA GU HI IA ID IL IN KS KY LA MA MD M…" at bounding box center [567, 335] width 1011 height 253
paste input "120101"
type input "290120101"
click at [1058, 518] on input "Apply" at bounding box center [1049, 507] width 34 height 21
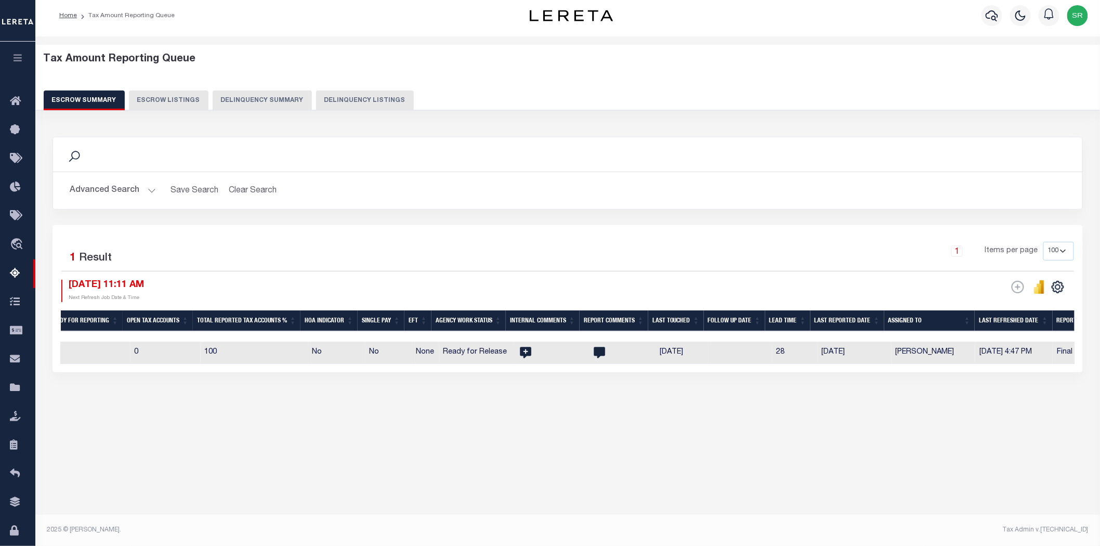
click at [494, 466] on div "Tax Amount Reporting Queue Escrow Summary Escrow Listings" at bounding box center [567, 250] width 1064 height 429
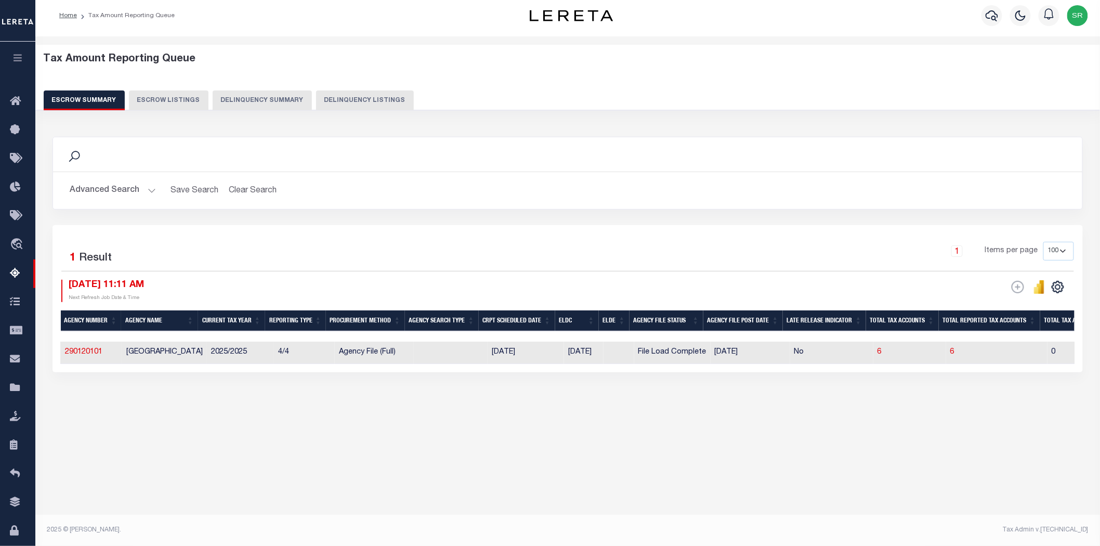
scroll to position [0, 15]
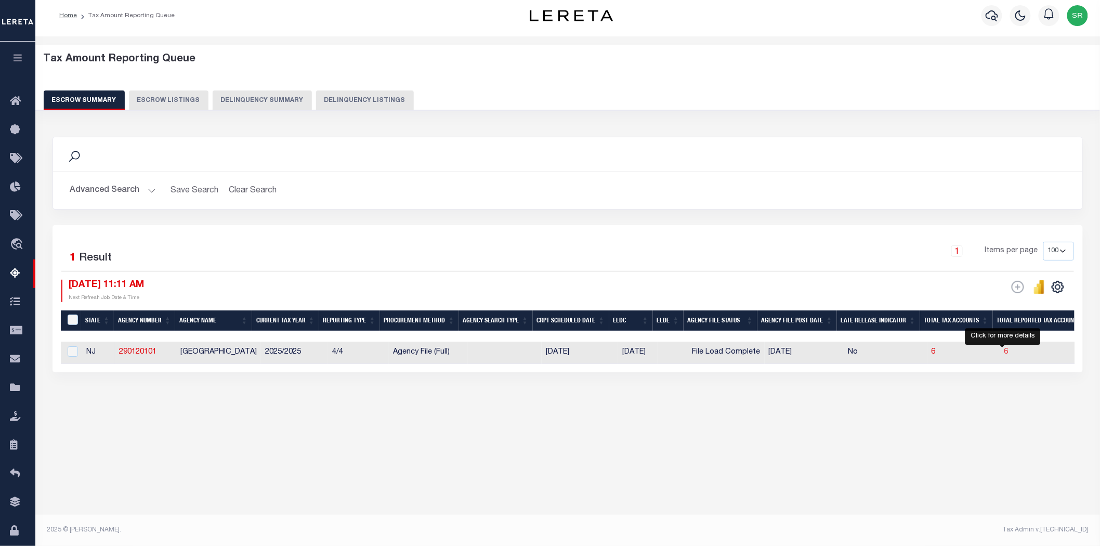
click at [1004, 353] on span "6" at bounding box center [1006, 351] width 4 height 7
select select "100"
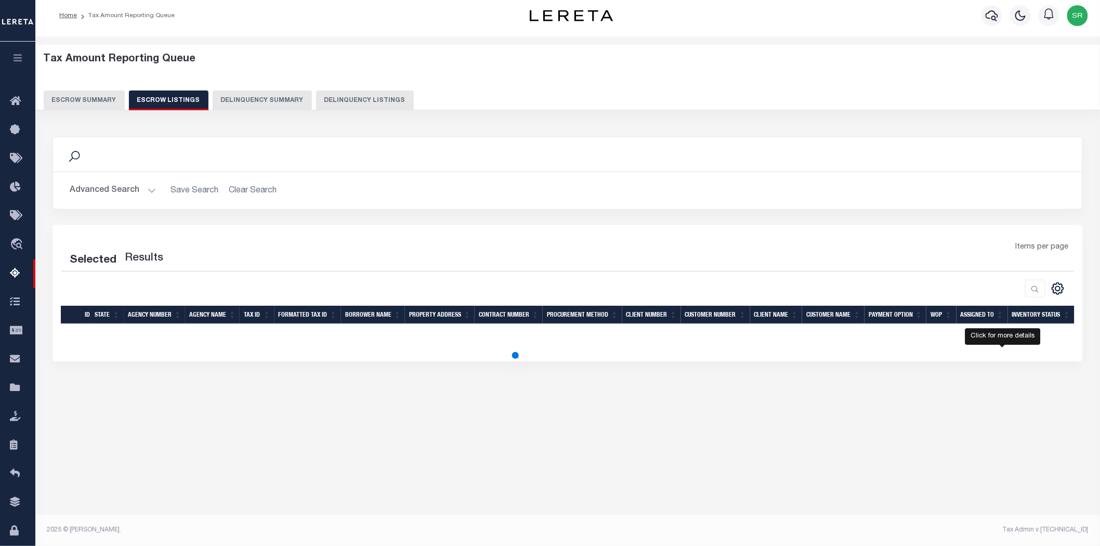
select select "100"
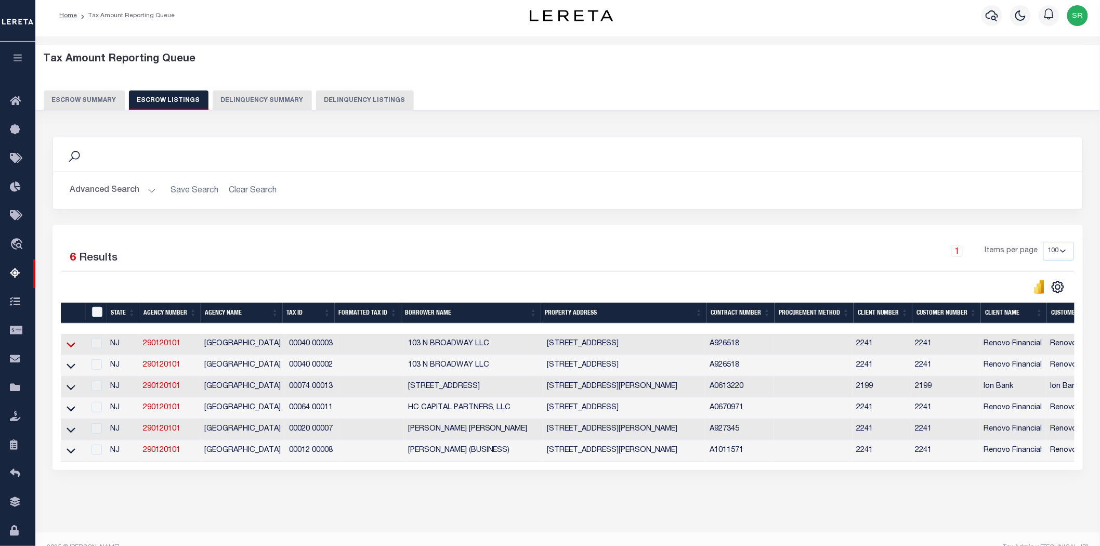
click at [74, 347] on icon at bounding box center [71, 344] width 9 height 11
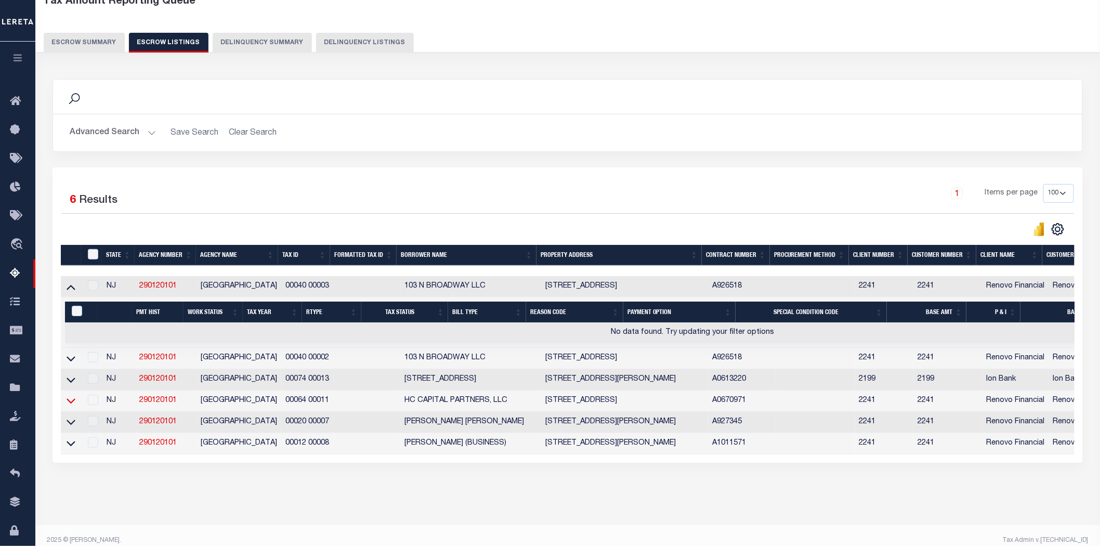
click at [72, 399] on icon at bounding box center [71, 400] width 9 height 11
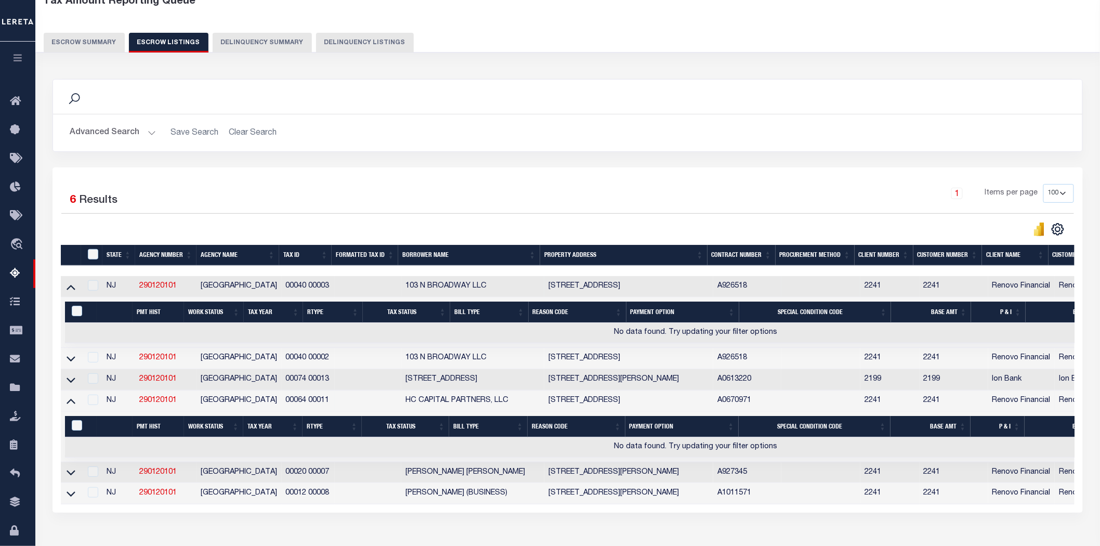
drag, startPoint x: 88, startPoint y: 42, endPoint x: 96, endPoint y: 42, distance: 7.3
click at [88, 42] on button "Escrow Summary" at bounding box center [84, 43] width 81 height 20
click at [88, 42] on div "Tax Amount Reporting Queue Escrow Summary Escrow Listings" at bounding box center [567, 292] width 1064 height 627
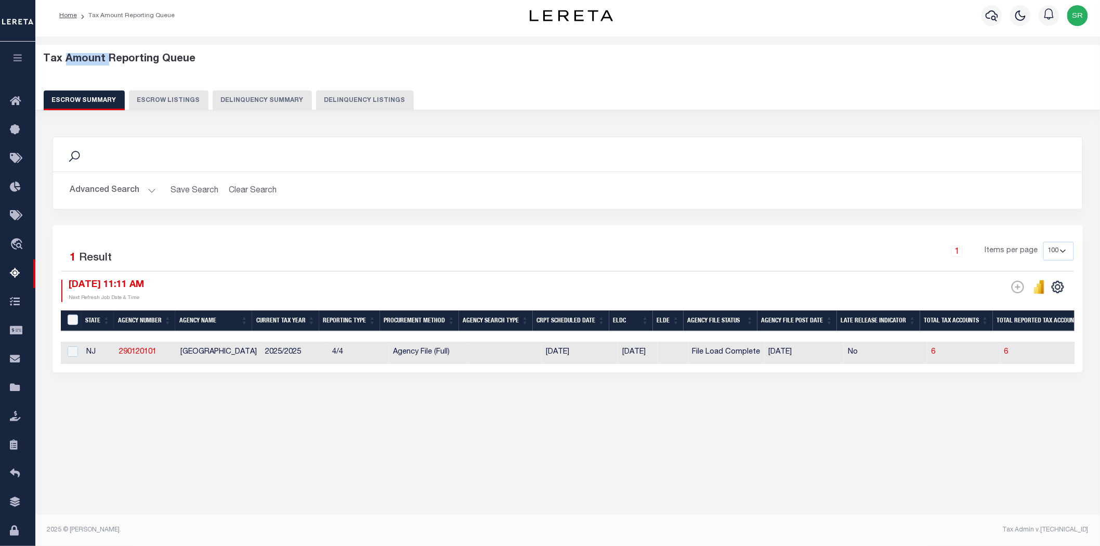
click at [148, 191] on button "Advanced Search" at bounding box center [113, 190] width 86 height 20
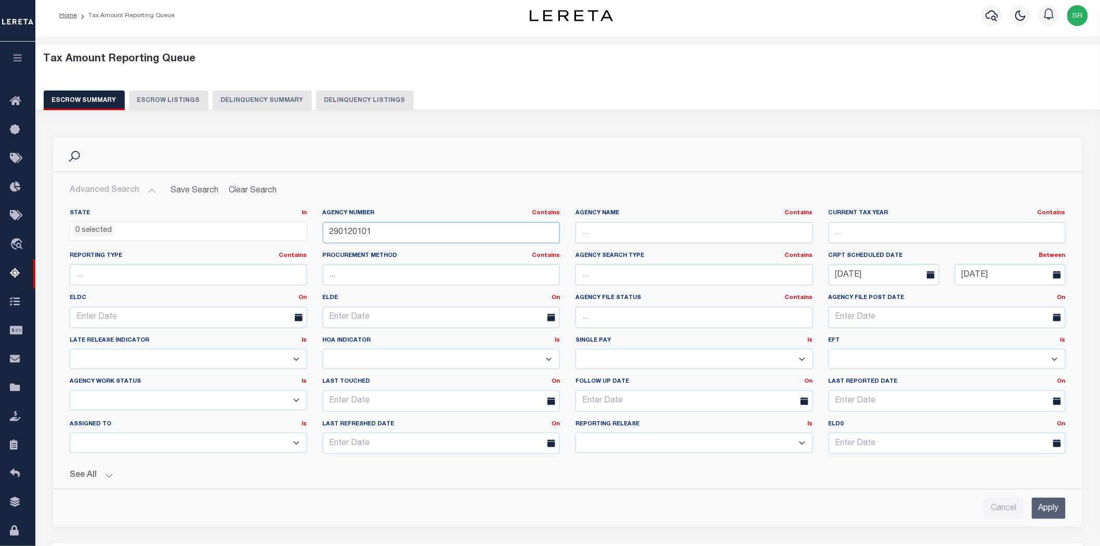
drag, startPoint x: 378, startPoint y: 231, endPoint x: 289, endPoint y: 232, distance: 89.4
click at [289, 232] on div "State In In AK AL AR AZ CA CO CT DC DE FL GA GU HI IA ID IL IN KS KY LA MA MD M…" at bounding box center [567, 335] width 1011 height 253
paste input "360300000"
type input "360300000"
click at [1033, 510] on input "Apply" at bounding box center [1049, 507] width 34 height 21
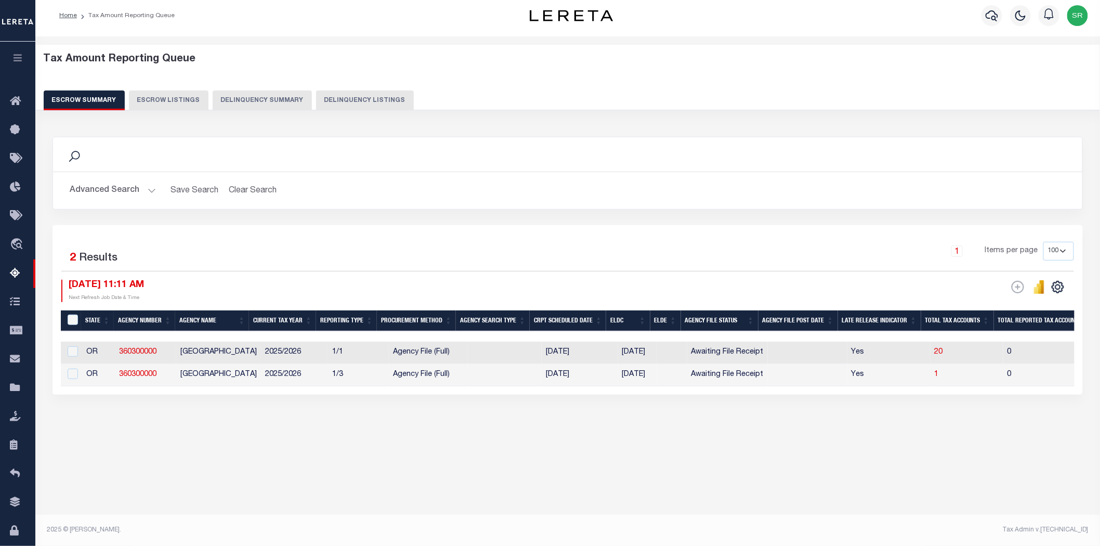
click at [330, 542] on footer "2025 © LERETA. Tax Admin v.1.0.0.1" at bounding box center [567, 529] width 1064 height 31
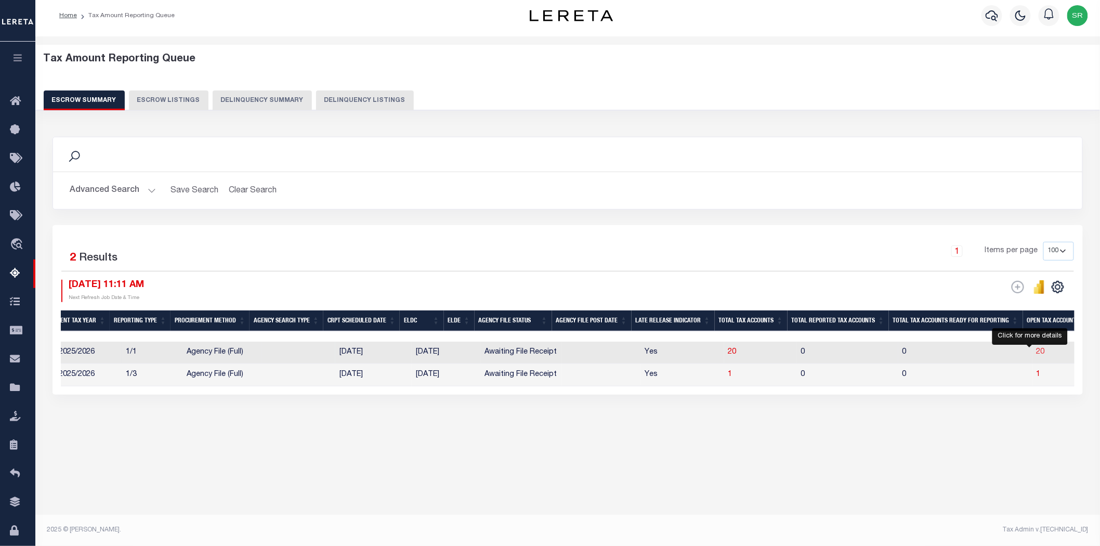
click at [1036, 351] on span "20" at bounding box center [1040, 351] width 8 height 7
select select "100"
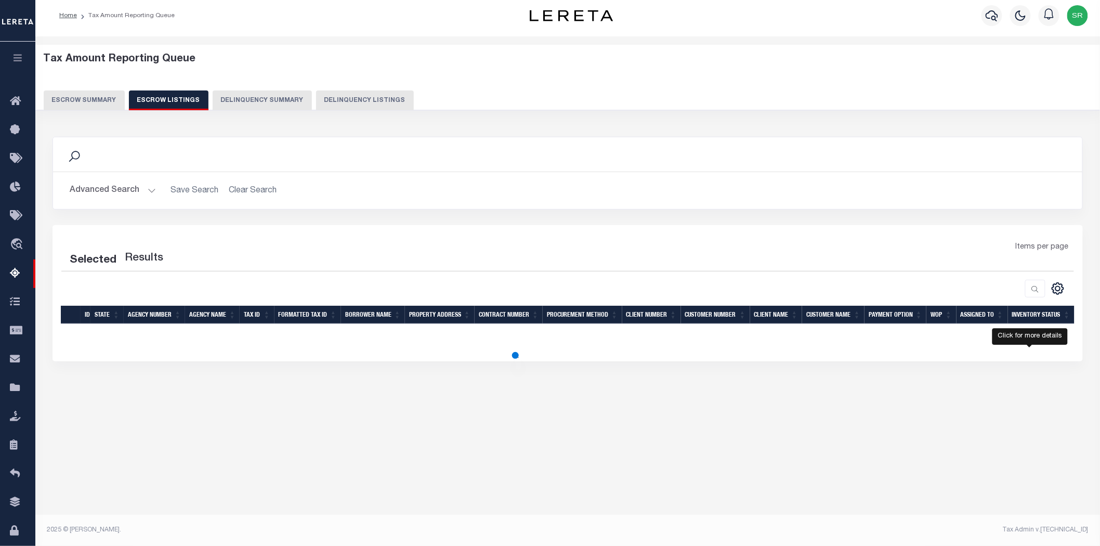
select select "100"
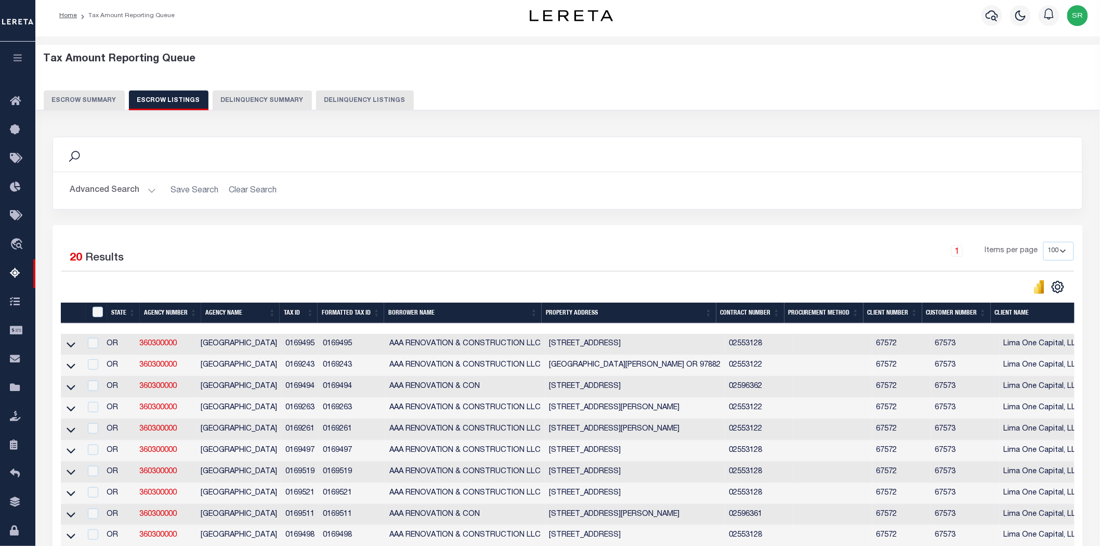
click at [420, 258] on div "1 Items per page 10 25 50 100 500" at bounding box center [697, 255] width 756 height 27
drag, startPoint x: 66, startPoint y: 345, endPoint x: 225, endPoint y: 253, distance: 183.7
click at [67, 345] on icon at bounding box center [71, 344] width 9 height 11
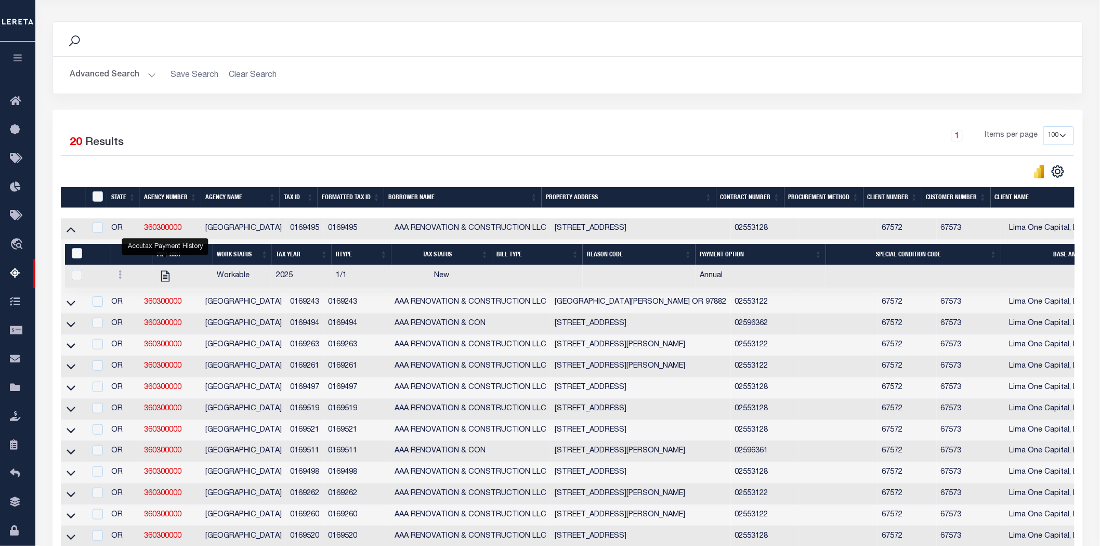
scroll to position [0, 0]
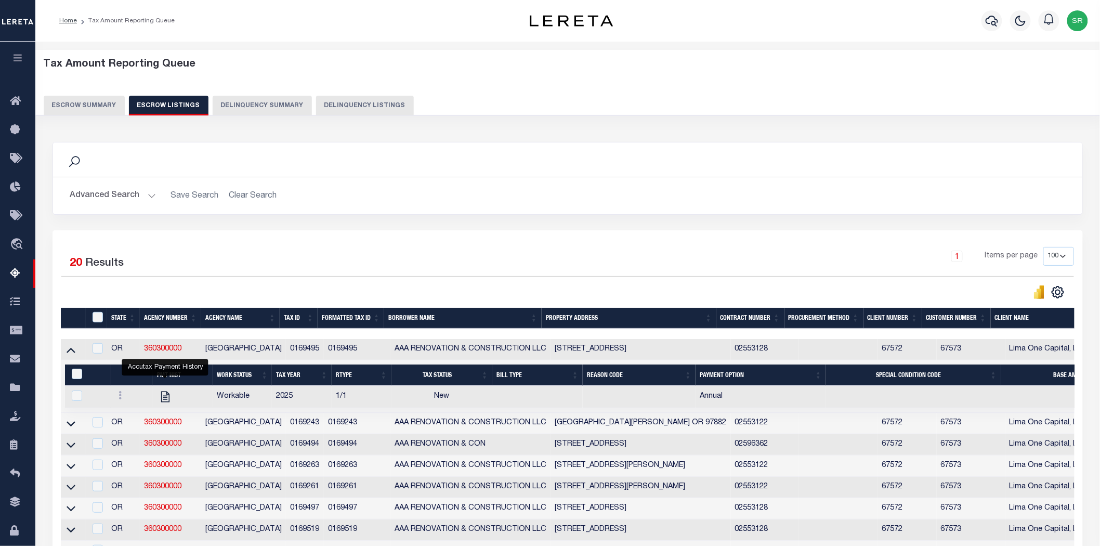
click at [96, 105] on button "Escrow Summary" at bounding box center [84, 106] width 81 height 20
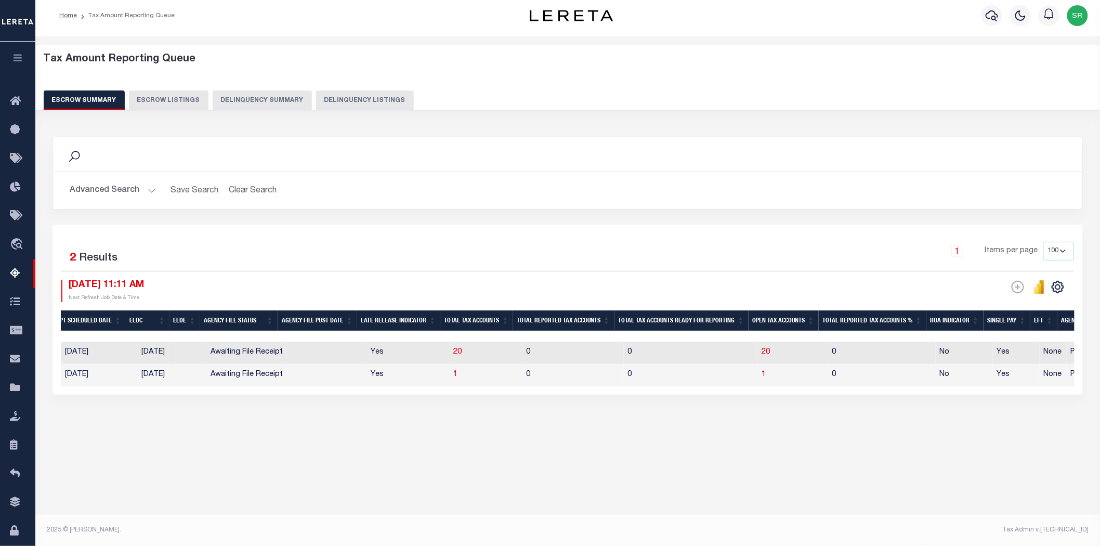
scroll to position [0, 484]
click at [758, 373] on span "1" at bounding box center [760, 374] width 4 height 7
select select "100"
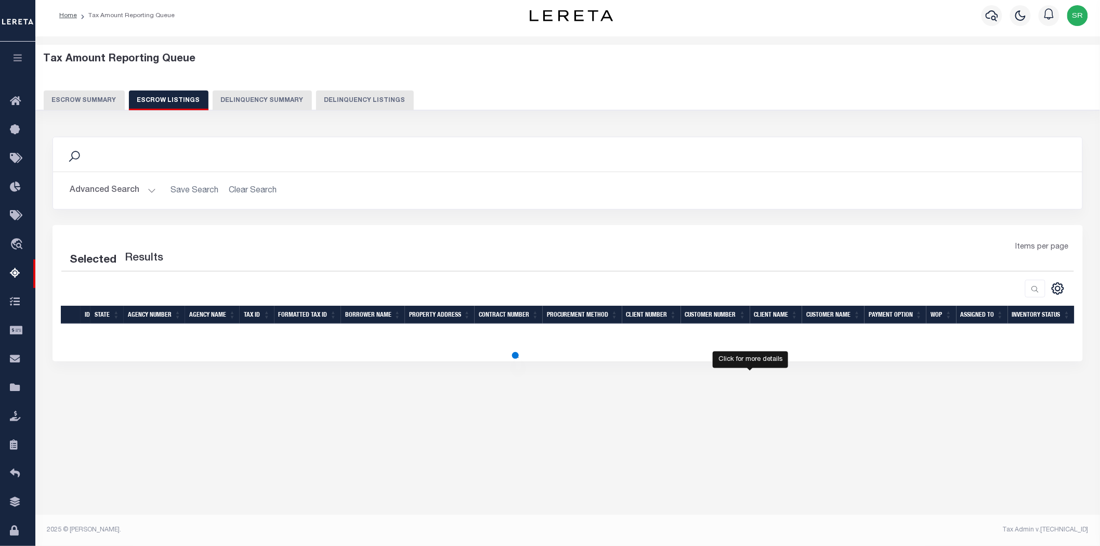
select select "100"
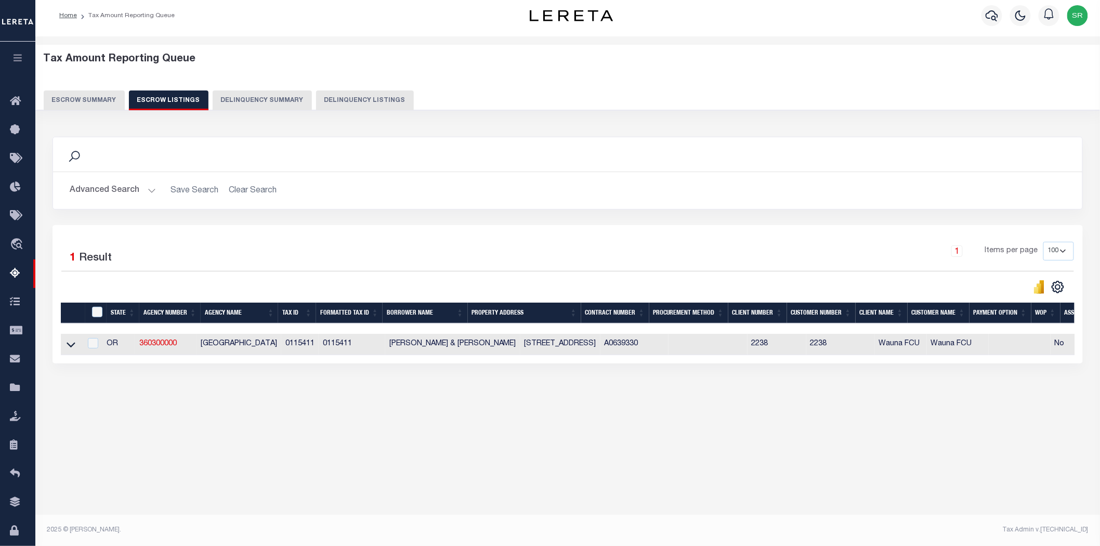
click at [173, 422] on div "Tax Amount Reporting Queue Escrow Summary Escrow Listings In" at bounding box center [567, 236] width 1058 height 379
click at [366, 392] on div "Search Advanced Search Save Search Clear Search In In AK AL AR AZ CA CO CT" at bounding box center [568, 260] width 1044 height 268
drag, startPoint x: 139, startPoint y: 345, endPoint x: 180, endPoint y: 342, distance: 41.1
click at [180, 342] on td "360300000" at bounding box center [165, 344] width 61 height 21
checkbox input "true"
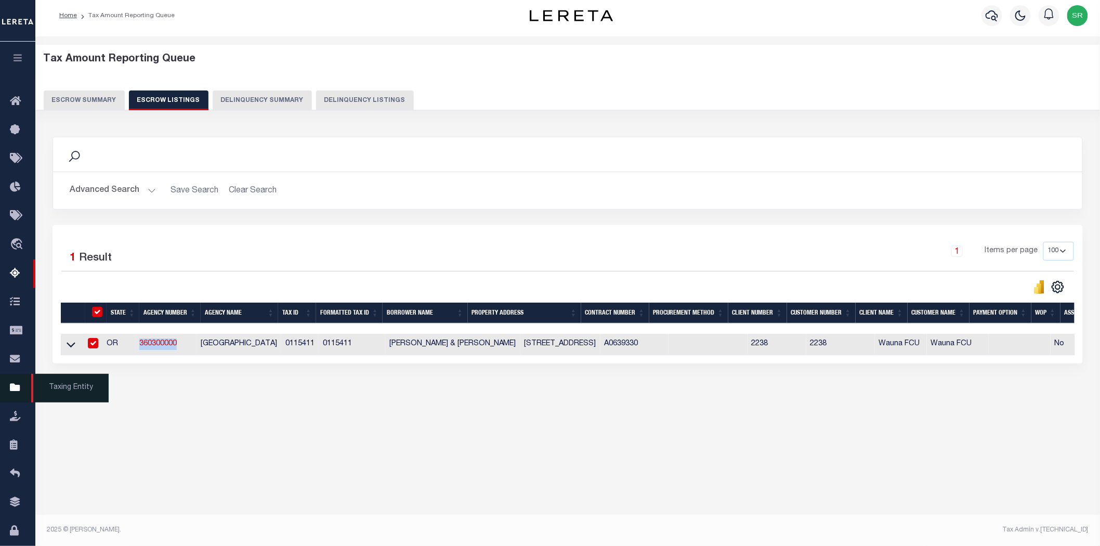
checkbox input "true"
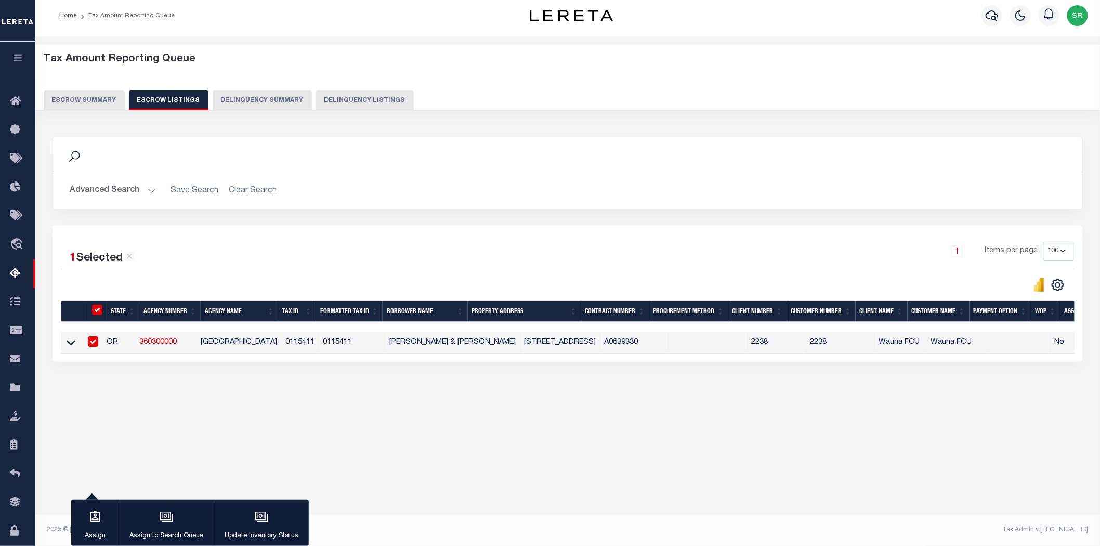
click at [427, 283] on div at bounding box center [314, 285] width 506 height 15
click at [68, 96] on button "Escrow Summary" at bounding box center [84, 100] width 81 height 20
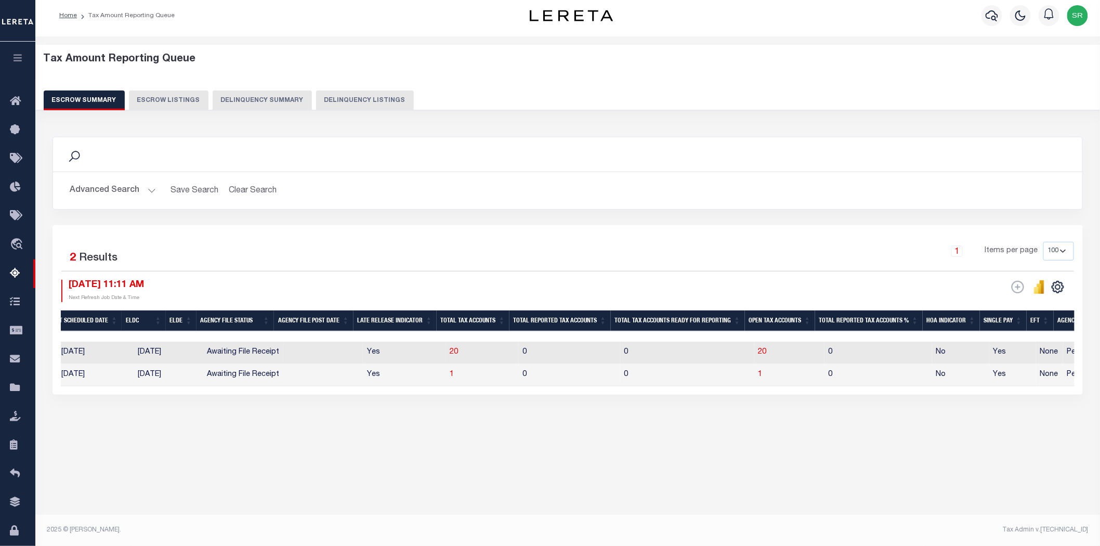
click at [68, 96] on button "Escrow Summary" at bounding box center [84, 100] width 81 height 20
click at [503, 497] on div "Tax Amount Reporting Queue Escrow Summary Escrow Listings In" at bounding box center [567, 281] width 1064 height 491
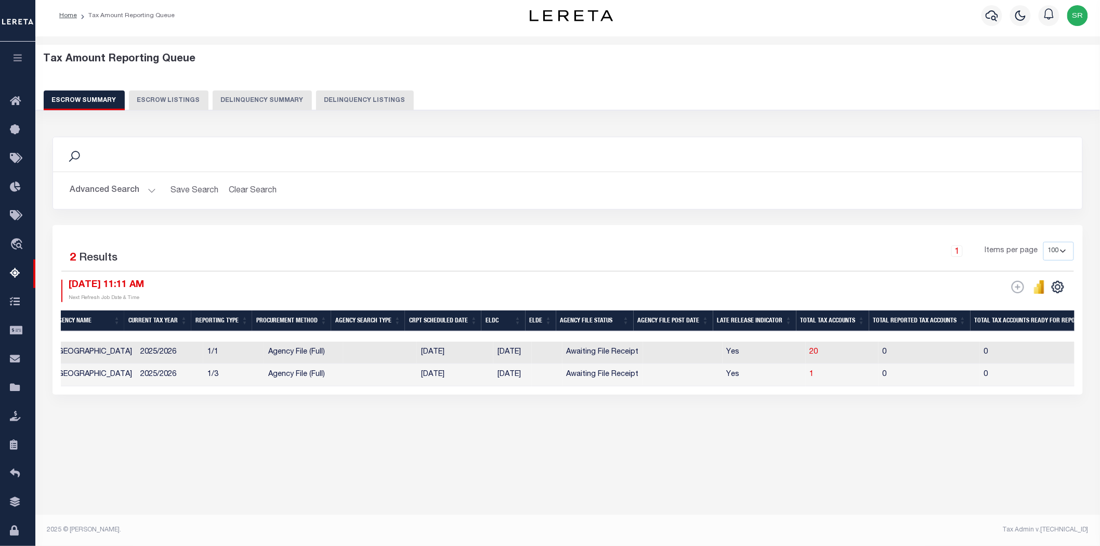
scroll to position [0, 0]
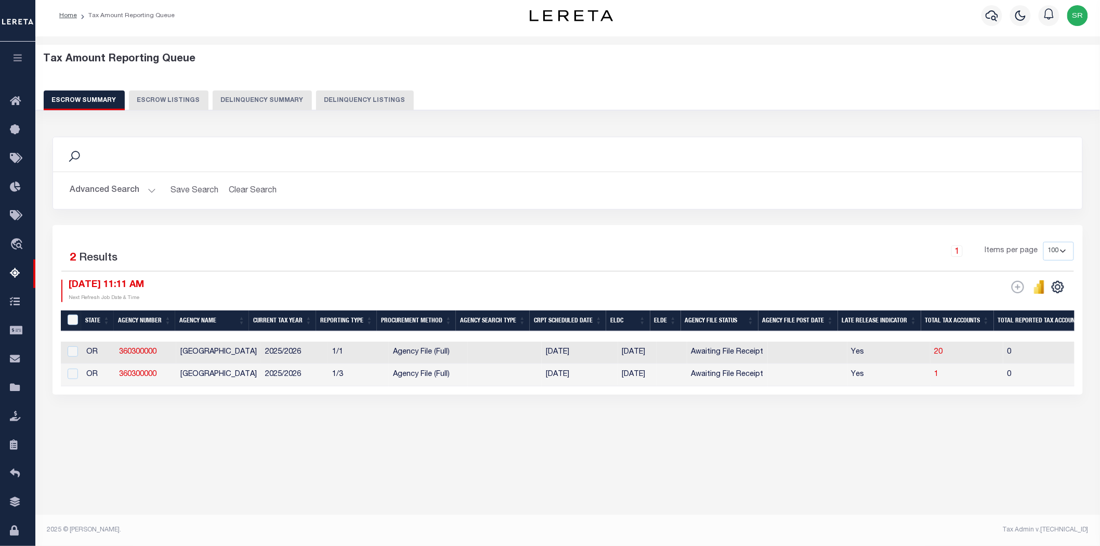
click at [221, 457] on div "Tax Amount Reporting Queue Escrow Summary Escrow Listings In" at bounding box center [567, 252] width 1058 height 410
click at [453, 456] on div "Tax Amount Reporting Queue Escrow Summary Escrow Listings In" at bounding box center [567, 252] width 1058 height 410
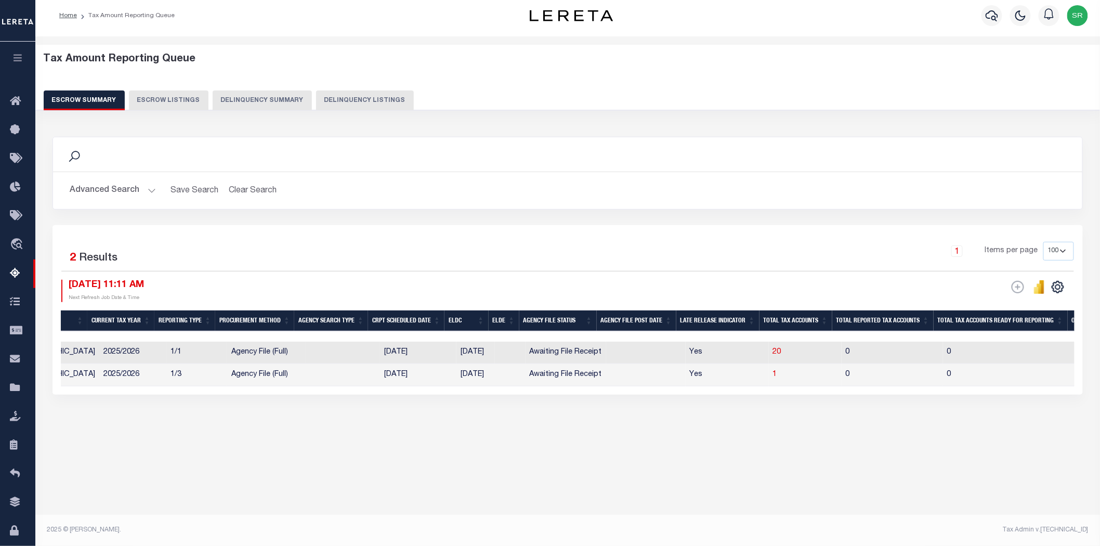
scroll to position [0, 217]
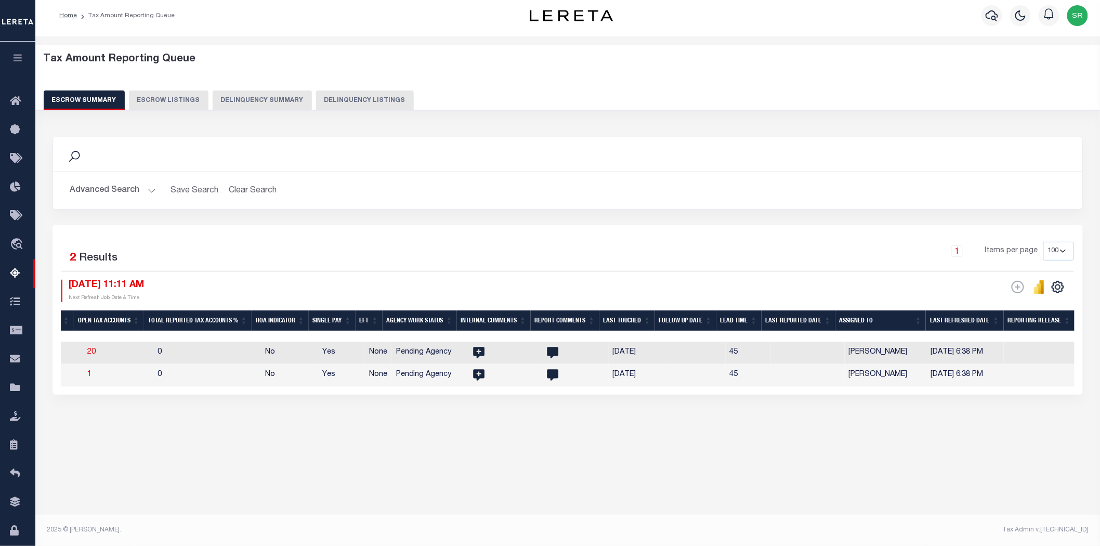
click at [1009, 466] on div "Tax Amount Reporting Queue Escrow Summary Escrow Listings" at bounding box center [567, 262] width 1064 height 452
click at [563, 483] on div "Tax Amount Reporting Queue Escrow Summary Escrow Listings" at bounding box center [567, 262] width 1064 height 452
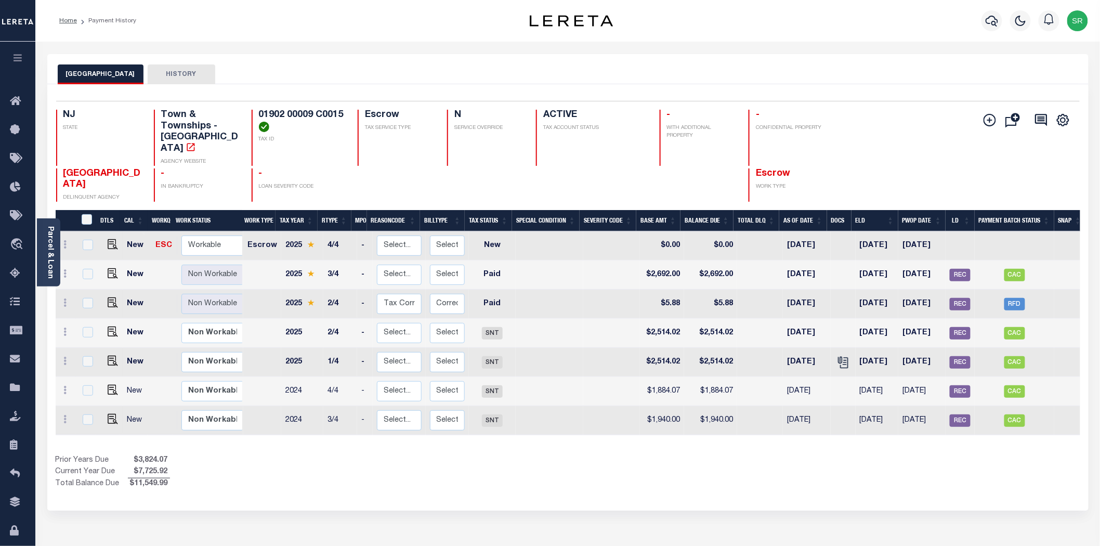
click at [103, 41] on div "Home Payment History Profile" at bounding box center [567, 21] width 1064 height 42
click at [838, 364] on icon "" at bounding box center [842, 360] width 8 height 8
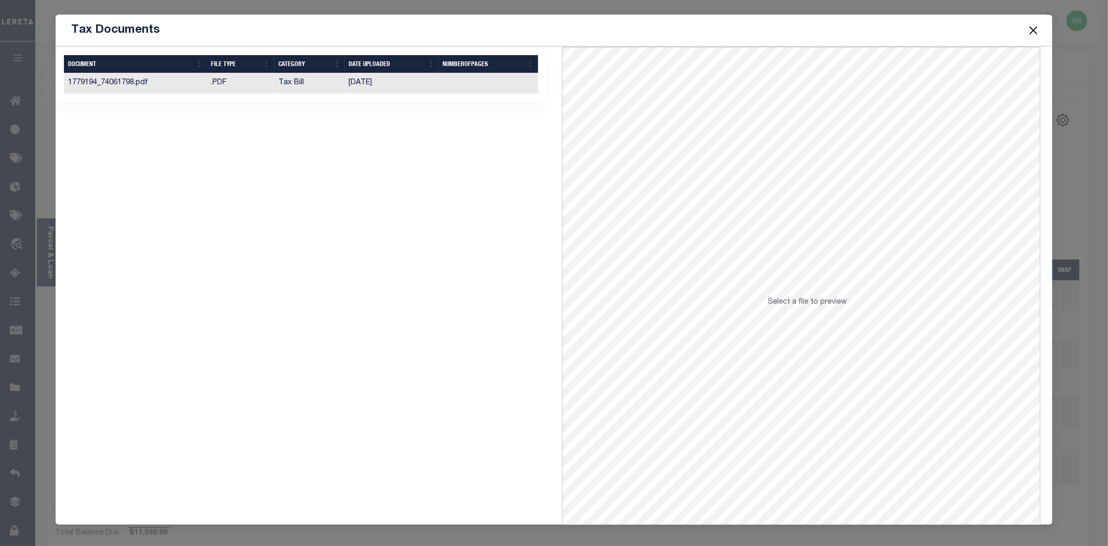
click at [364, 85] on td "01/09/2025" at bounding box center [392, 83] width 94 height 20
click at [1031, 32] on button "Close" at bounding box center [1034, 30] width 14 height 14
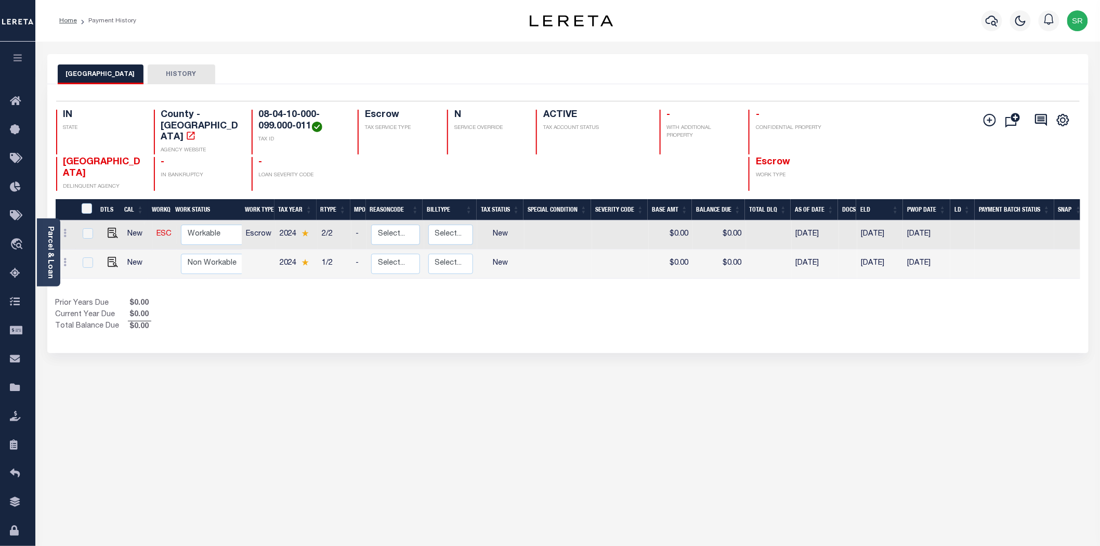
click at [475, 443] on div "CARROLL COUNTY HISTORY Selected 2 Results" at bounding box center [567, 347] width 1057 height 587
click at [498, 367] on div "CARROLL COUNTY HISTORY Selected 2 Results" at bounding box center [567, 347] width 1057 height 587
click at [537, 458] on div "CARROLL COUNTY HISTORY Selected 2 Results" at bounding box center [567, 347] width 1057 height 587
click at [307, 351] on div "CARROLL COUNTY HISTORY Selected 2 Results" at bounding box center [567, 347] width 1057 height 587
drag, startPoint x: 868, startPoint y: 227, endPoint x: 898, endPoint y: 226, distance: 30.1
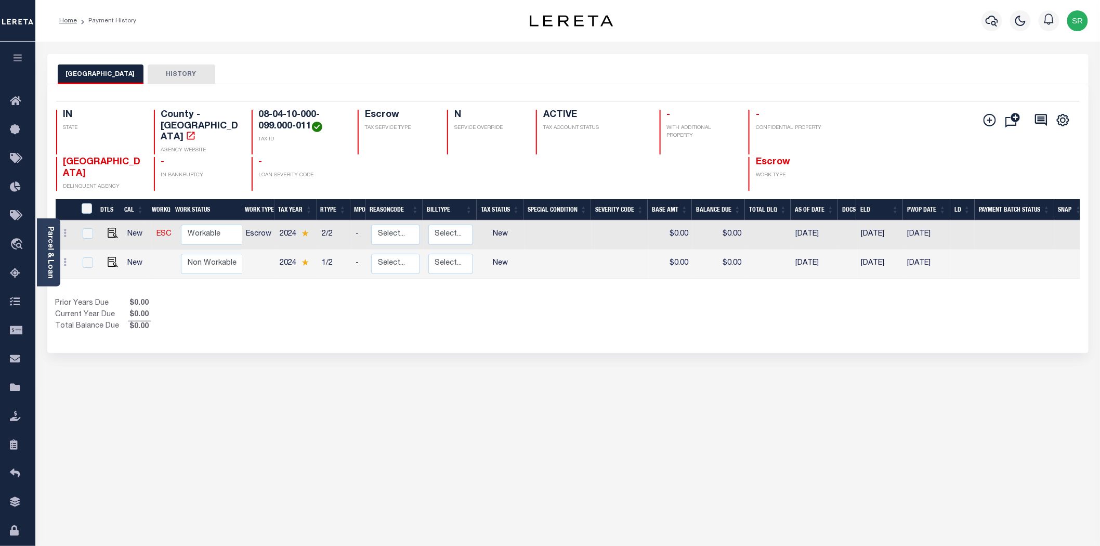
click at [898, 226] on td "[DATE]" at bounding box center [880, 234] width 46 height 29
checkbox input "true"
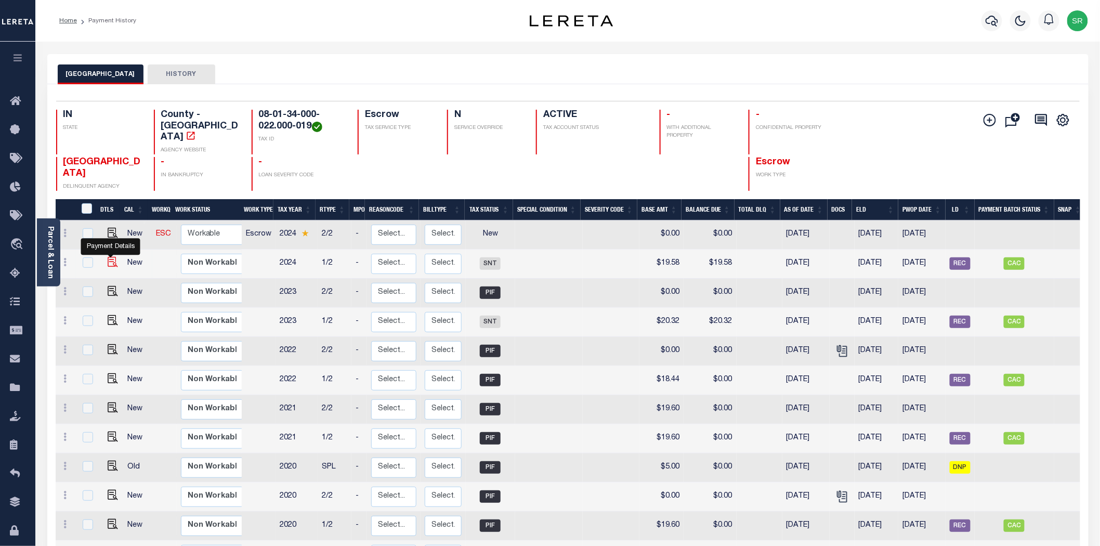
click at [108, 257] on img "" at bounding box center [113, 262] width 10 height 10
checkbox input "true"
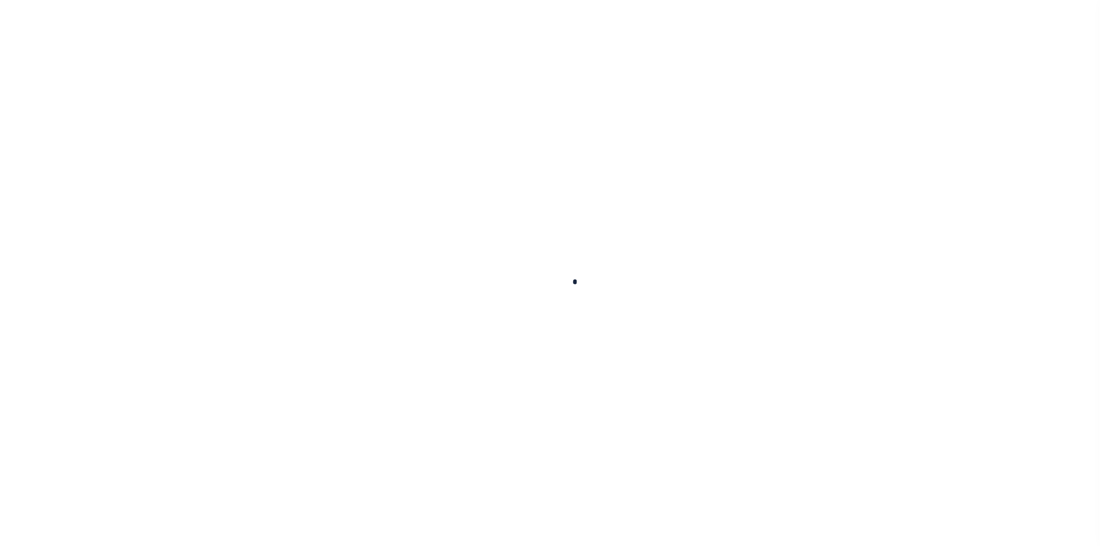
checkbox input "false"
type input "04/01/2025"
type input "$19.58"
select select "SNT"
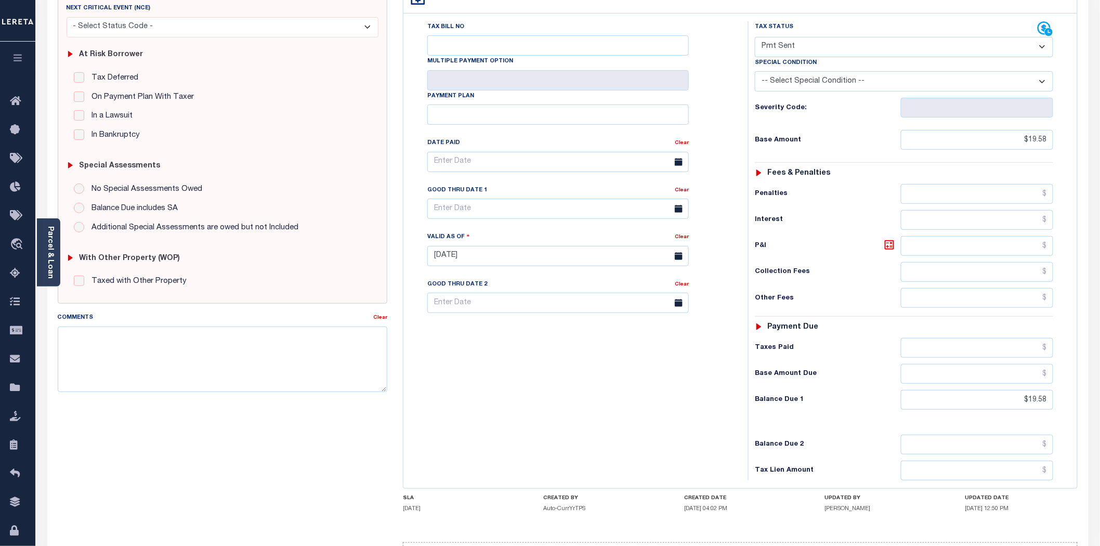
scroll to position [220, 0]
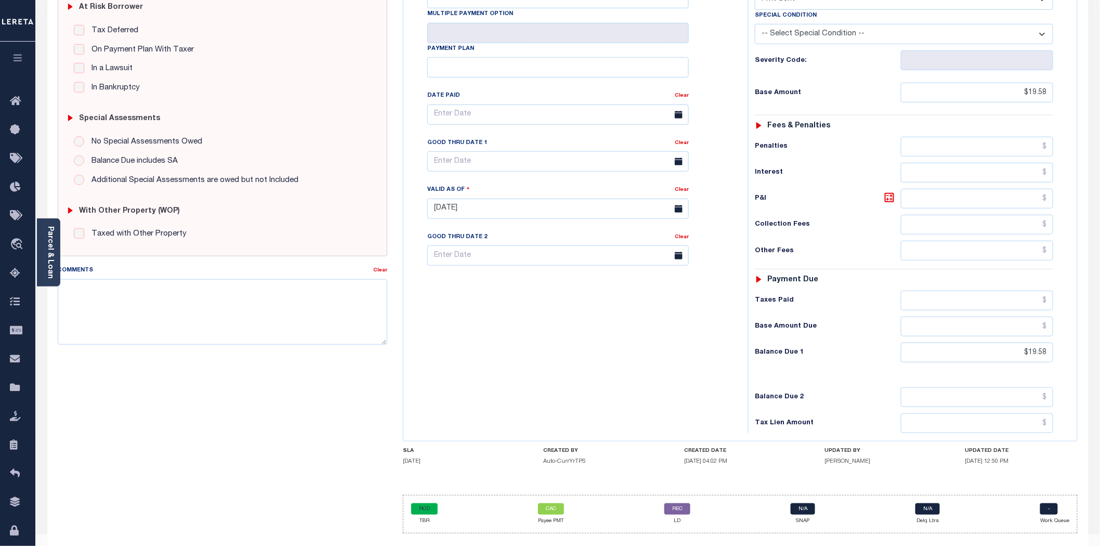
drag, startPoint x: 820, startPoint y: 441, endPoint x: 894, endPoint y: 434, distance: 74.1
click at [894, 447] on div "SLA 05/24/2025 CREATED BY Auto-CurrYrTPS CREATED DATE 03/17/2025 04:02 PM UPDAT…" at bounding box center [740, 457] width 675 height 21
click at [635, 370] on div "Tax Bill No Multiple Payment Option Payment Plan Clear" at bounding box center [573, 203] width 334 height 459
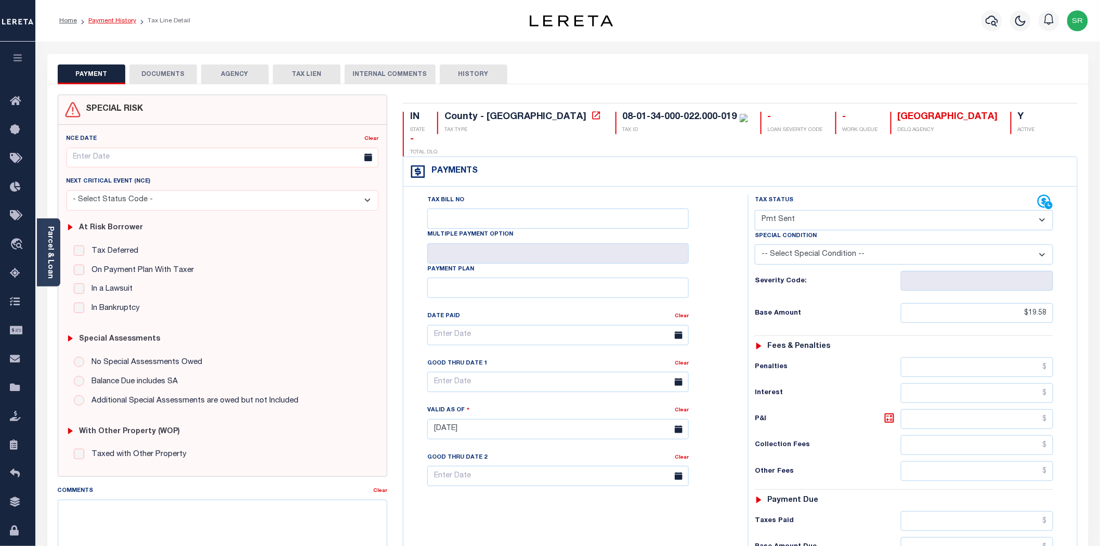
click at [113, 22] on link "Payment History" at bounding box center [112, 21] width 48 height 6
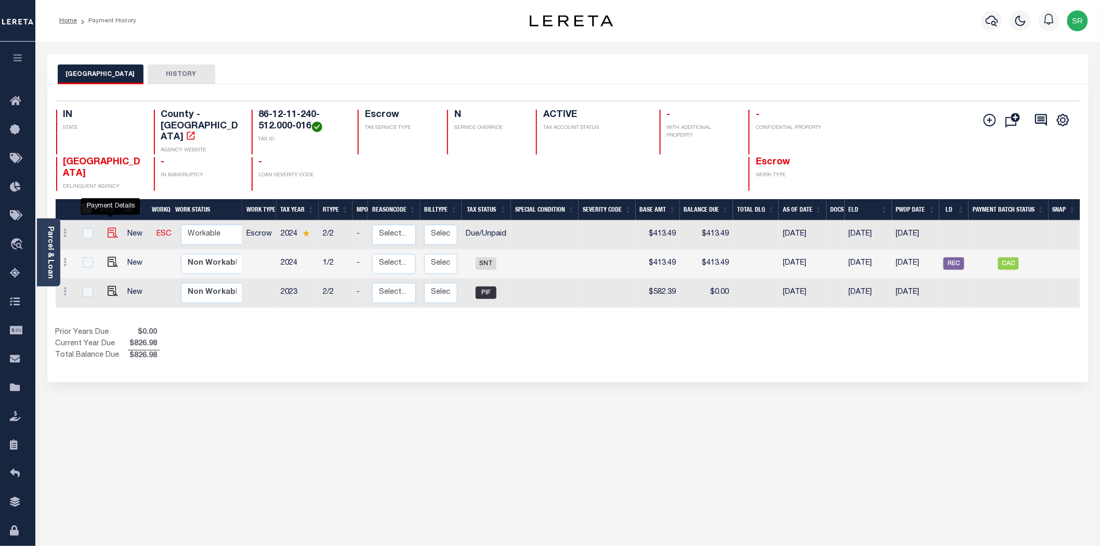
click at [110, 228] on img "" at bounding box center [113, 233] width 10 height 10
checkbox input "true"
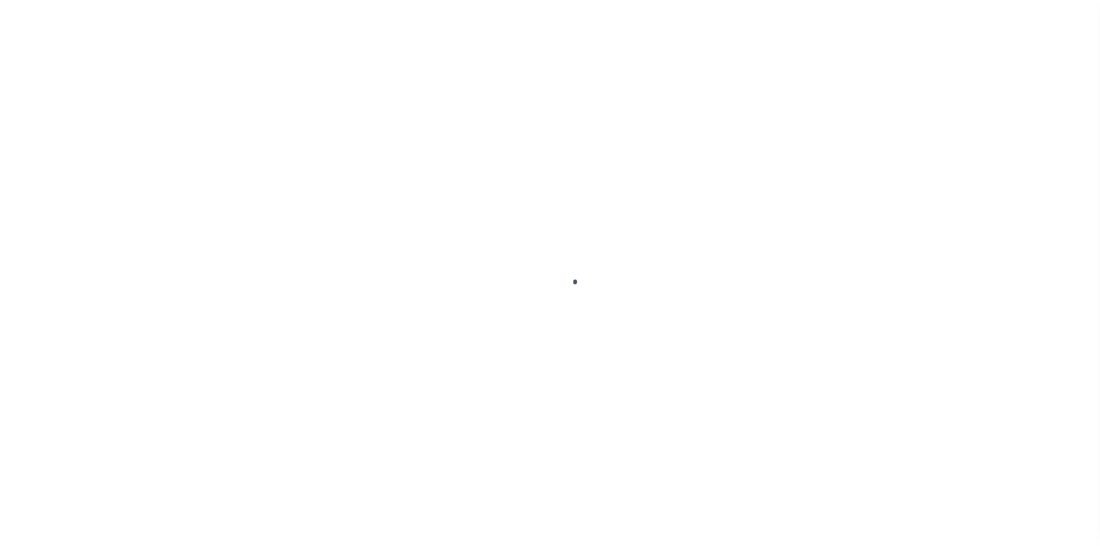
checkbox input "false"
type input "4823705842"
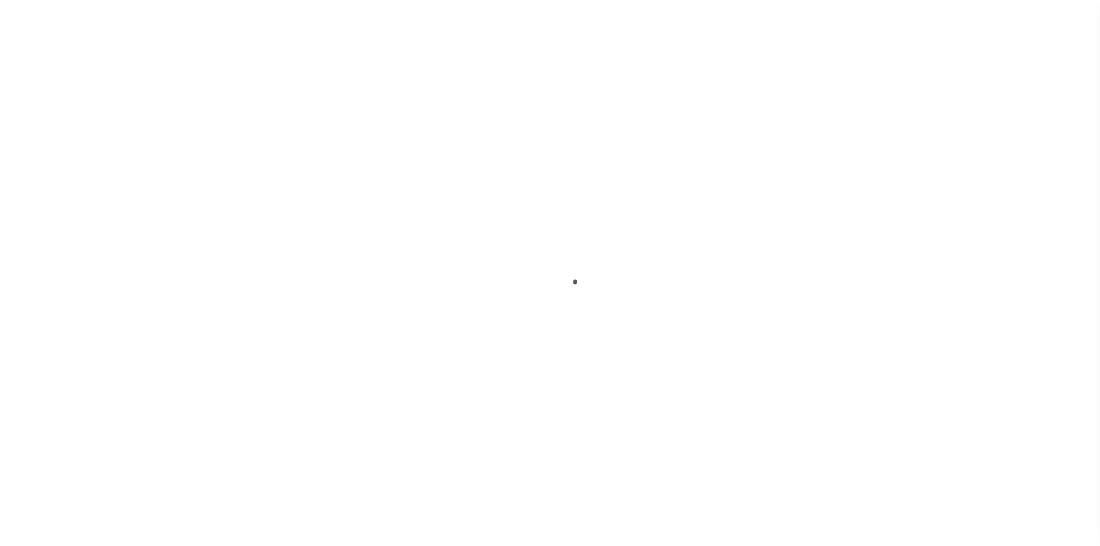
type input "[DATE]"
select select "DUE"
type input "$413.49"
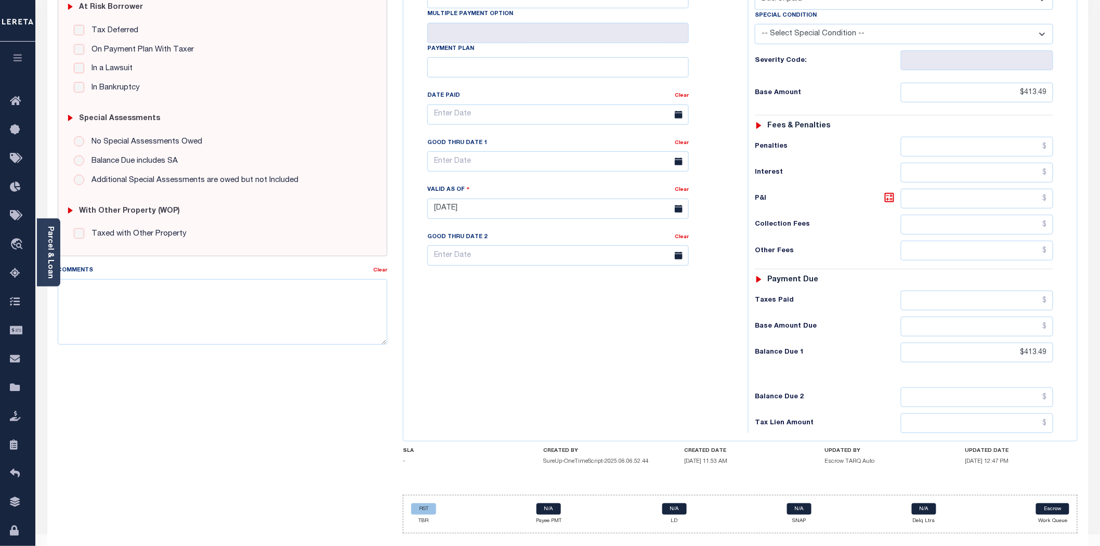
scroll to position [47, 0]
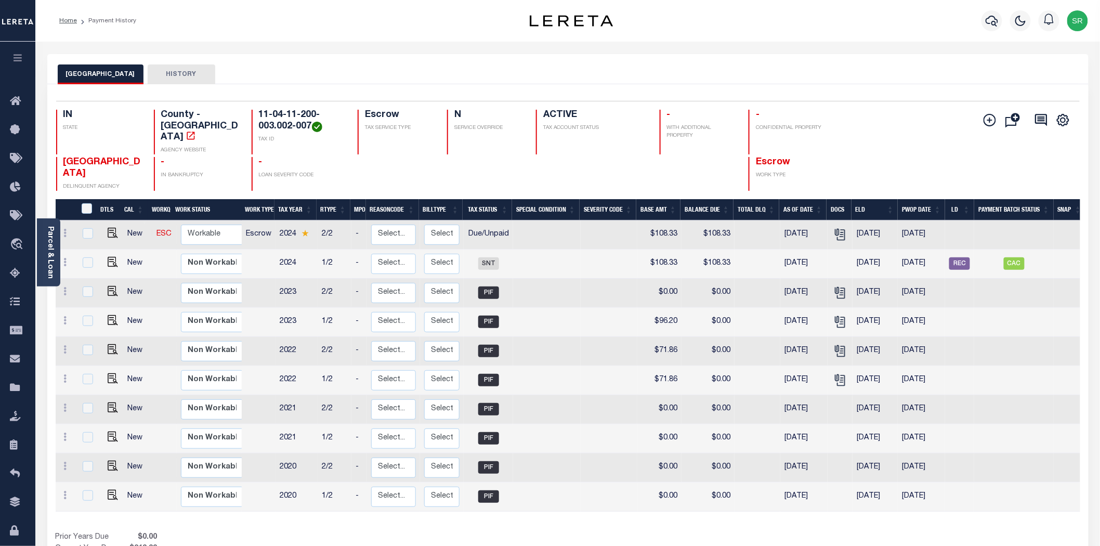
click at [675, 532] on div "Show Tax Lines before Bill Release Date Prior Years Due $0.00 Current Year Due …" at bounding box center [568, 549] width 1024 height 35
click at [110, 228] on img "" at bounding box center [113, 233] width 10 height 10
checkbox input "true"
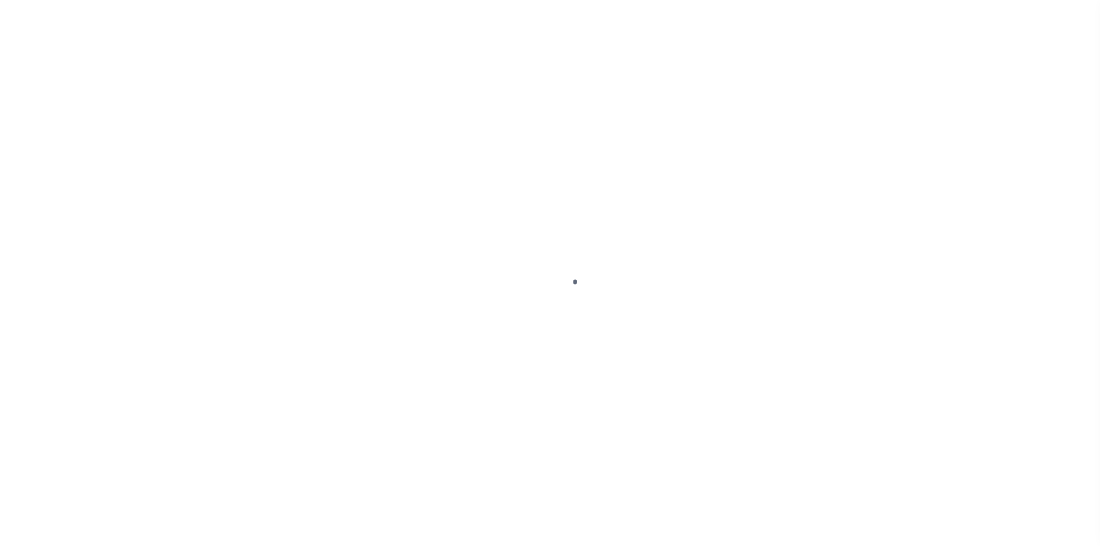
select select "DUE"
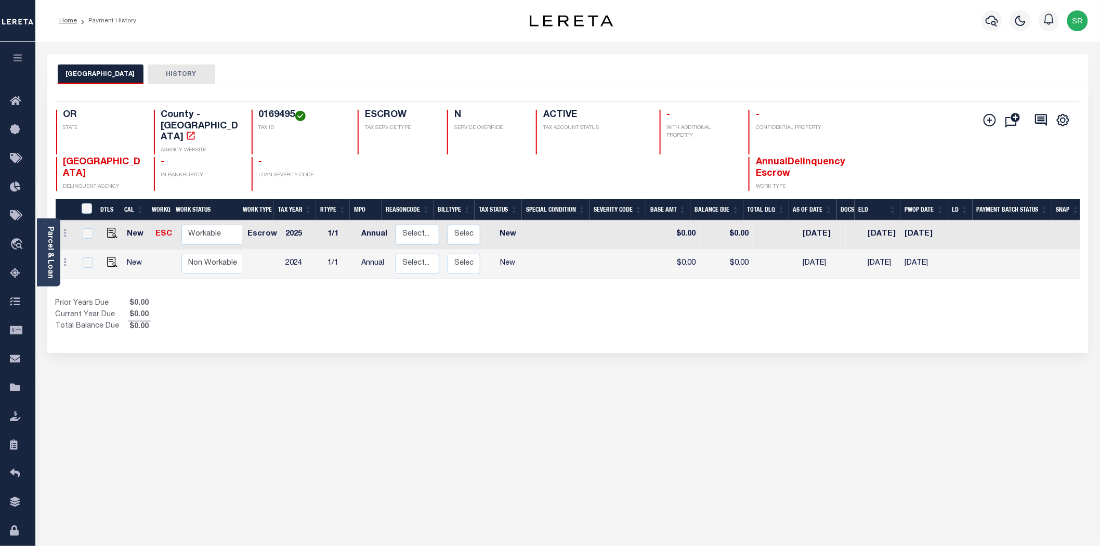
click at [339, 368] on div "UMATILLA COUNTY HISTORY Selected 2 Results" at bounding box center [567, 347] width 1057 height 587
click at [828, 249] on td "[DATE]" at bounding box center [821, 263] width 47 height 29
checkbox input "true"
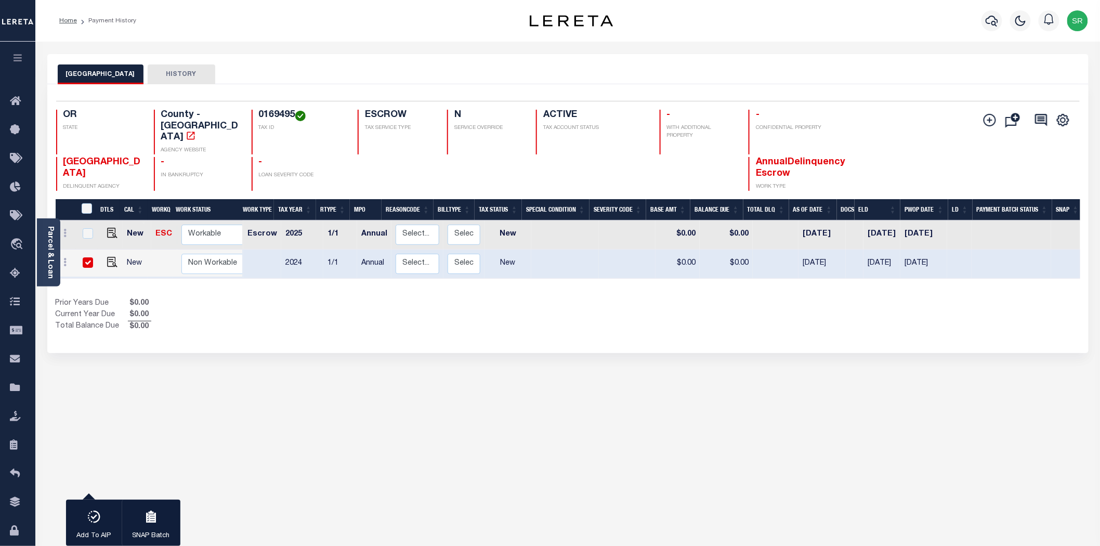
click at [806, 352] on div "UMATILLA COUNTY HISTORY 1 Selected 2 1" at bounding box center [567, 347] width 1057 height 587
click at [87, 257] on input "checkbox" at bounding box center [88, 262] width 10 height 10
checkbox input "false"
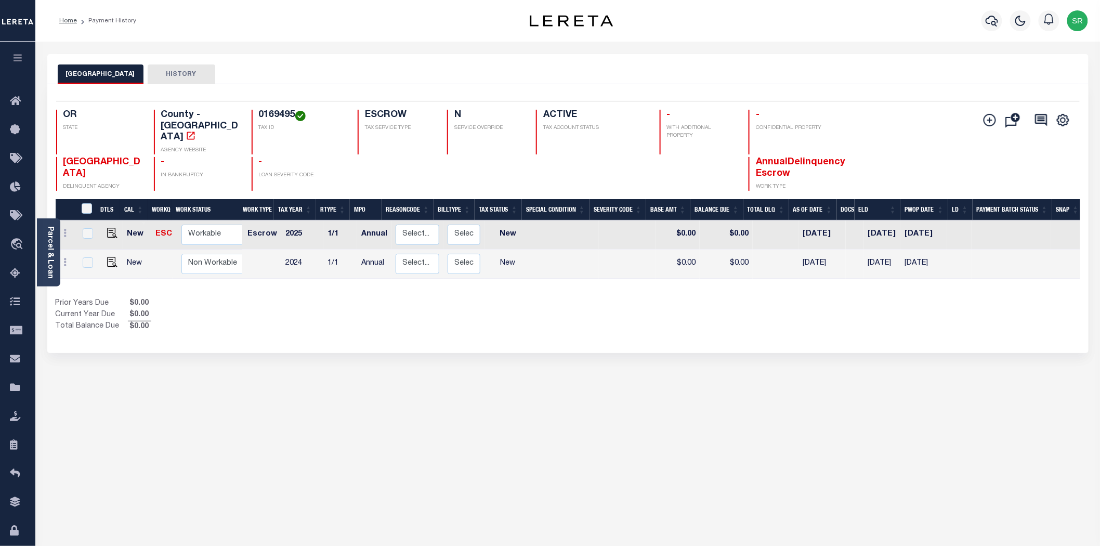
click at [389, 337] on div "1 Selected 2 Results 1 Items per page 25 50 100 OR STATE TAX ID" at bounding box center [567, 218] width 1041 height 269
